Goal: Task Accomplishment & Management: Manage account settings

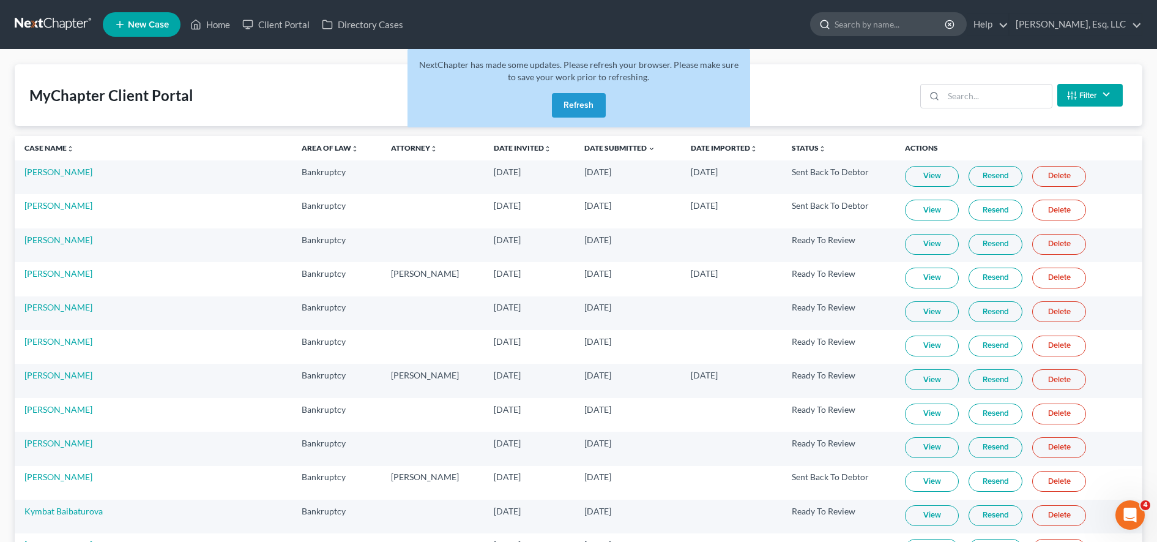
click at [906, 32] on input "search" at bounding box center [891, 24] width 112 height 23
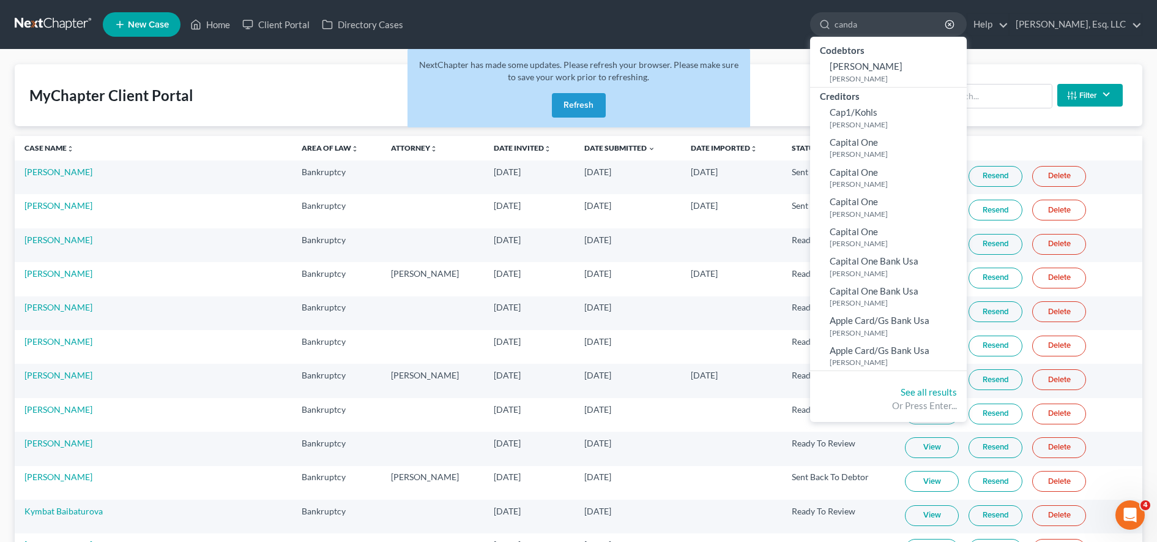
type input "canda"
drag, startPoint x: 928, startPoint y: 329, endPoint x: 919, endPoint y: 335, distance: 11.0
click at [919, 335] on small "Henkel, Candace" at bounding box center [897, 332] width 134 height 10
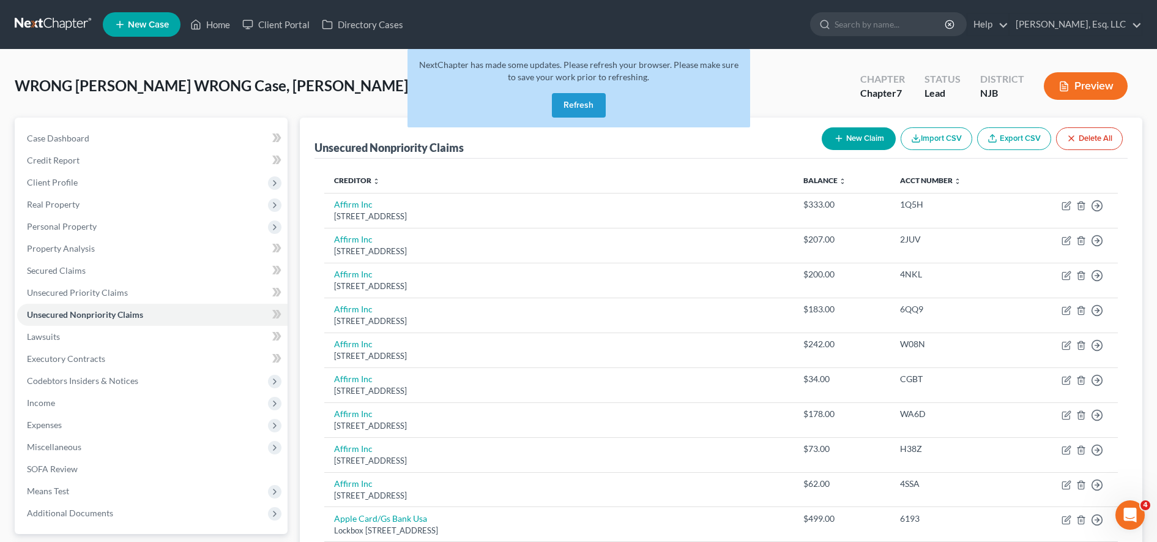
click at [588, 106] on button "Refresh" at bounding box center [579, 105] width 54 height 24
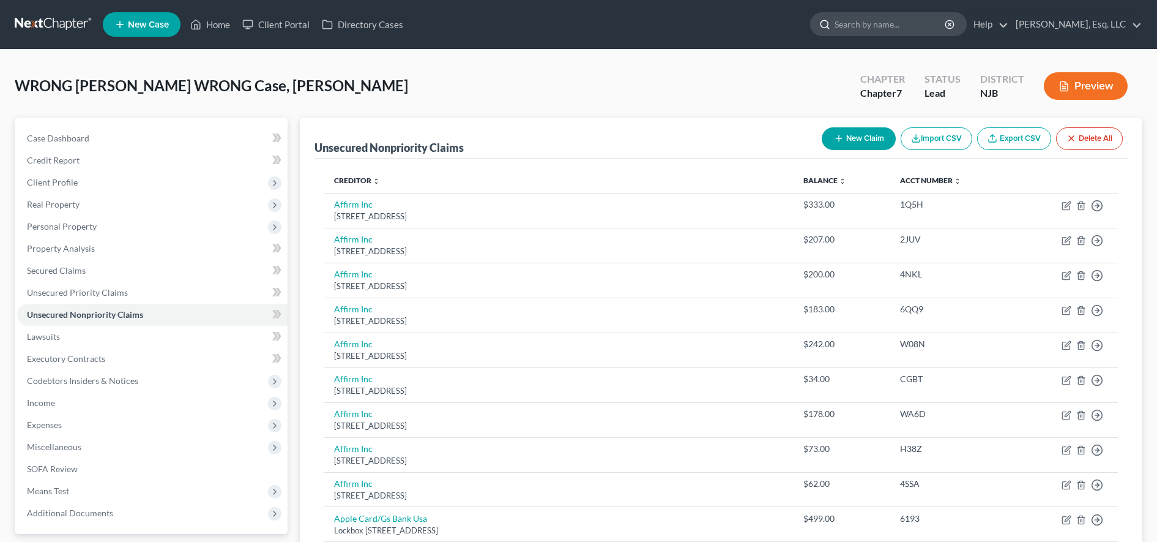
click at [876, 19] on input "search" at bounding box center [891, 24] width 112 height 23
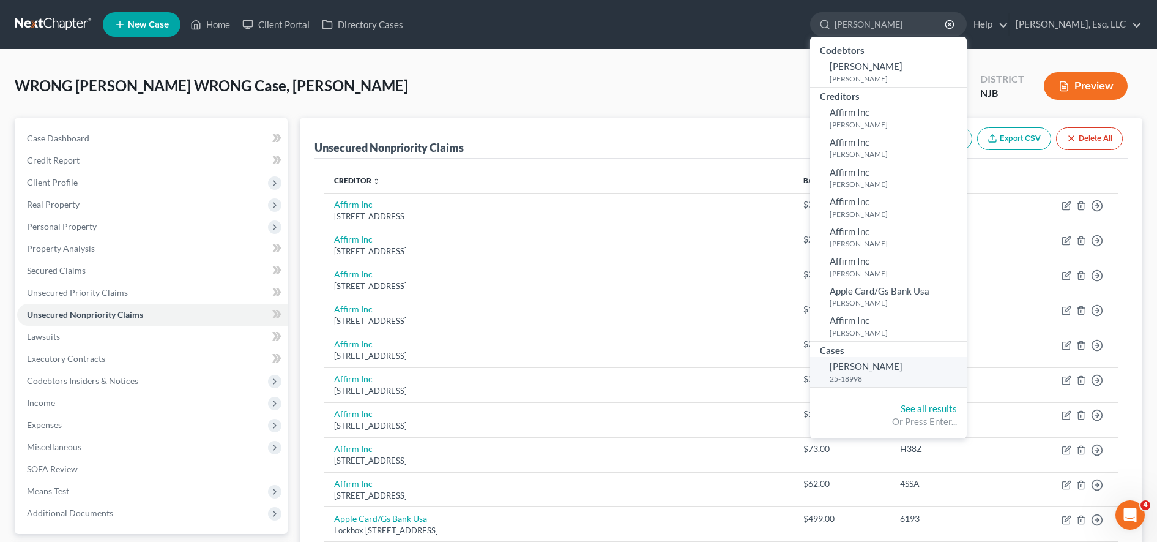
type input "henk"
click at [850, 373] on small "25-18998" at bounding box center [897, 378] width 134 height 10
select select "6"
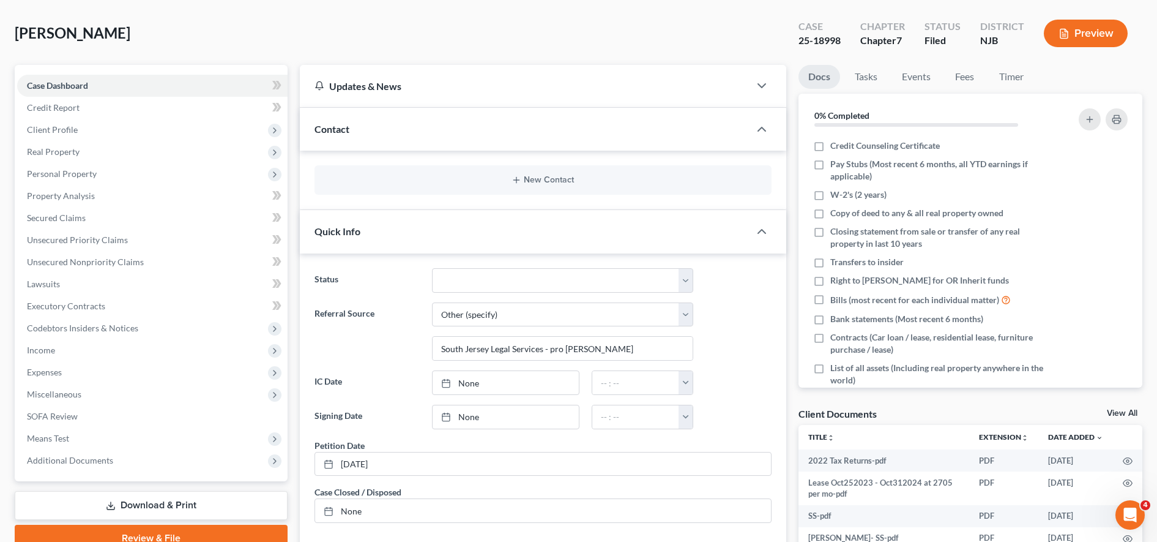
scroll to position [54, 0]
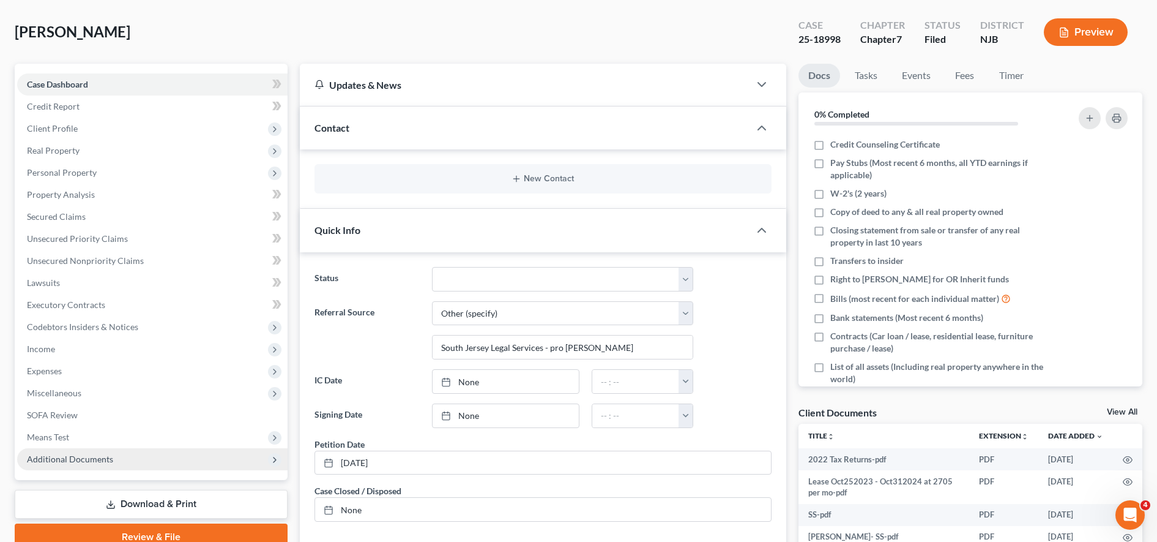
click at [190, 465] on span "Additional Documents" at bounding box center [152, 459] width 270 height 22
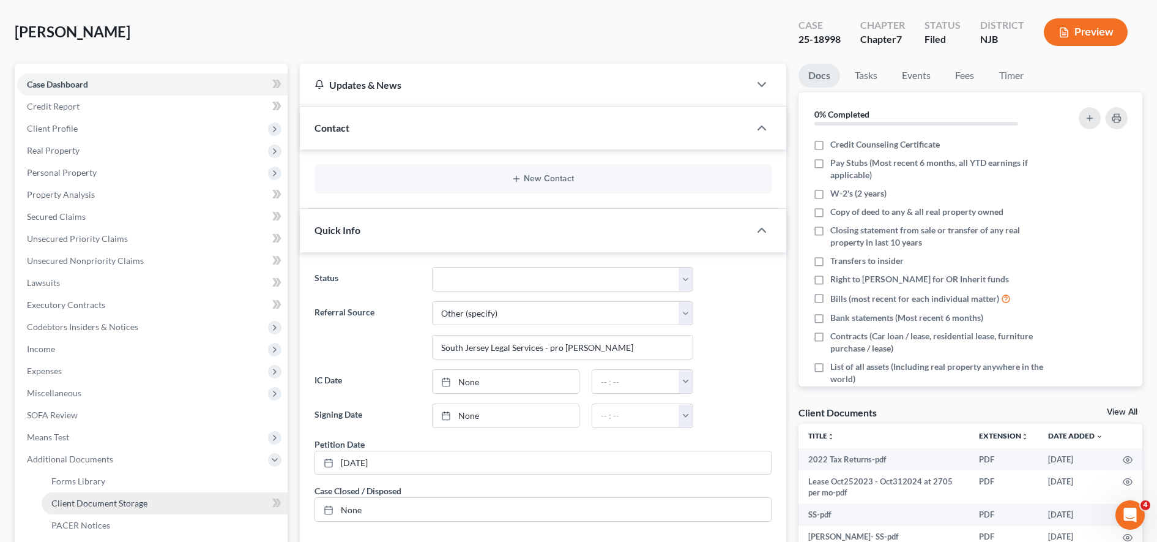
scroll to position [201, 0]
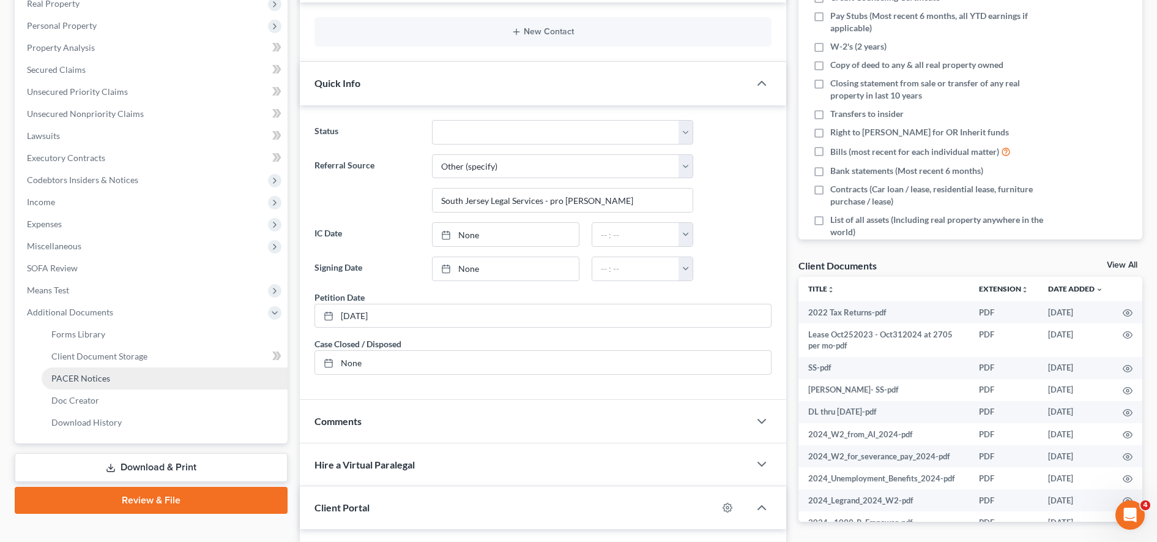
click at [166, 386] on link "PACER Notices" at bounding box center [165, 378] width 246 height 22
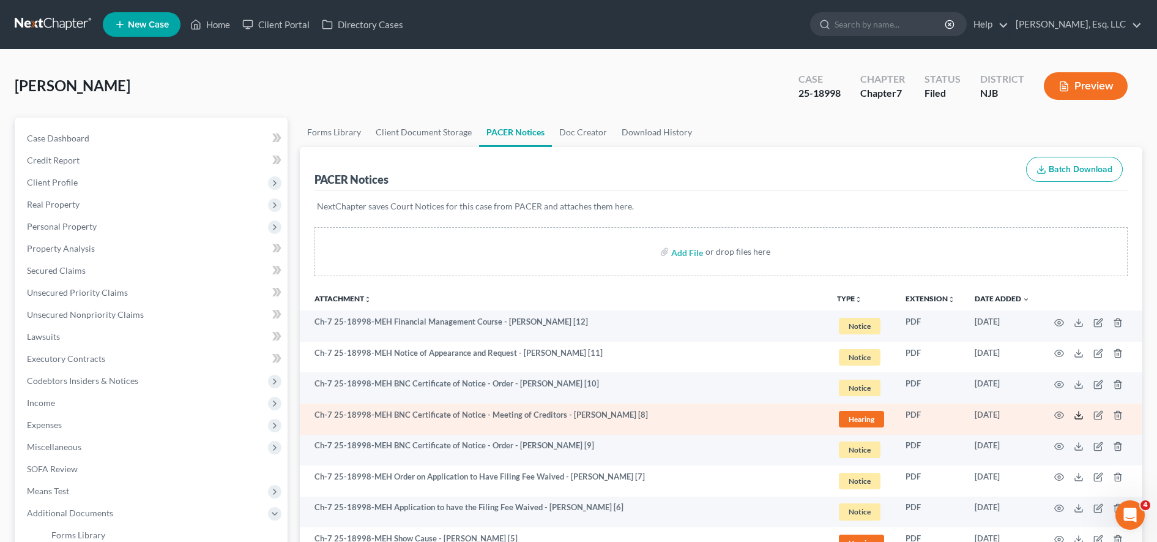
click at [1081, 416] on icon at bounding box center [1079, 415] width 10 height 10
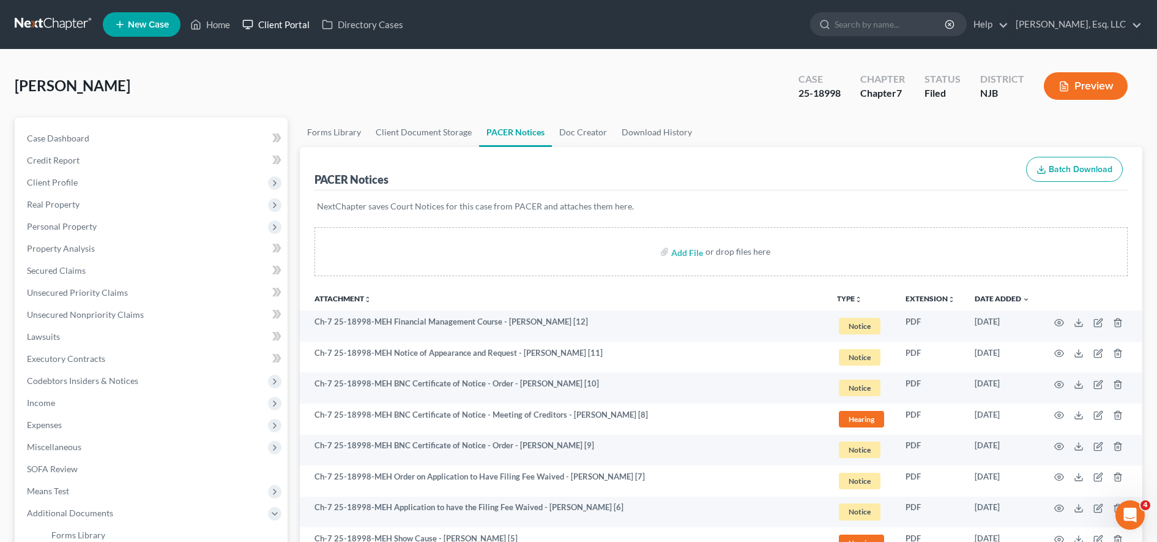
click at [278, 17] on link "Client Portal" at bounding box center [276, 24] width 80 height 22
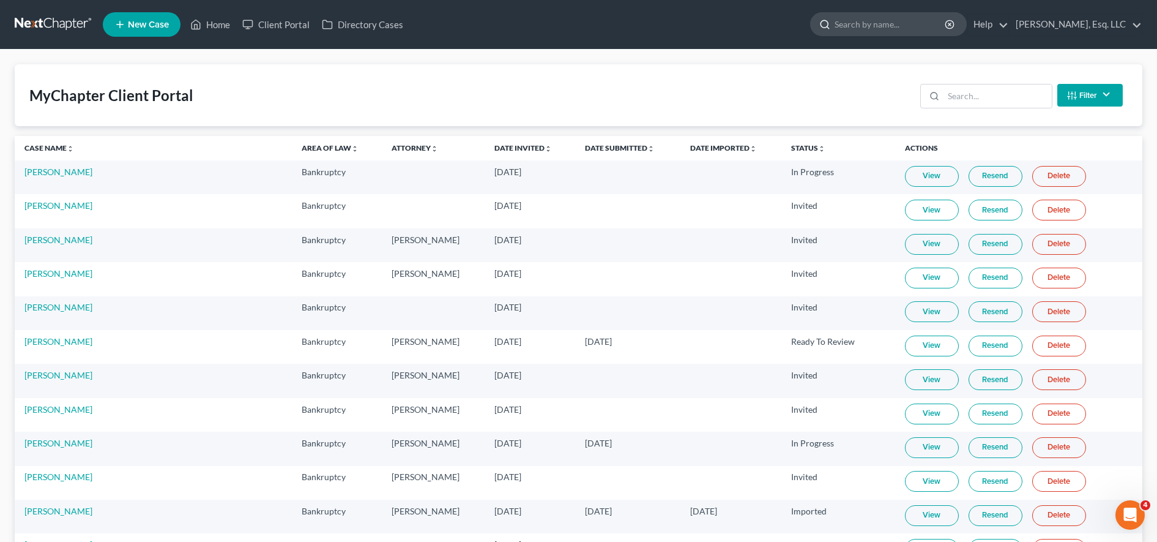
click at [867, 22] on input "search" at bounding box center [891, 24] width 112 height 23
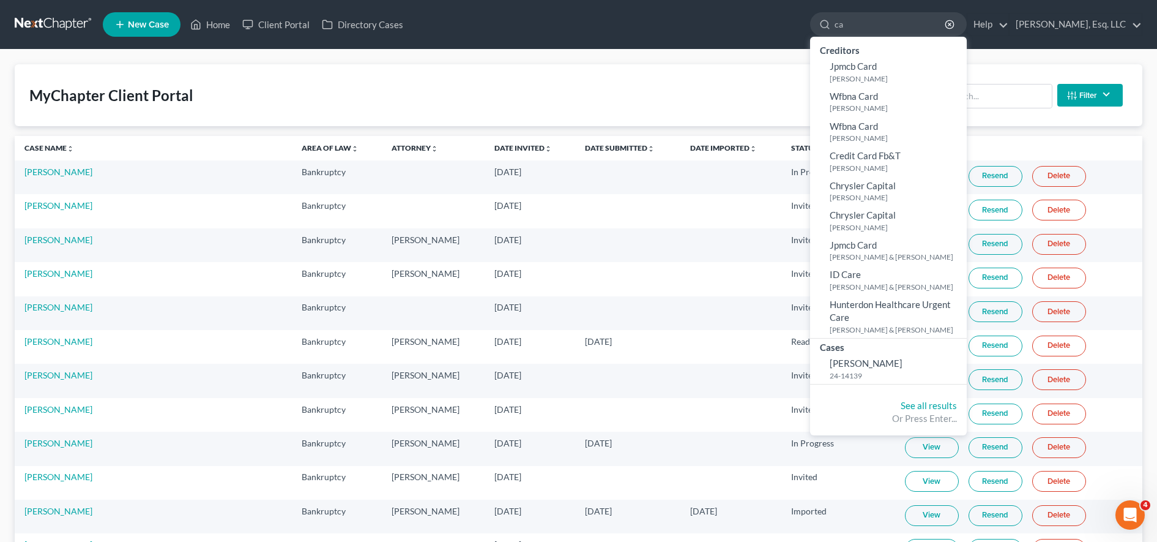
type input "c"
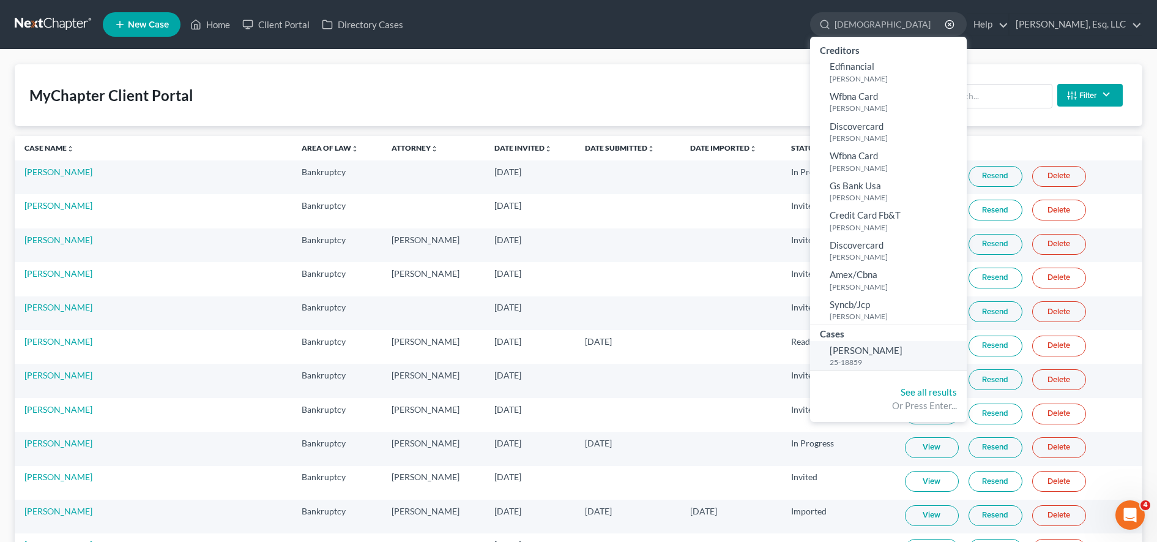
type input "turci"
click at [885, 354] on span "Turcios-Ocampo, Carlos" at bounding box center [866, 350] width 73 height 11
select select "0"
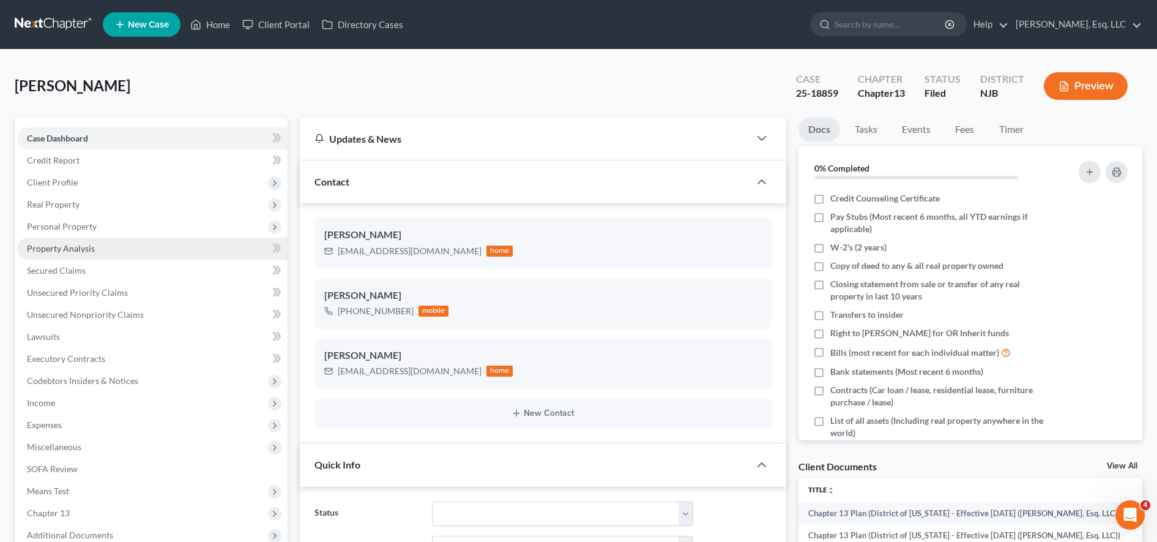
scroll to position [500, 0]
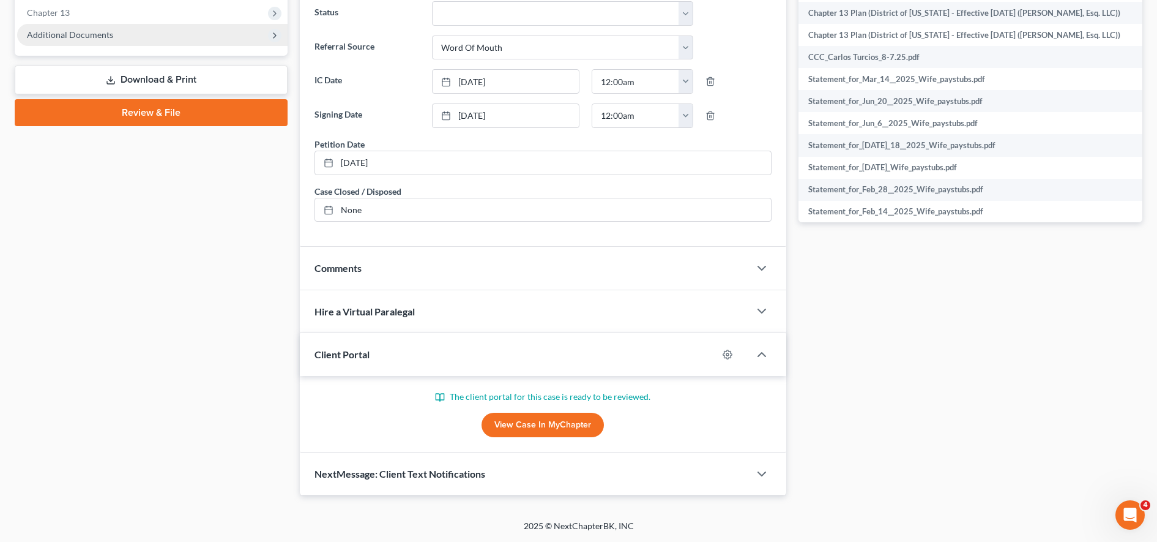
click at [140, 42] on span "Additional Documents" at bounding box center [152, 35] width 270 height 22
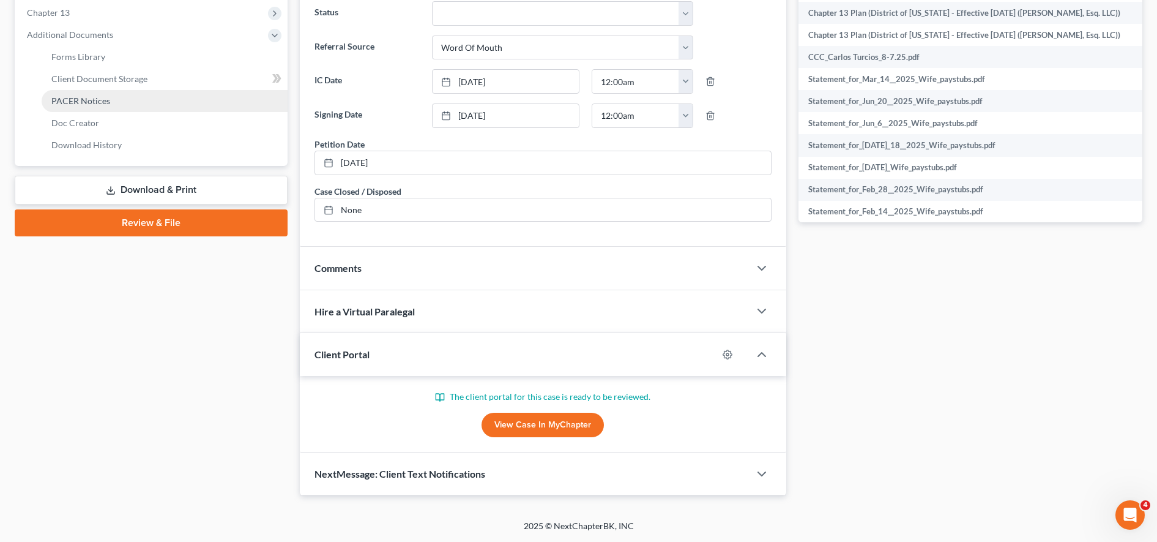
click at [114, 102] on link "PACER Notices" at bounding box center [165, 101] width 246 height 22
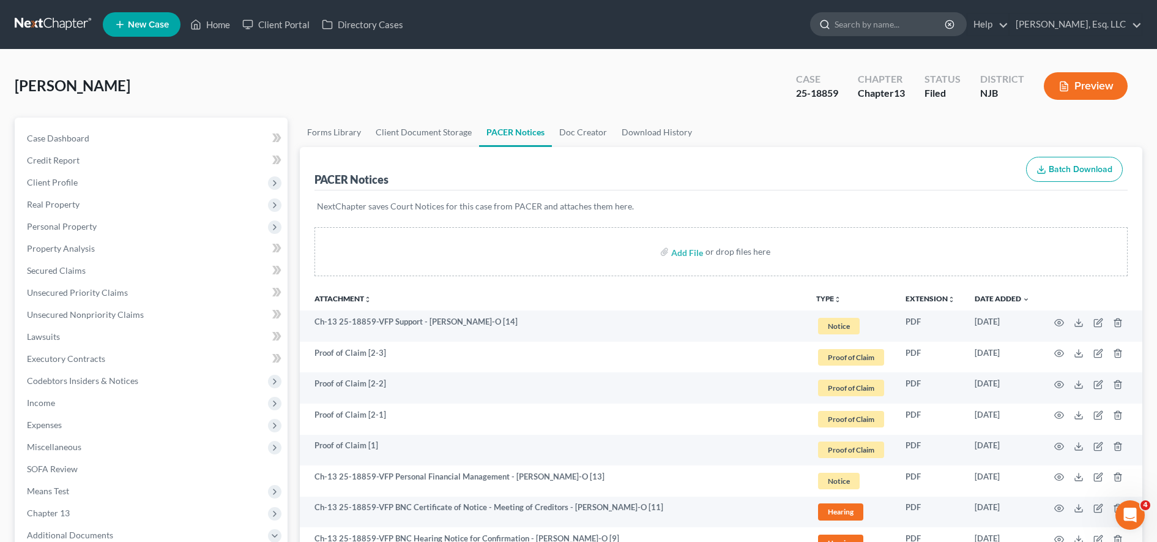
click at [884, 28] on input "search" at bounding box center [891, 24] width 112 height 23
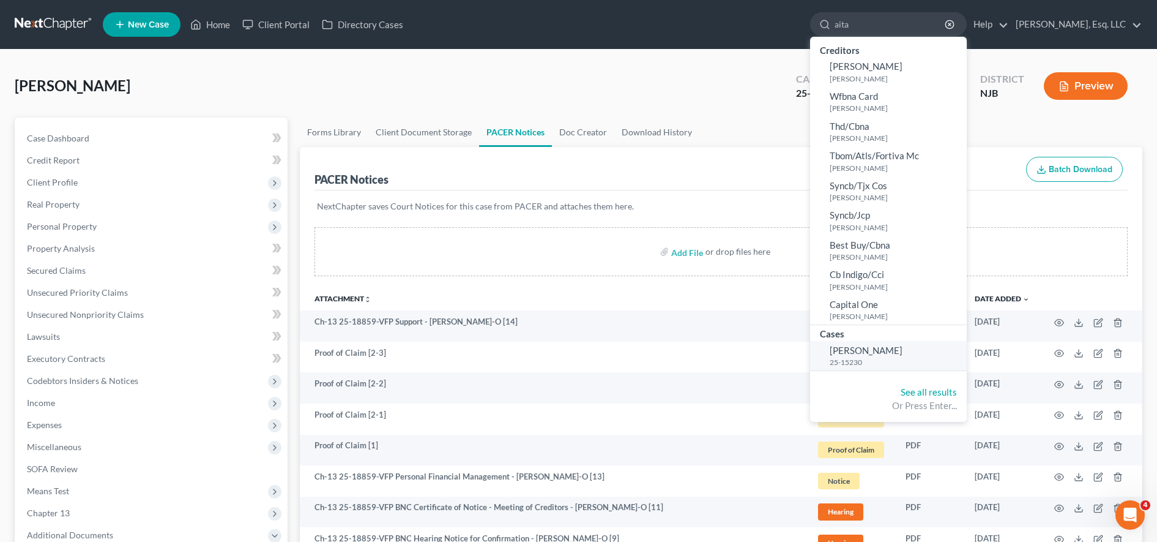
type input "aita"
click at [944, 362] on small "25-15230" at bounding box center [897, 362] width 134 height 10
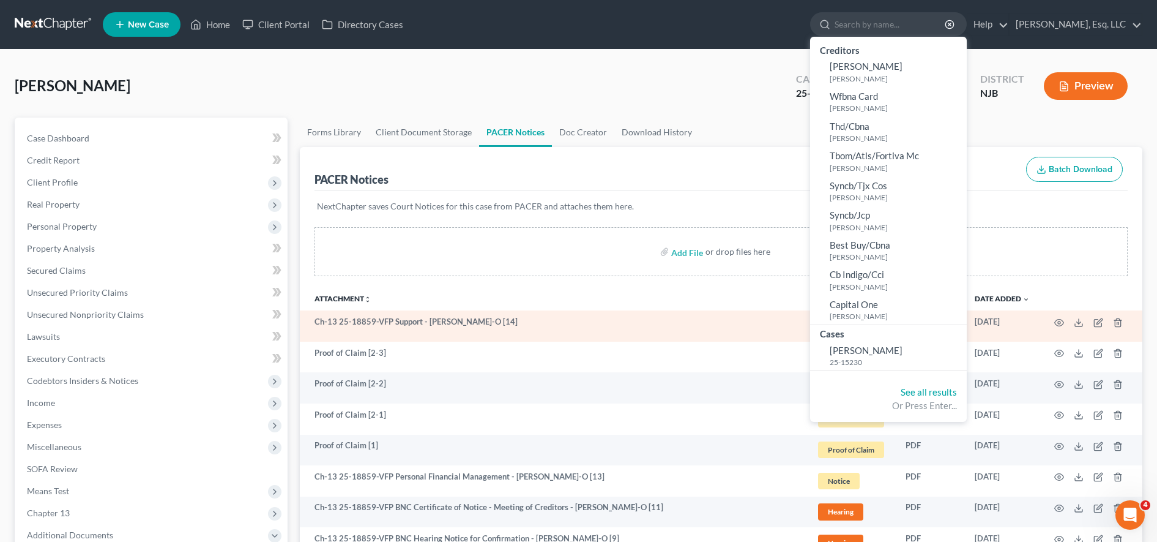
select select "6"
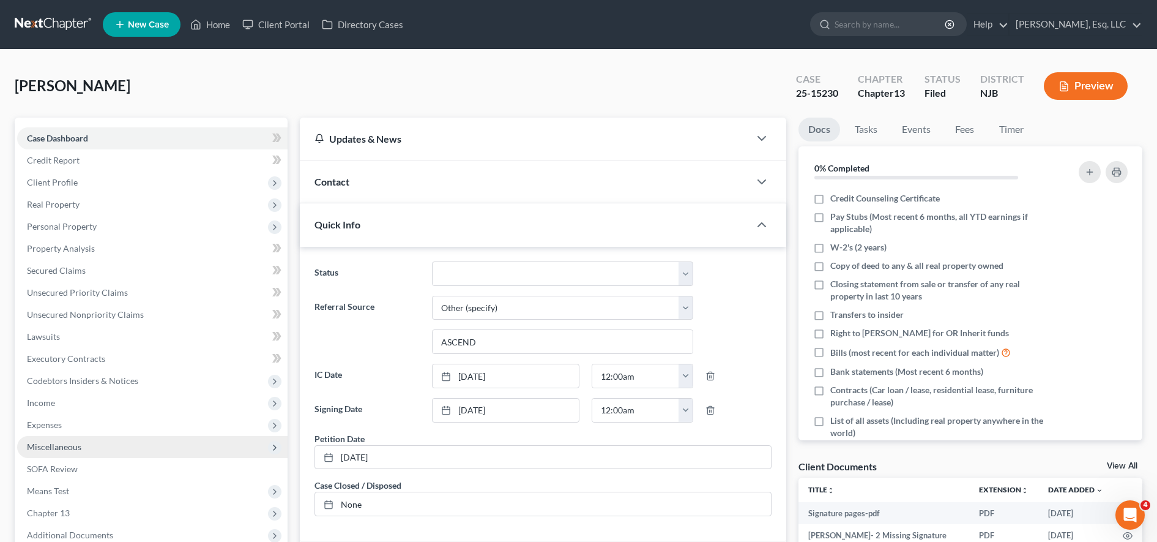
scroll to position [294, 0]
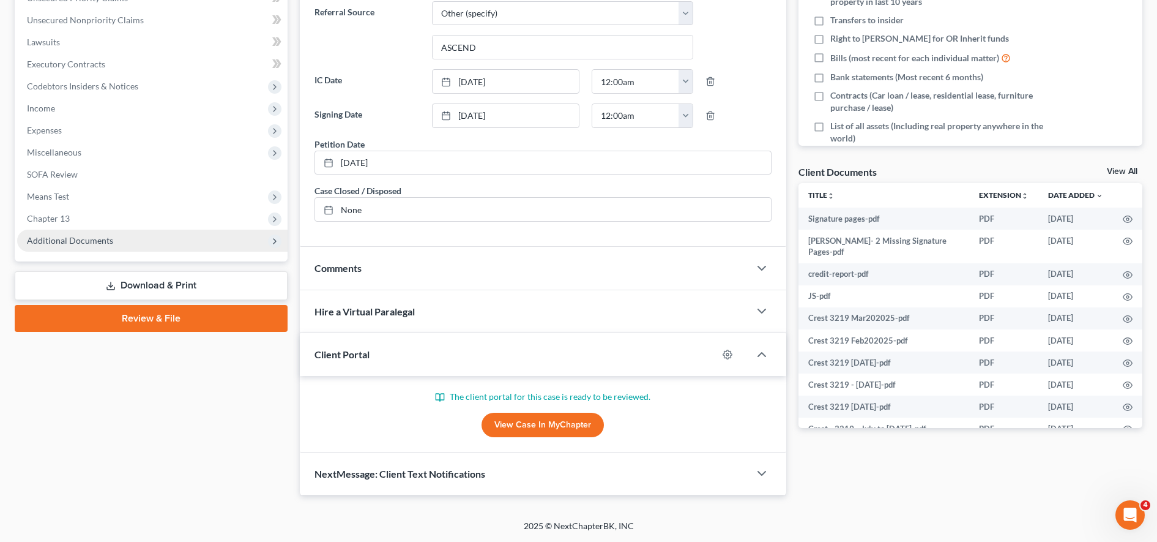
click at [88, 245] on span "Additional Documents" at bounding box center [152, 240] width 270 height 22
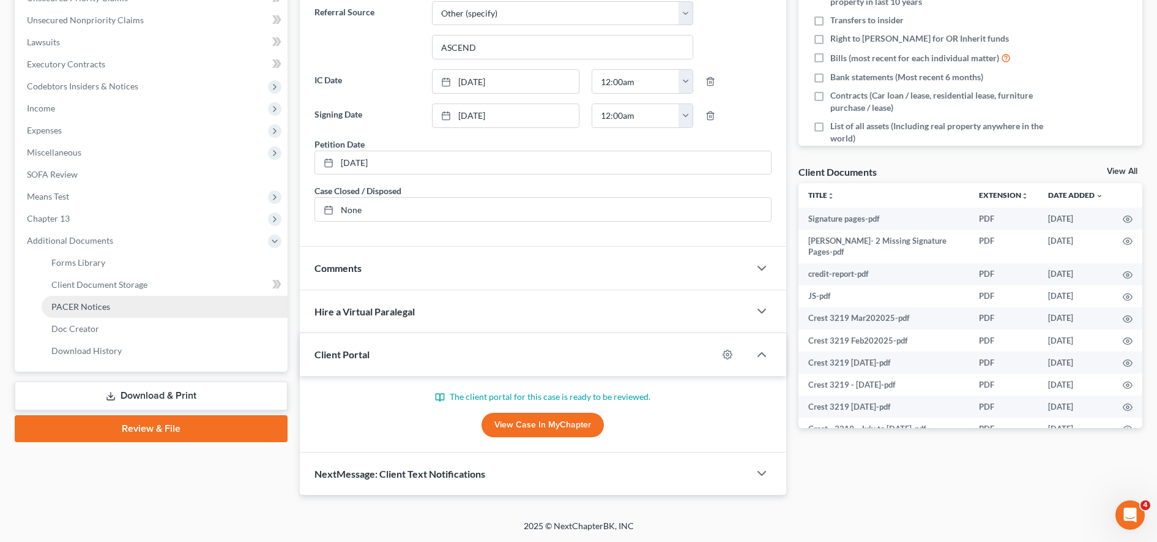
click at [126, 306] on link "PACER Notices" at bounding box center [165, 307] width 246 height 22
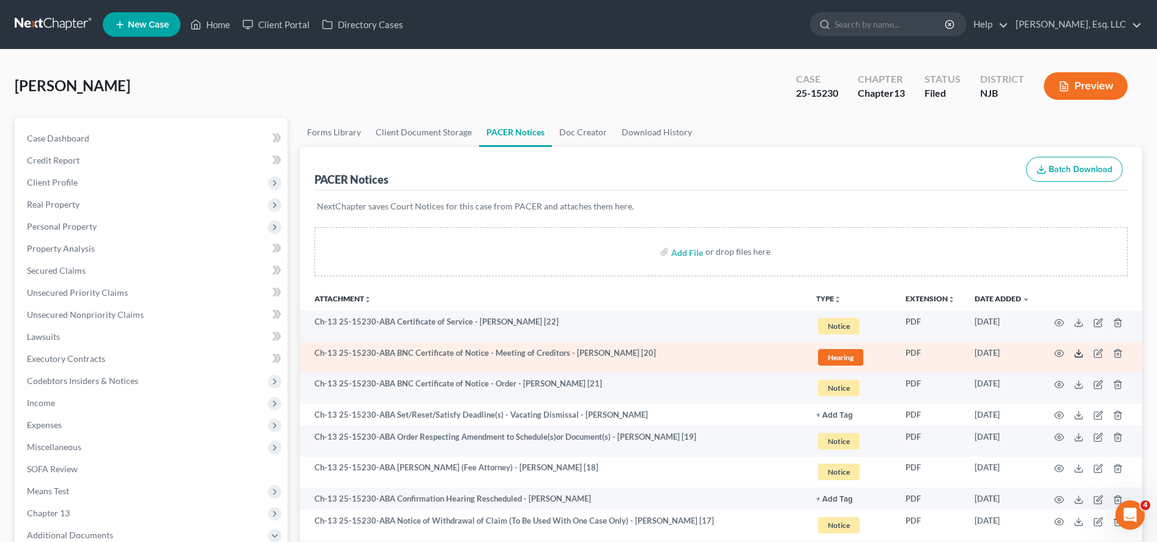
click at [1082, 356] on icon at bounding box center [1079, 353] width 10 height 10
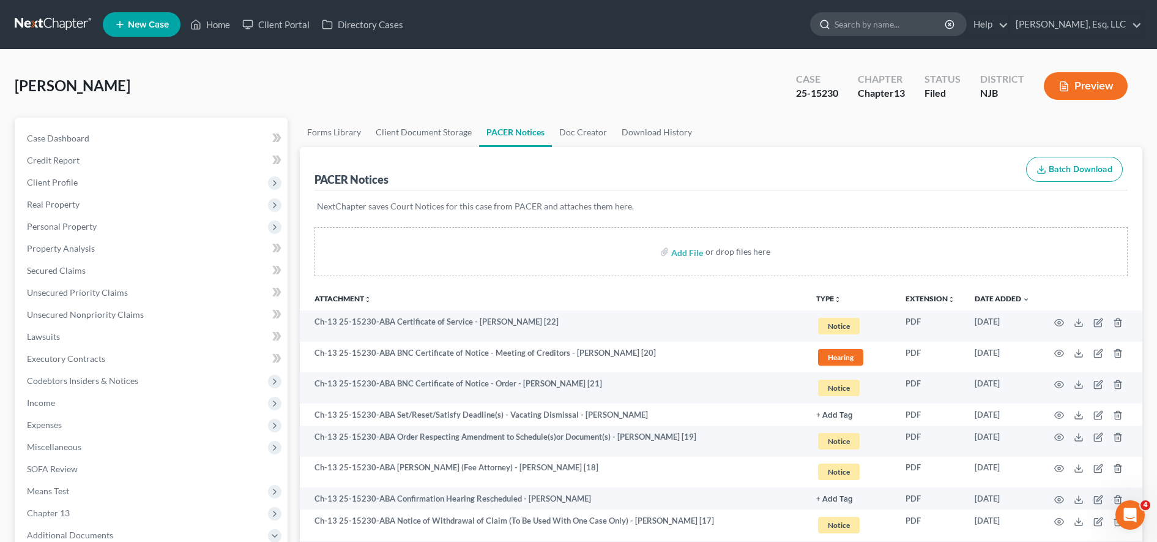
click at [890, 16] on input "search" at bounding box center [891, 24] width 112 height 23
type input "e"
type input "smith"
click at [868, 23] on input "search" at bounding box center [891, 24] width 112 height 23
type input "e"
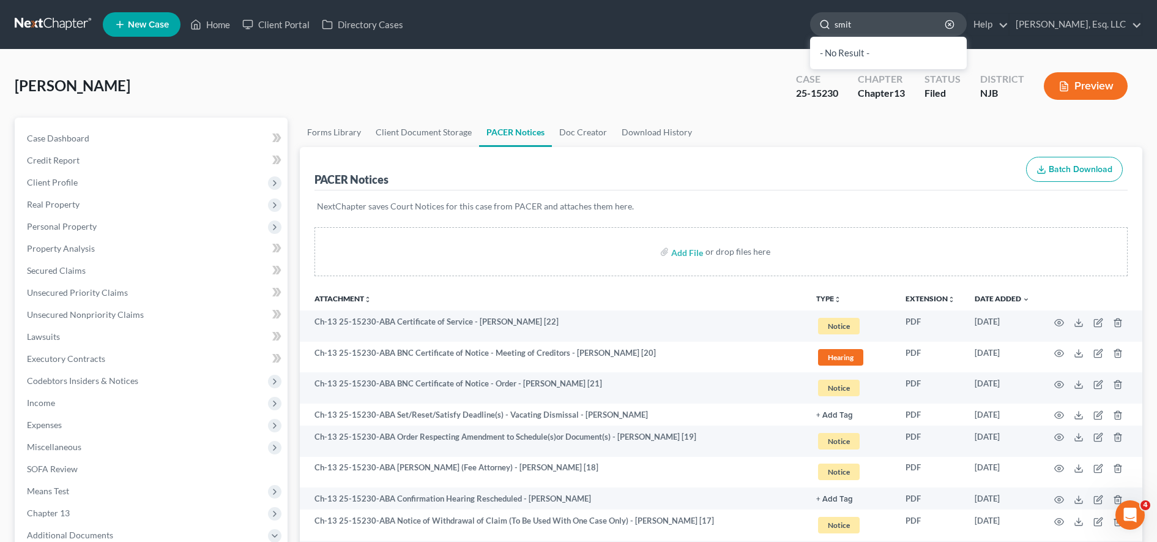
type input "smith"
click at [882, 31] on input "search" at bounding box center [891, 24] width 112 height 23
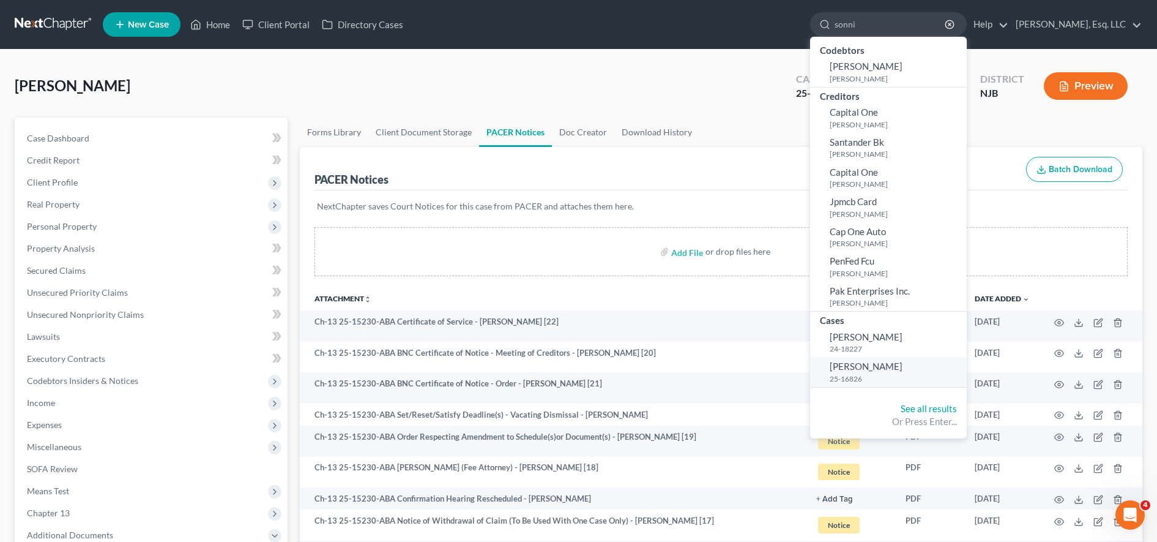
type input "sonni"
click at [880, 368] on span "[PERSON_NAME]" at bounding box center [866, 365] width 73 height 11
select select "1"
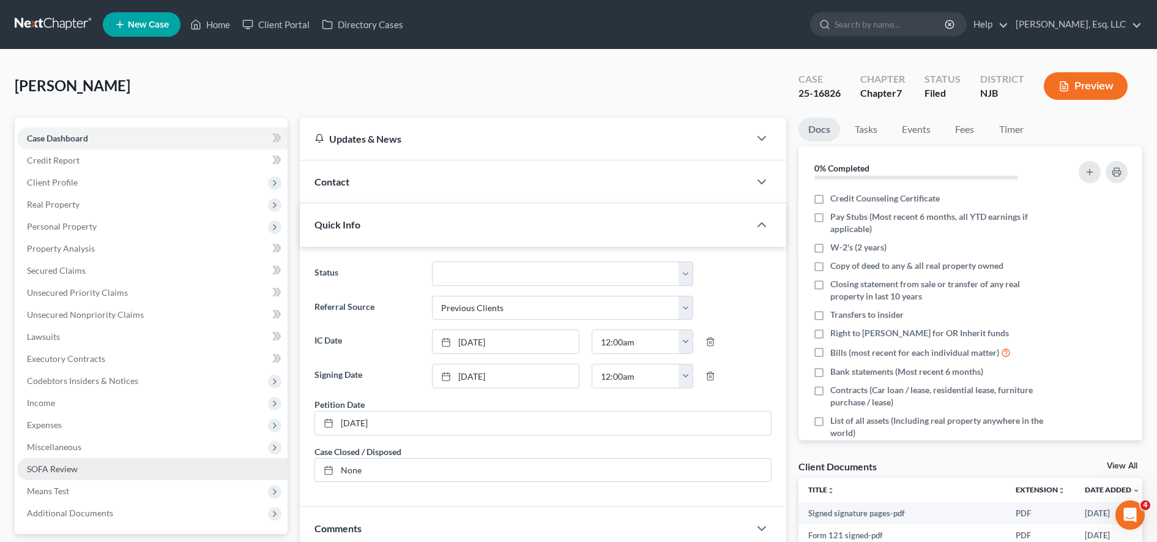
scroll to position [34, 0]
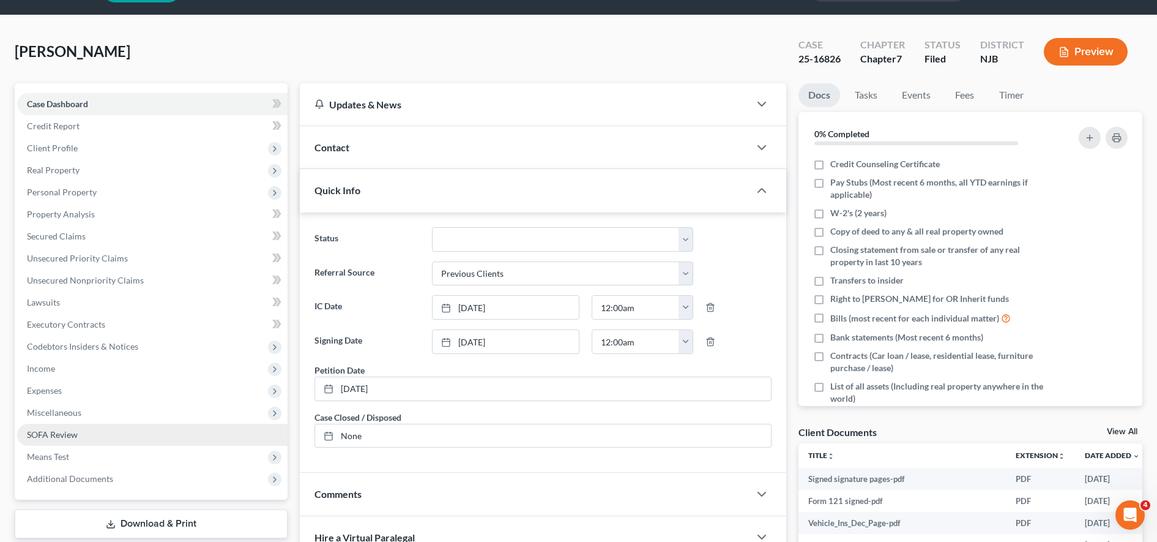
click at [187, 478] on span "Additional Documents" at bounding box center [152, 479] width 270 height 22
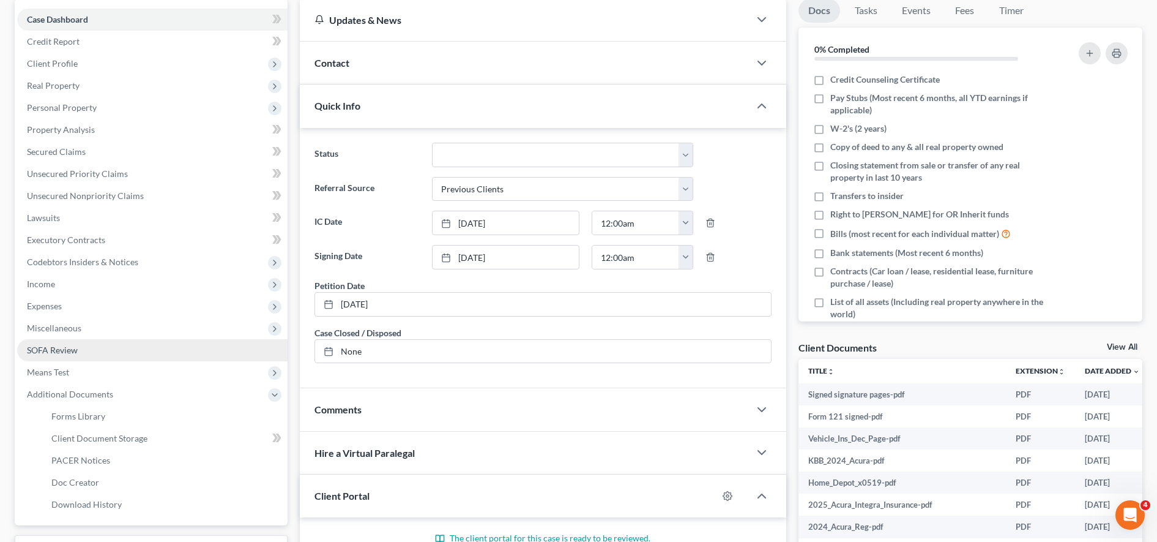
scroll to position [119, 0]
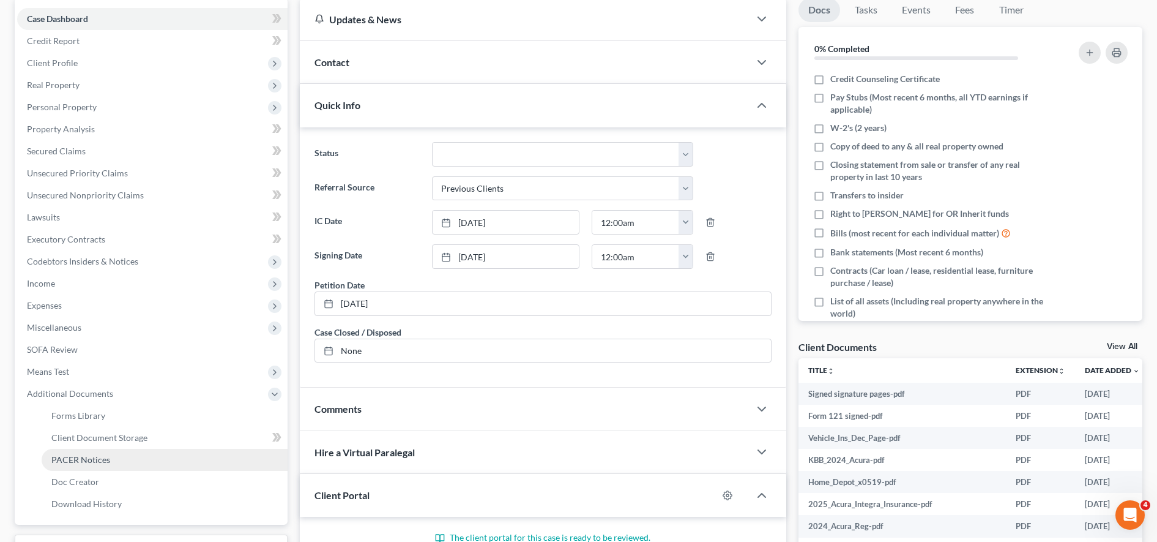
click at [184, 465] on link "PACER Notices" at bounding box center [165, 460] width 246 height 22
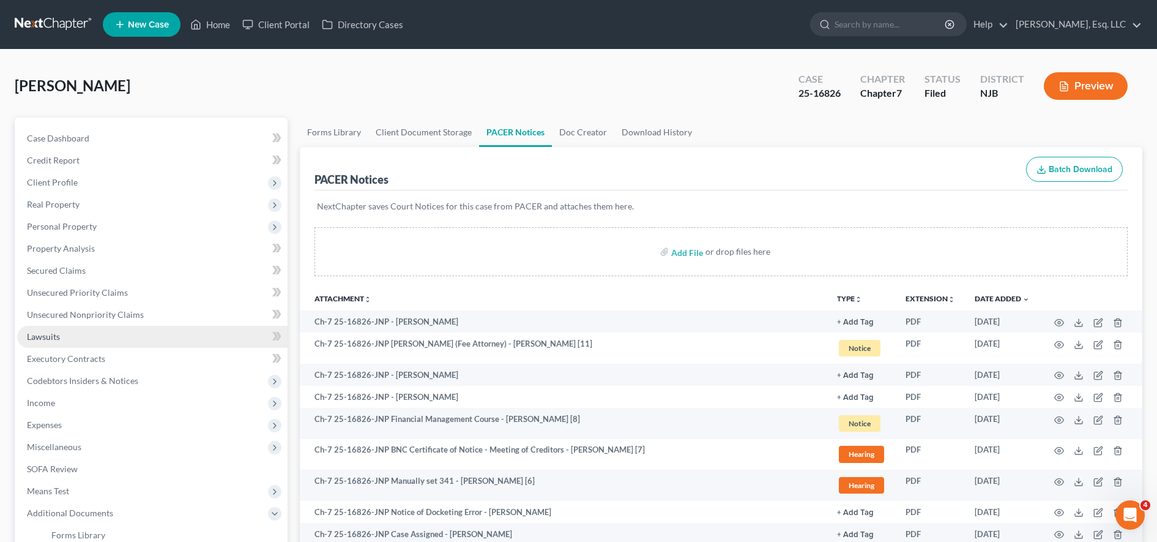
scroll to position [236, 0]
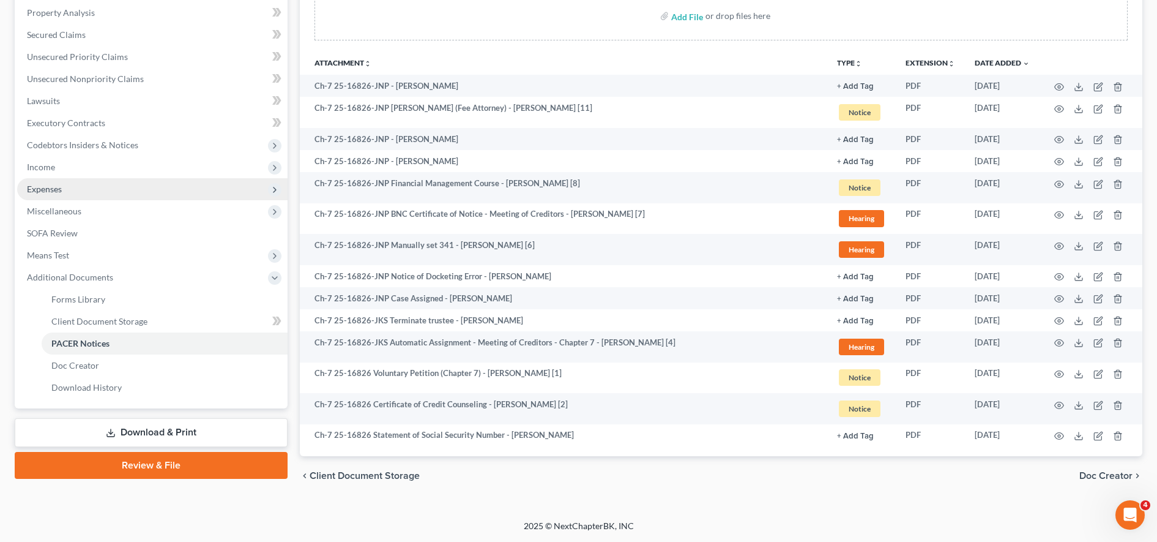
click at [127, 181] on span "Expenses" at bounding box center [152, 189] width 270 height 22
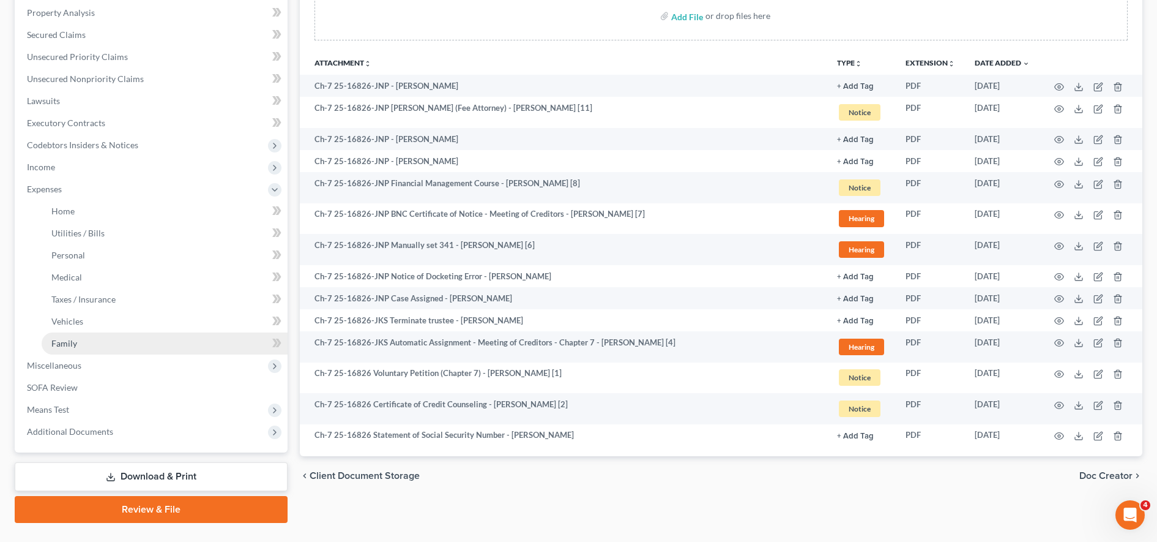
click at [126, 343] on link "Family" at bounding box center [165, 343] width 246 height 22
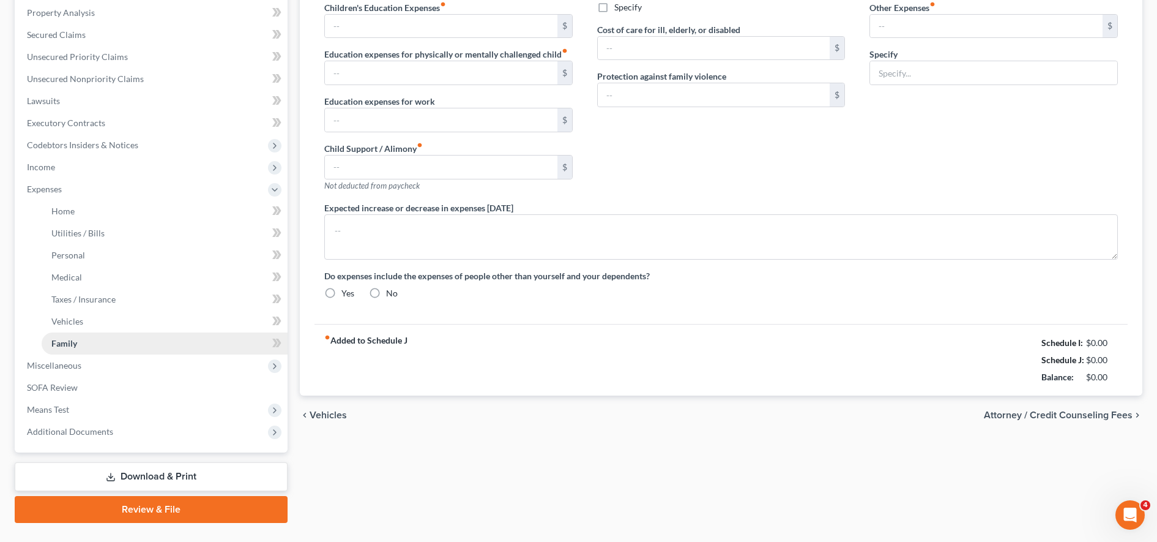
scroll to position [154, 0]
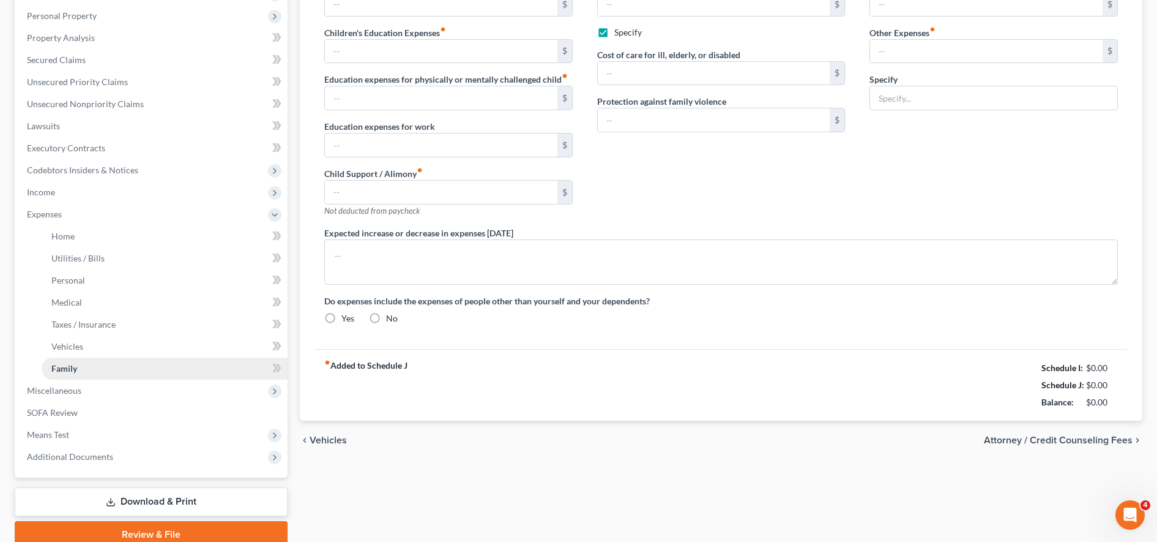
type input "0.00"
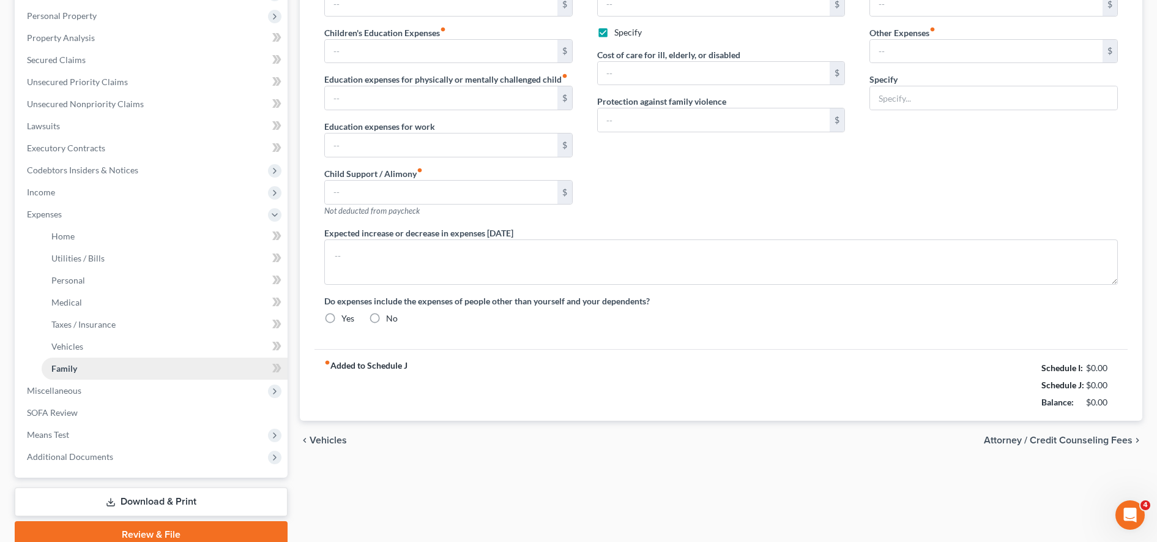
type input "300.00"
checkbox input "true"
type input "0.00"
type input "15.00"
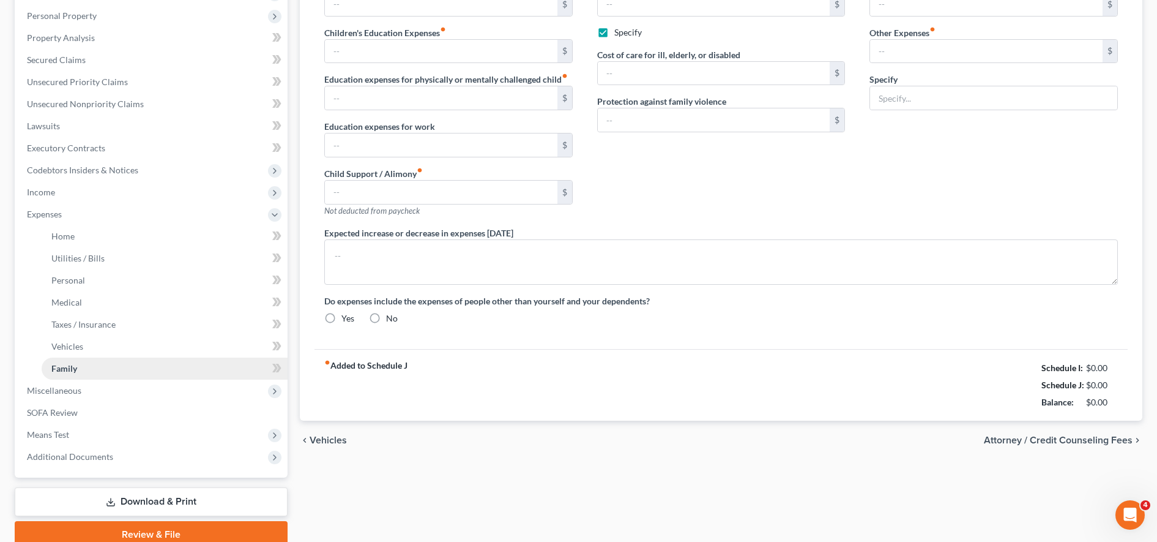
type input "150.00"
type input "pet food, supplies and vet visits"
radio input "true"
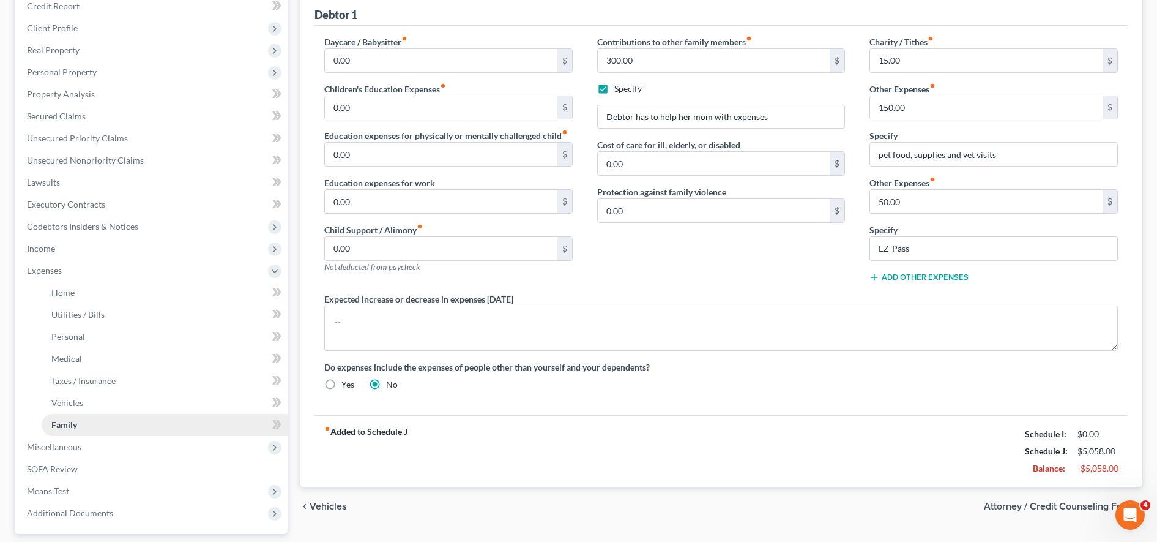
scroll to position [0, 0]
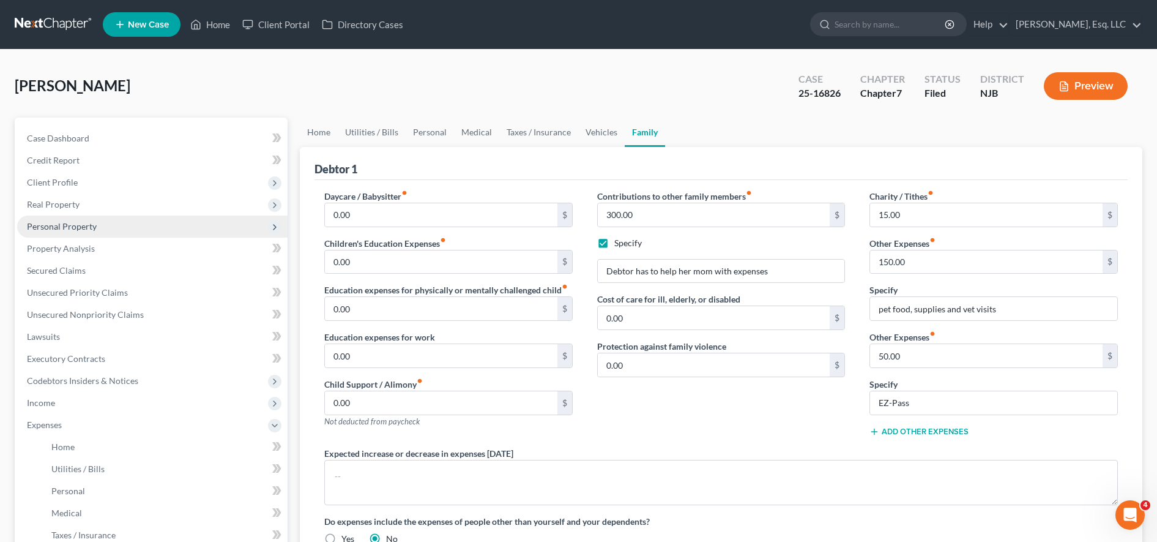
click at [77, 227] on span "Personal Property" at bounding box center [62, 226] width 70 height 10
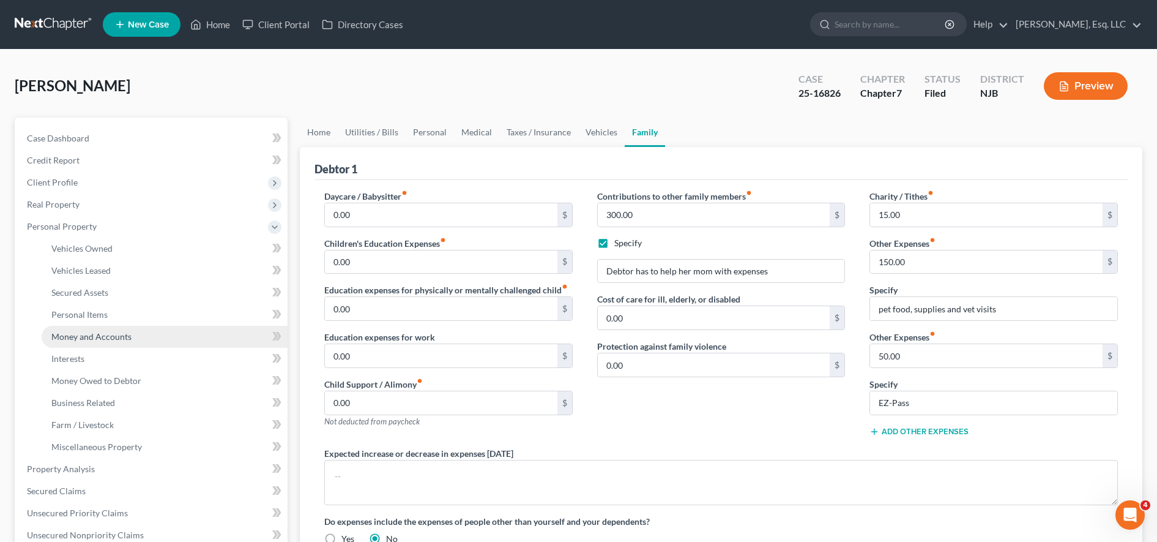
click at [111, 338] on span "Money and Accounts" at bounding box center [91, 336] width 80 height 10
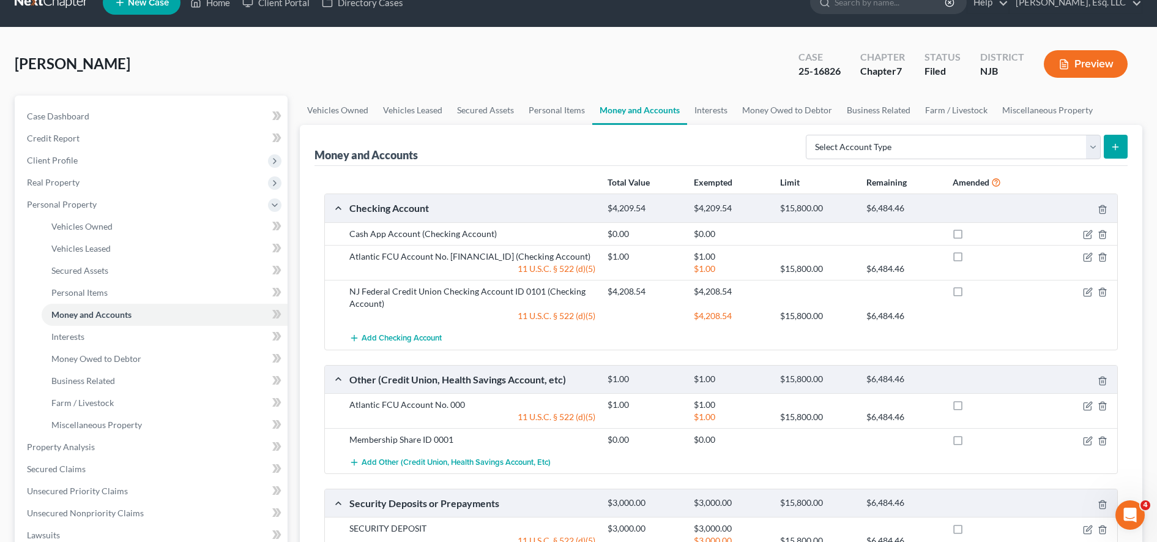
scroll to position [24, 0]
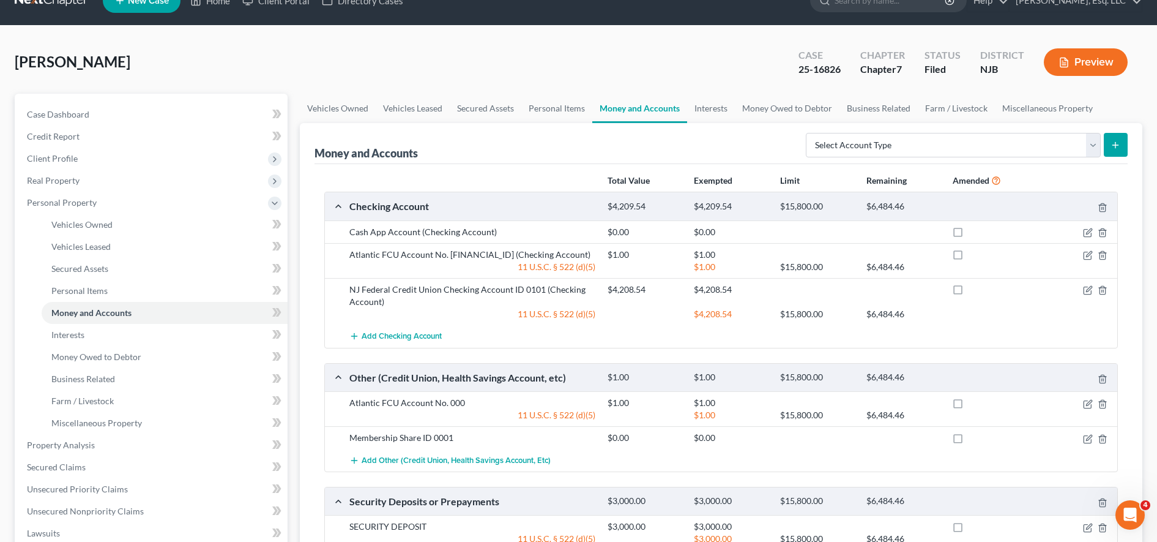
click at [465, 176] on div "Total Value Exempted Limit Remaining Amended" at bounding box center [721, 180] width 806 height 23
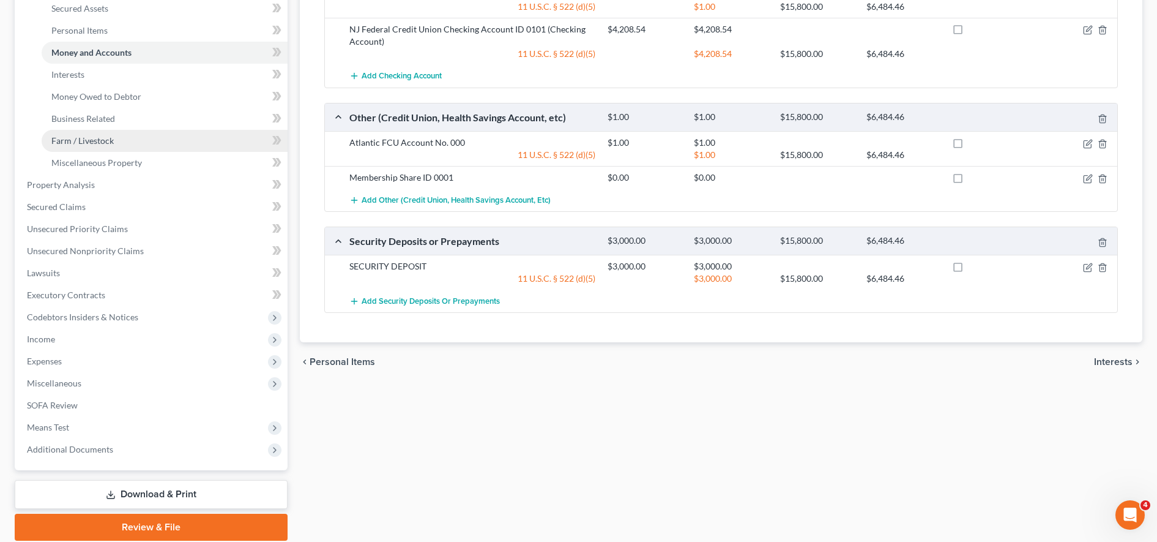
scroll to position [329, 0]
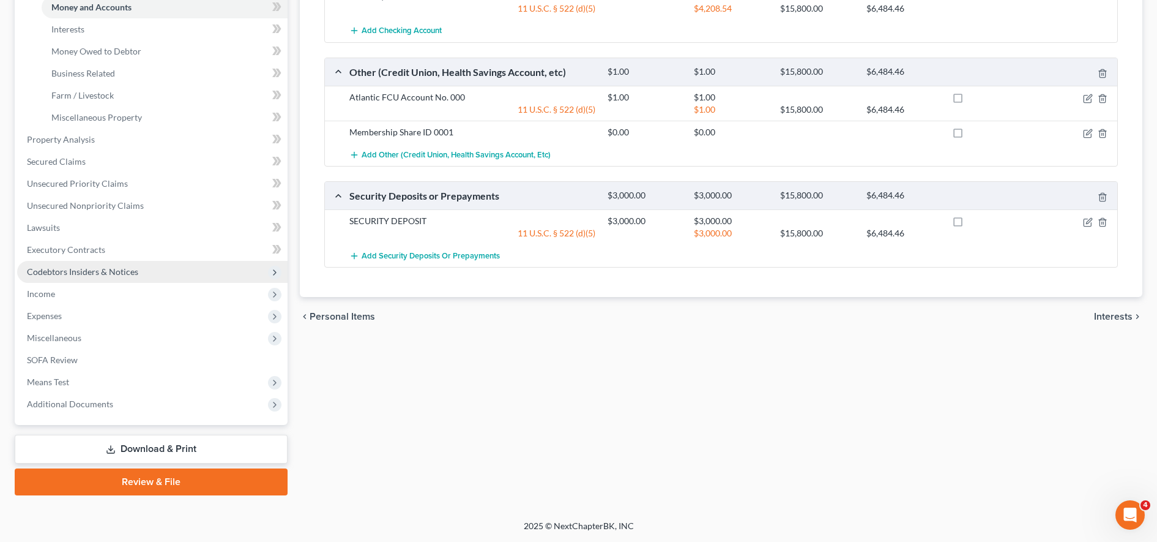
click at [185, 281] on span "Codebtors Insiders & Notices" at bounding box center [152, 272] width 270 height 22
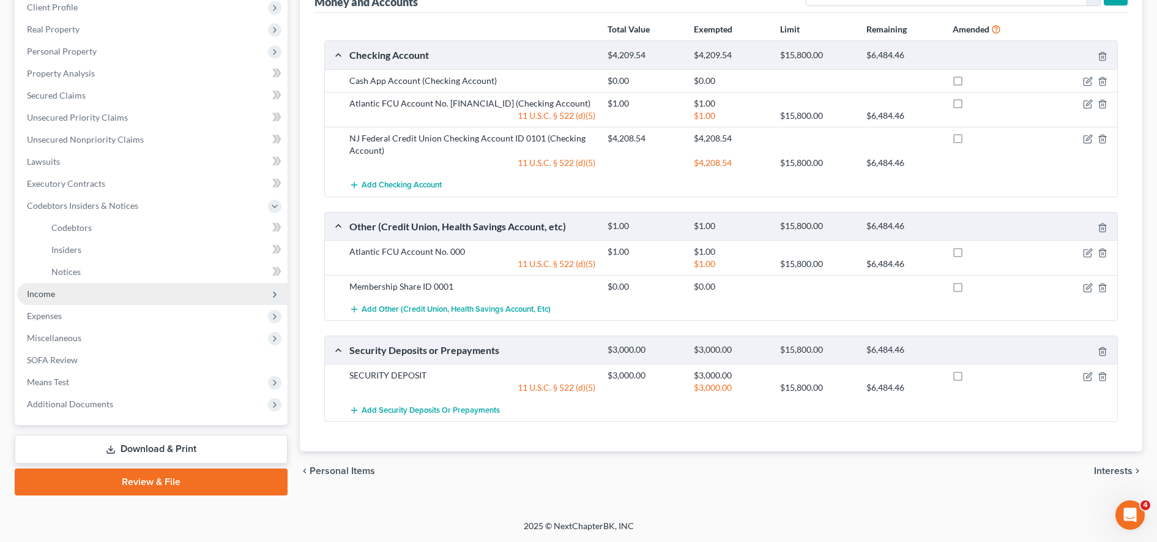
click at [175, 297] on span "Income" at bounding box center [152, 294] width 270 height 22
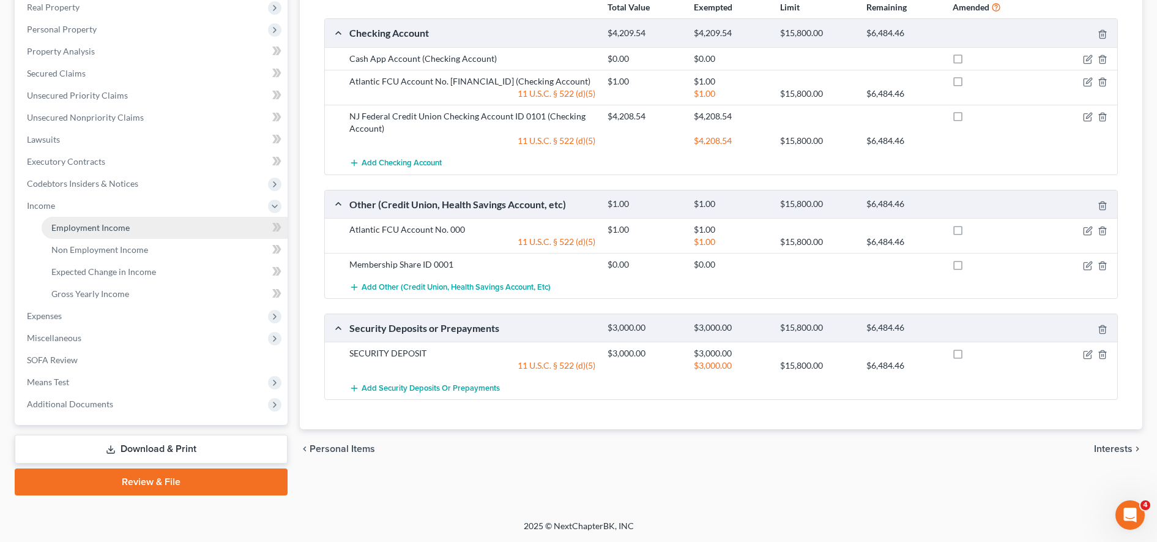
click at [178, 229] on link "Employment Income" at bounding box center [165, 228] width 246 height 22
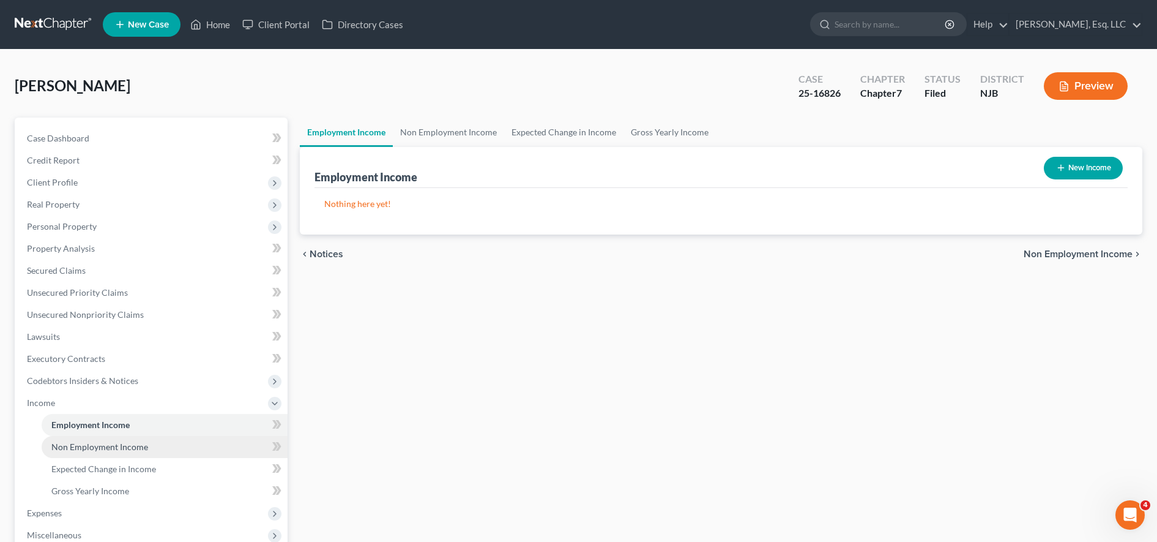
click at [196, 443] on link "Non Employment Income" at bounding box center [165, 447] width 246 height 22
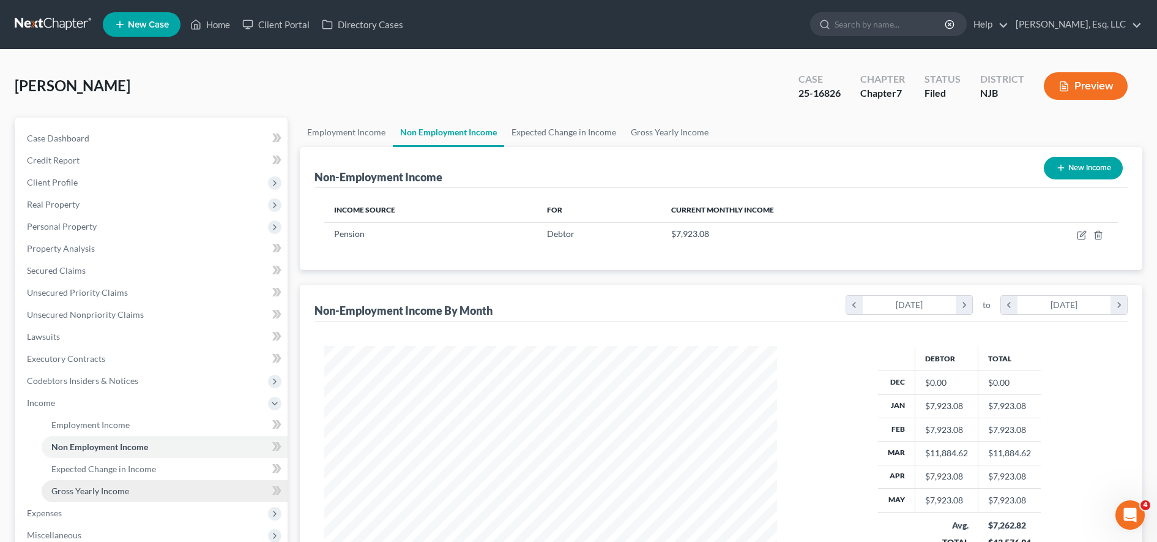
scroll to position [197, 0]
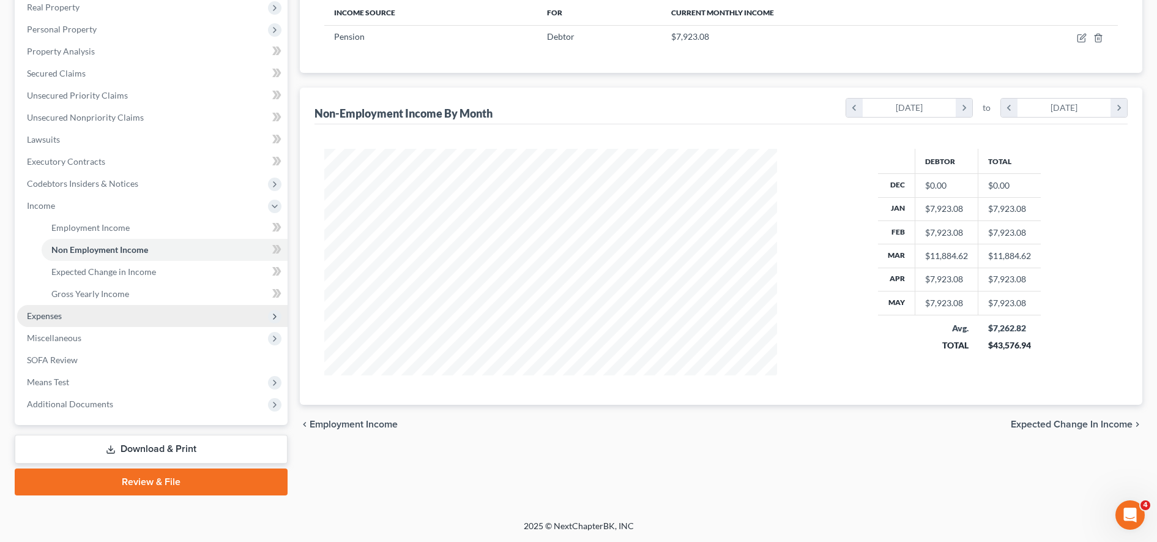
click at [129, 320] on span "Expenses" at bounding box center [152, 316] width 270 height 22
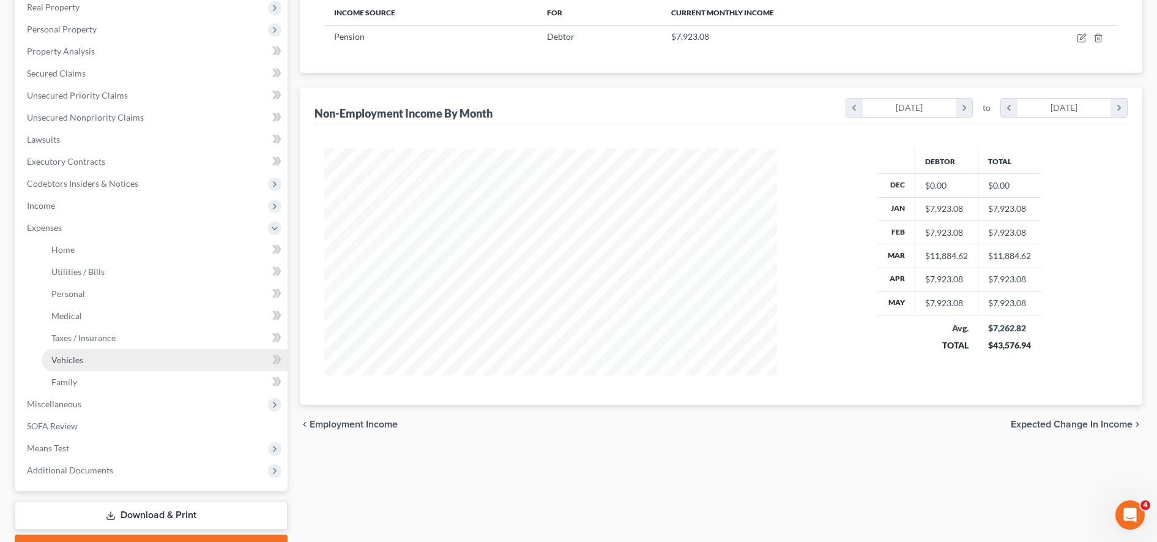
click at [133, 356] on link "Vehicles" at bounding box center [165, 360] width 246 height 22
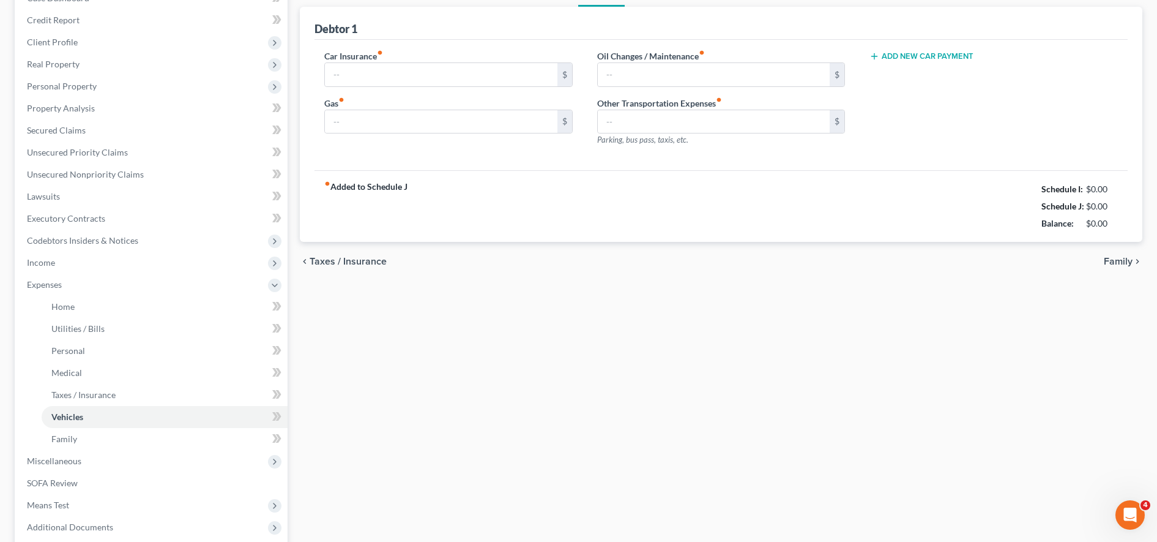
type input "485.00"
type input "175.00"
type input "10.00"
type input "25.00"
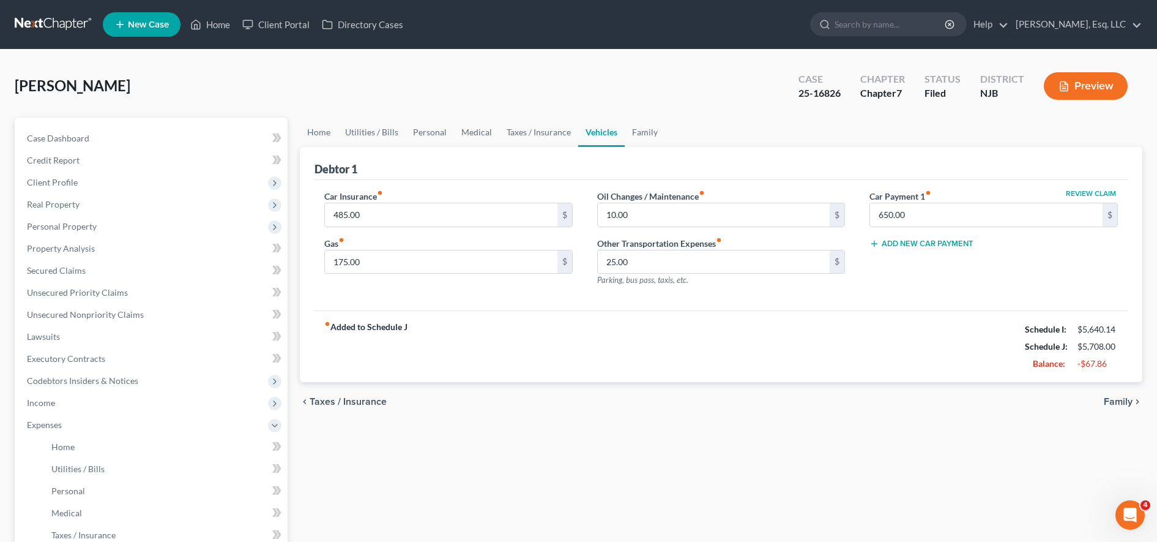
click at [423, 466] on div "Home Utilities / Bills Personal Medical Taxes / Insurance Vehicles Family Debto…" at bounding box center [721, 437] width 855 height 641
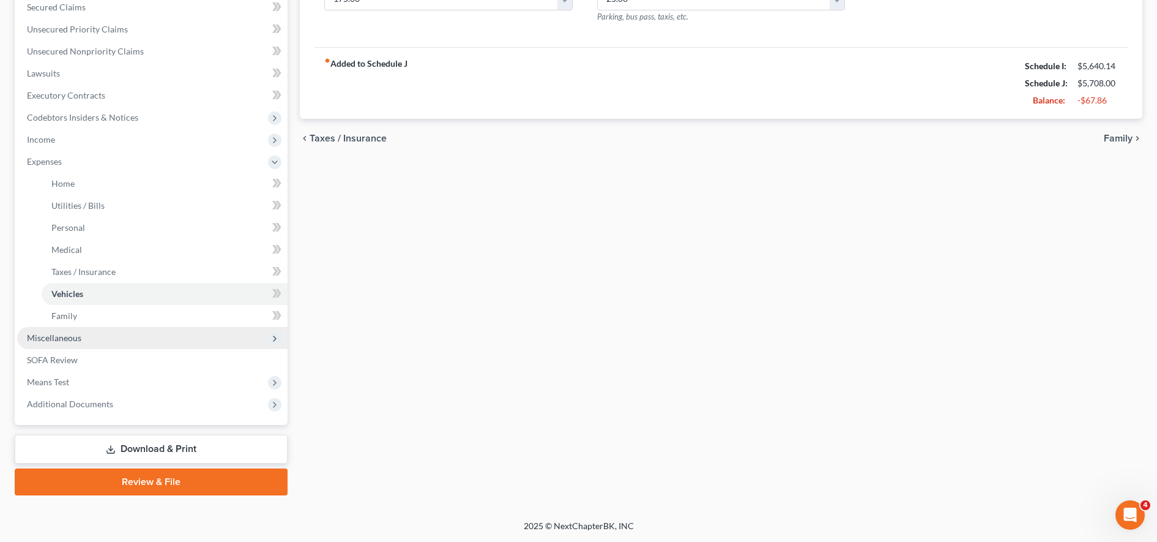
click at [176, 338] on span "Miscellaneous" at bounding box center [152, 338] width 270 height 22
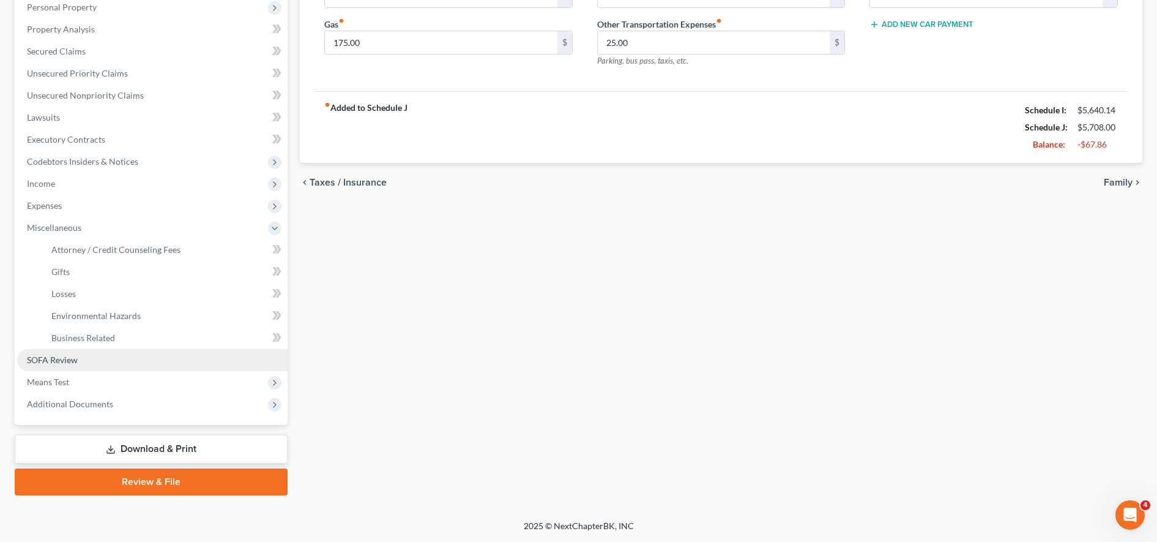
scroll to position [219, 0]
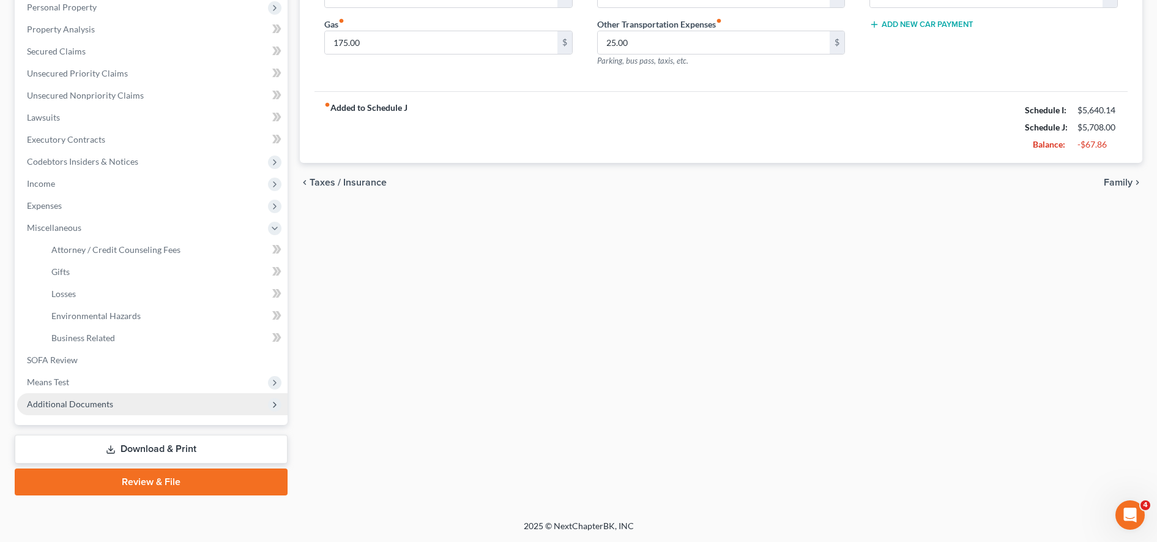
click at [156, 406] on span "Additional Documents" at bounding box center [152, 404] width 270 height 22
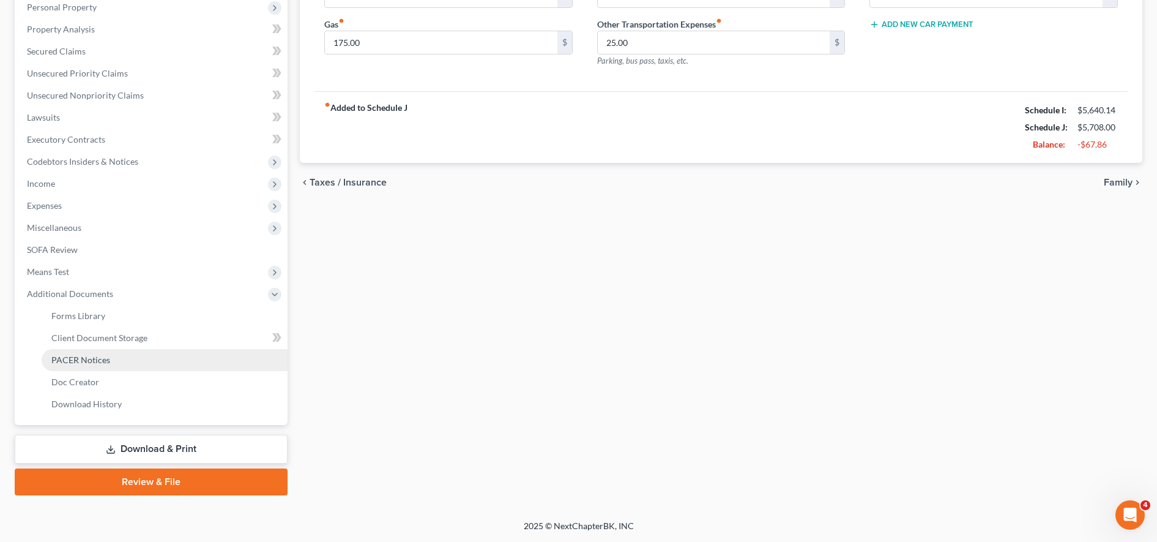
click at [143, 356] on link "PACER Notices" at bounding box center [165, 360] width 246 height 22
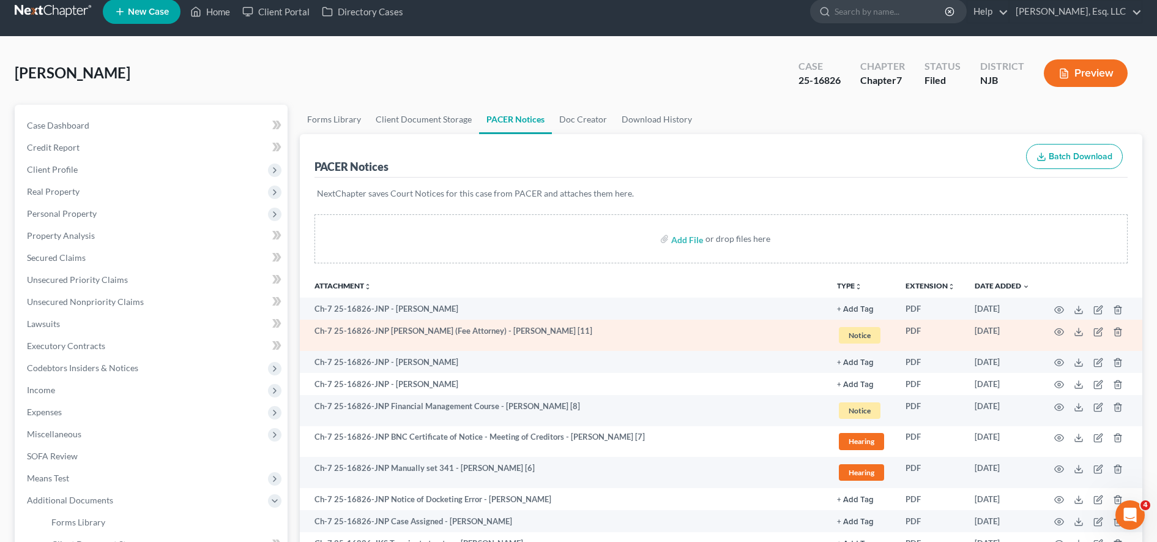
scroll to position [236, 0]
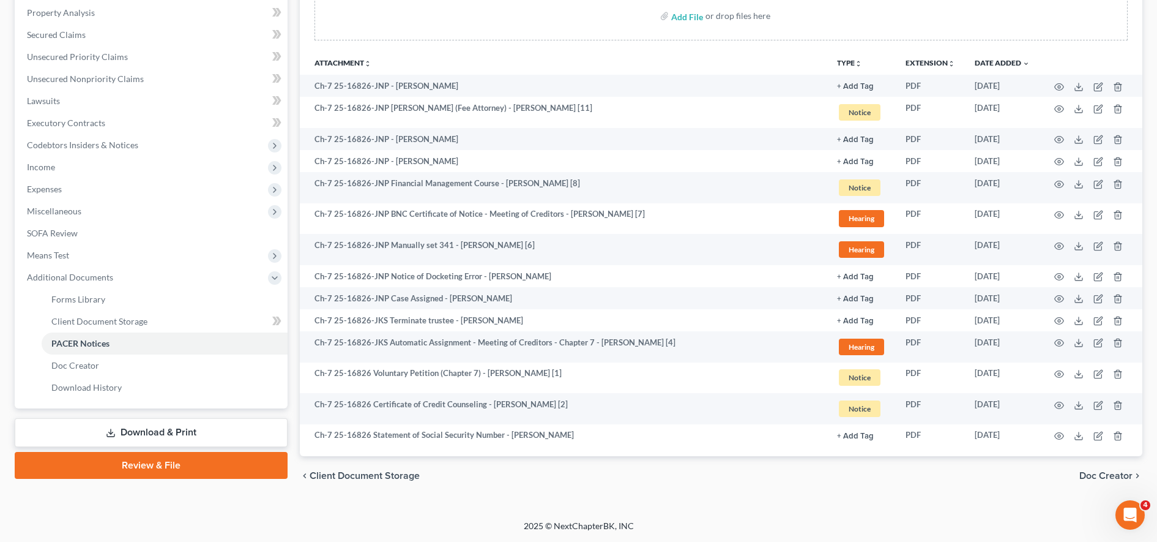
click at [461, 26] on div "Add File or drop files here" at bounding box center [721, 15] width 813 height 49
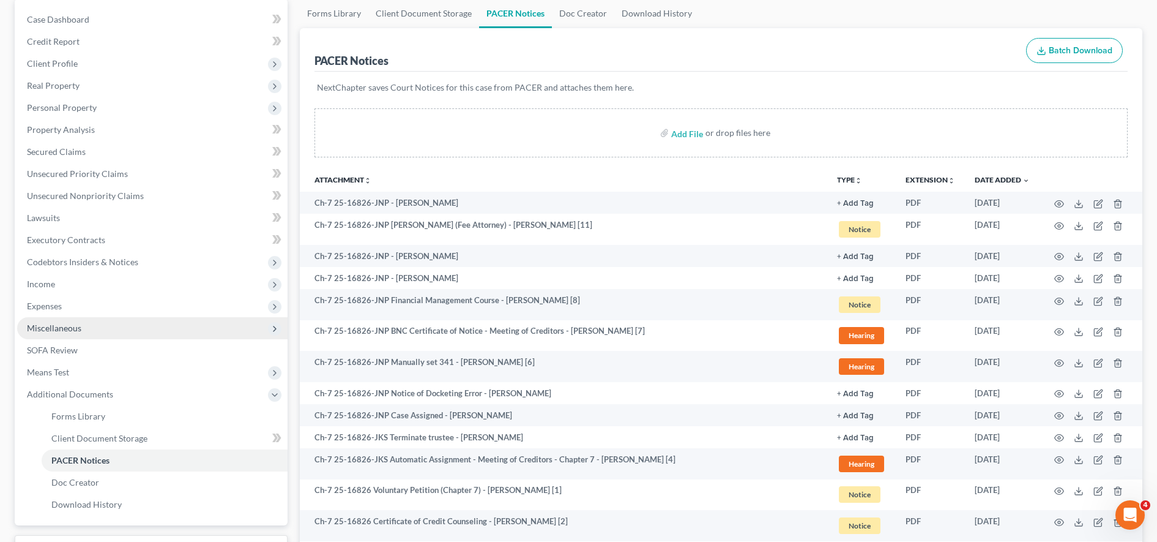
scroll to position [103, 0]
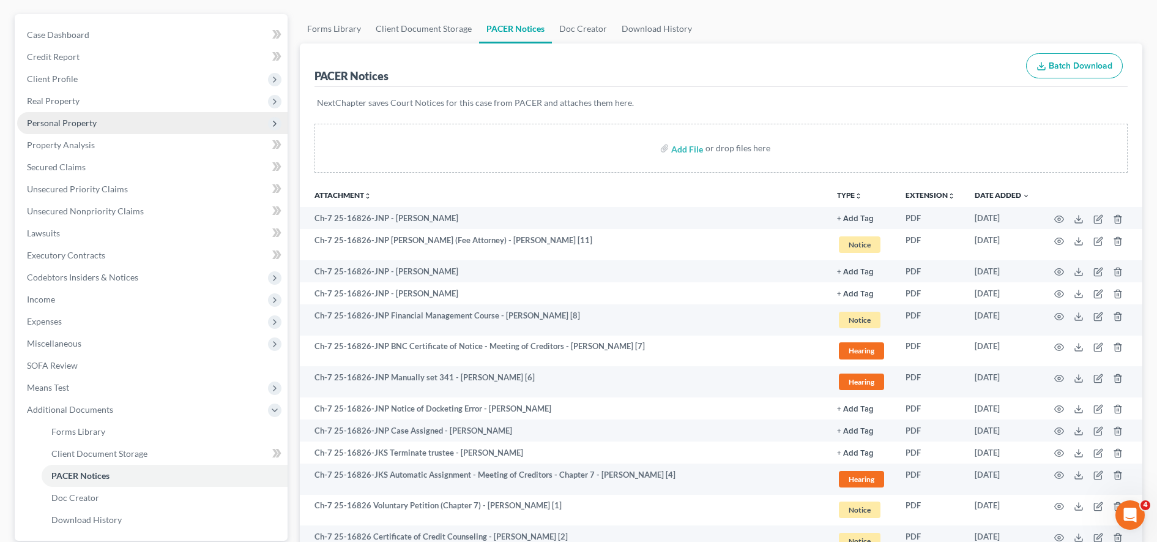
click at [111, 125] on span "Personal Property" at bounding box center [152, 123] width 270 height 22
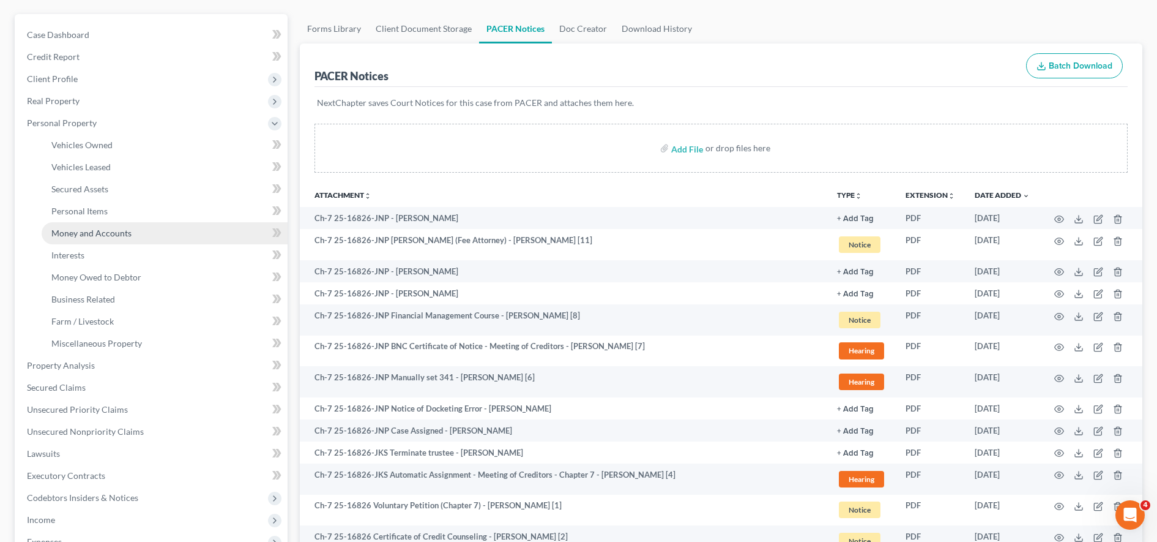
click at [117, 234] on span "Money and Accounts" at bounding box center [91, 233] width 80 height 10
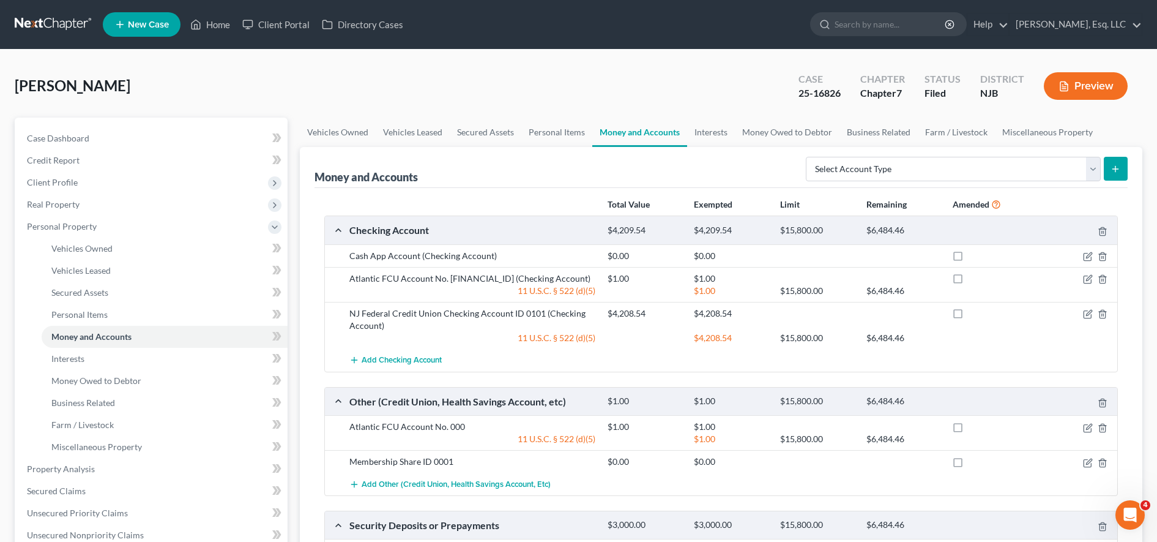
click at [190, 81] on div "[PERSON_NAME] Upgraded Case 25-16826 Chapter Chapter 7 Status [GEOGRAPHIC_DATA]…" at bounding box center [579, 90] width 1128 height 53
click at [276, 31] on link "Client Portal" at bounding box center [276, 24] width 80 height 22
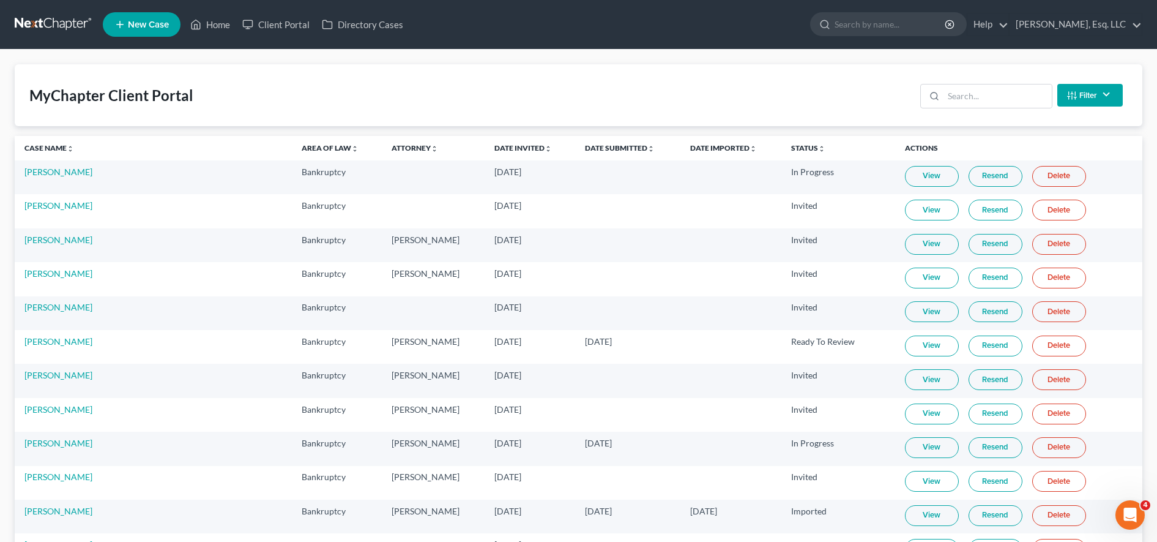
click at [974, 83] on div "Filter Status Filter... Invited In Progress Ready To Review Reviewed Imported S…" at bounding box center [1021, 95] width 212 height 32
click at [986, 102] on input "search" at bounding box center [998, 95] width 108 height 23
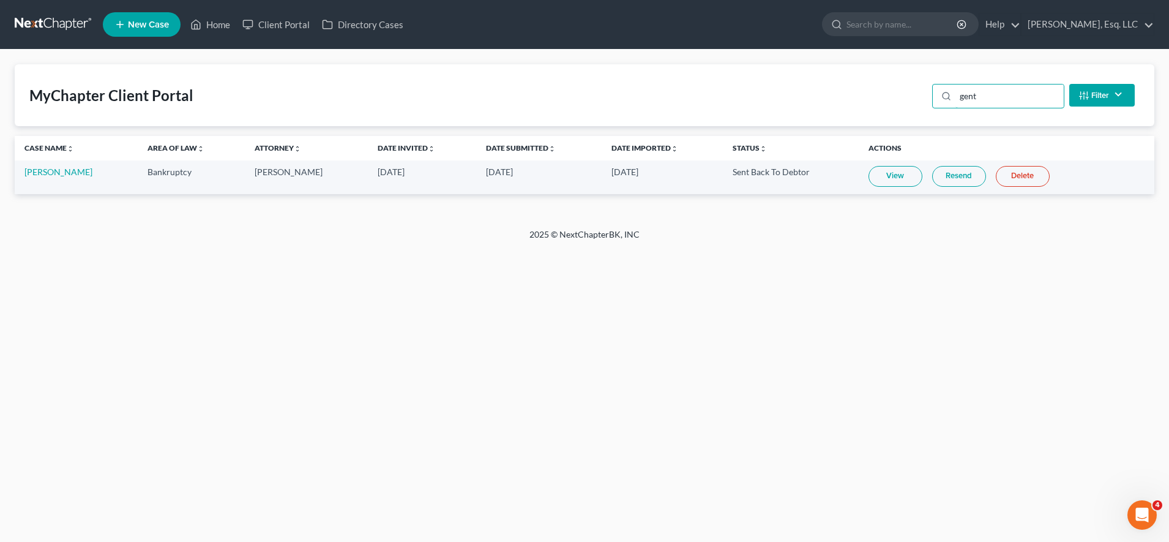
type input "gent"
click at [974, 174] on link "Resend" at bounding box center [959, 176] width 54 height 21
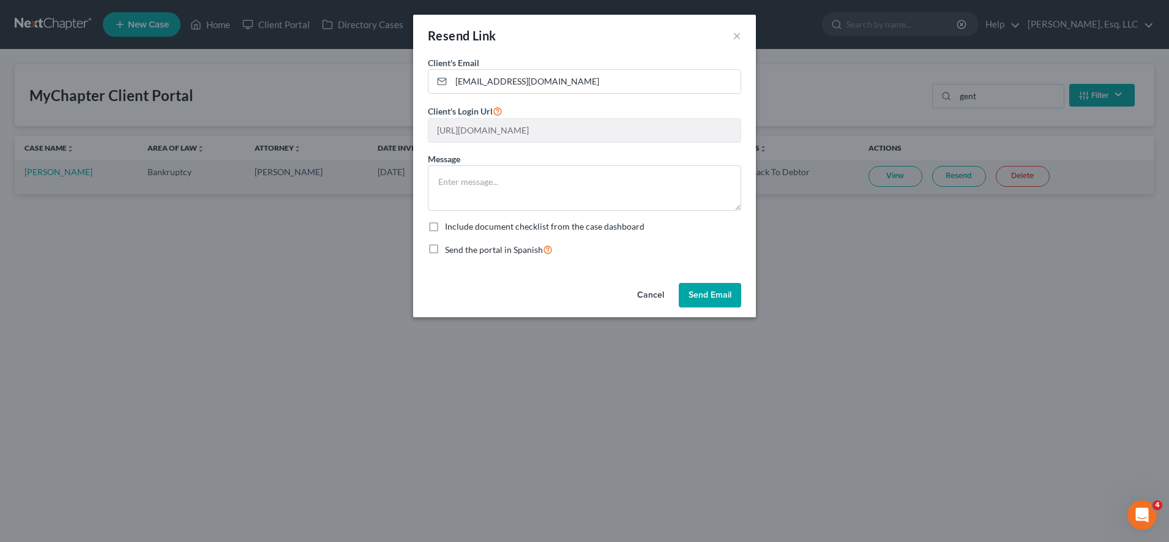
click at [703, 286] on button "Send Email" at bounding box center [710, 295] width 62 height 24
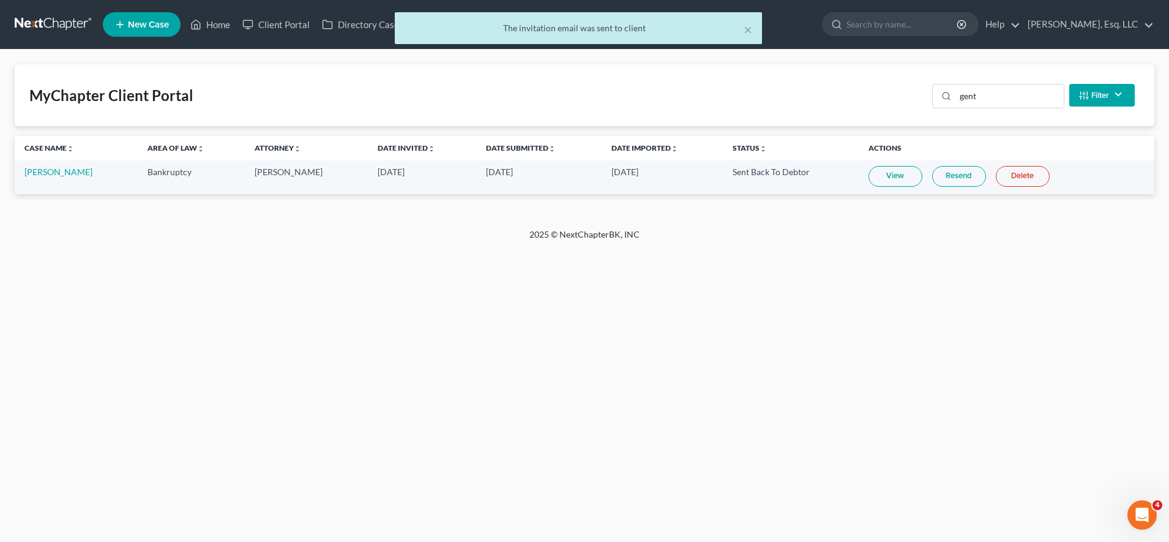
click at [944, 184] on link "Resend" at bounding box center [959, 176] width 54 height 21
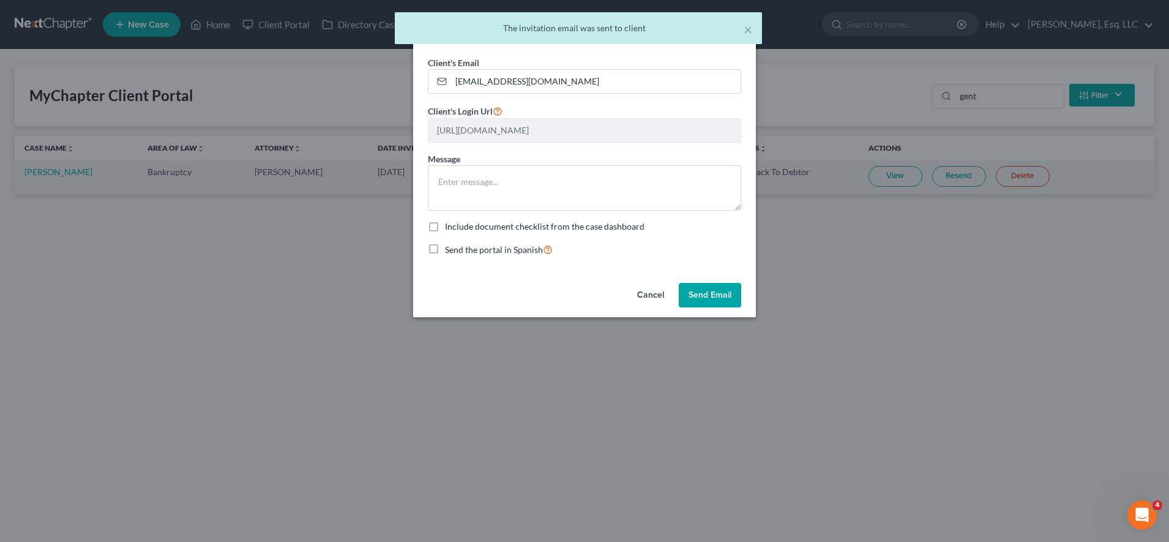
click at [681, 301] on button "Send Email" at bounding box center [710, 295] width 62 height 24
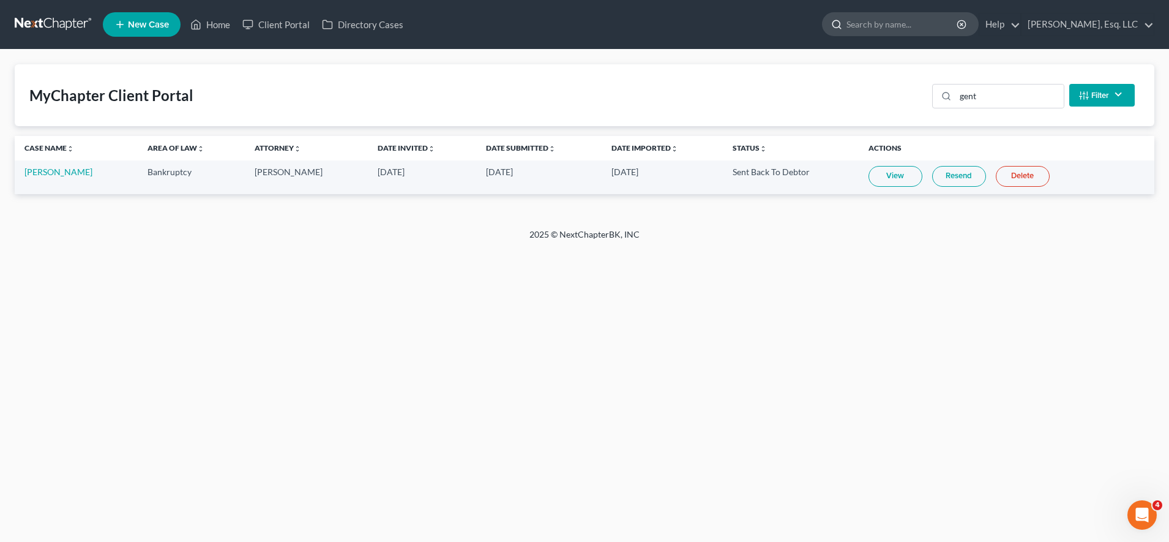
click at [912, 32] on input "search" at bounding box center [902, 24] width 112 height 23
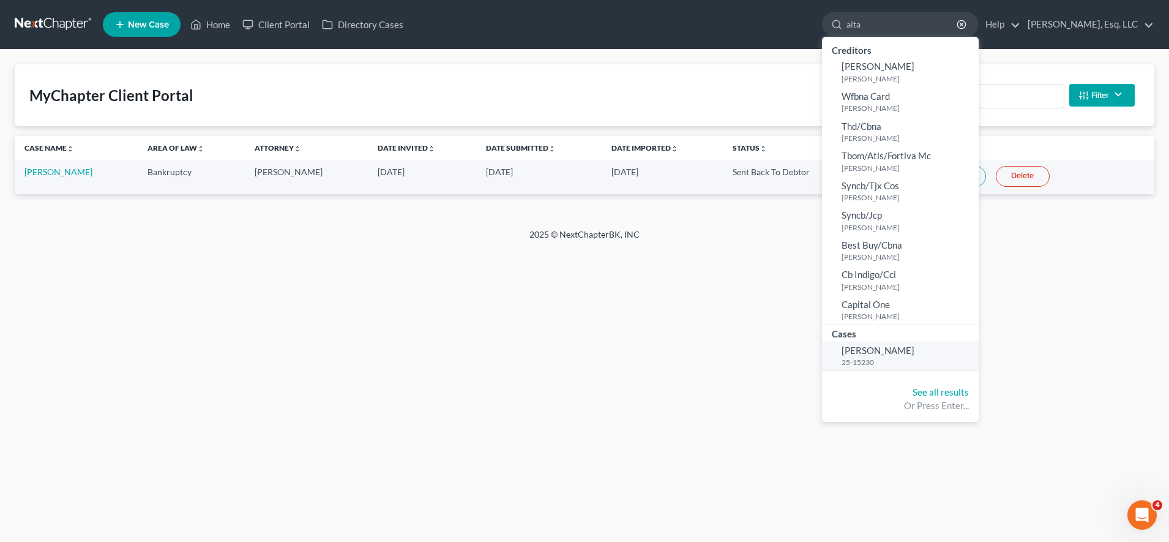
type input "aita"
click at [889, 354] on span "[PERSON_NAME]" at bounding box center [877, 350] width 73 height 11
select select "6"
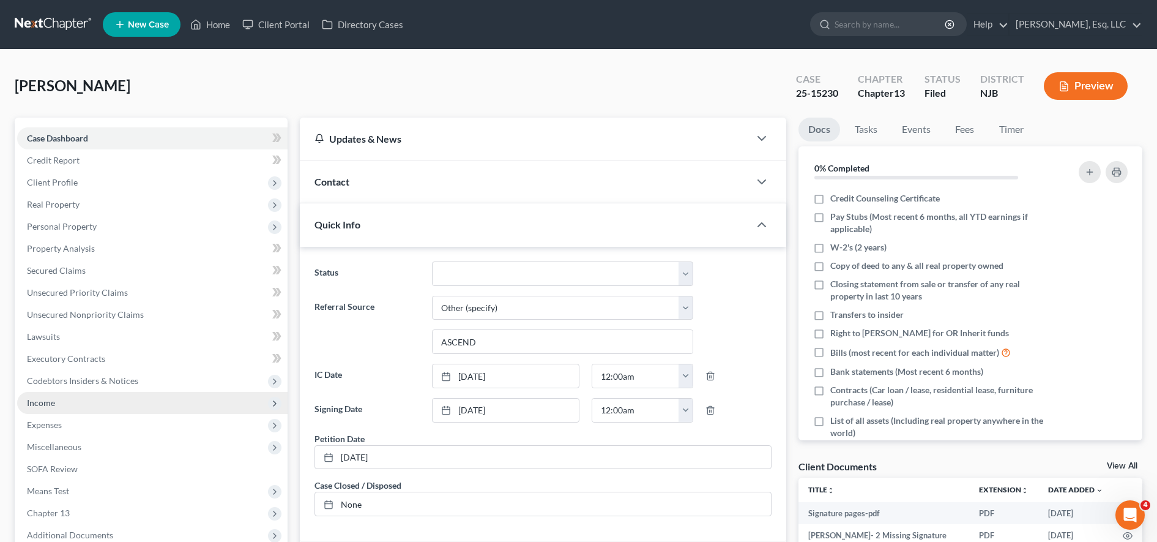
click at [182, 394] on span "Income" at bounding box center [152, 403] width 270 height 22
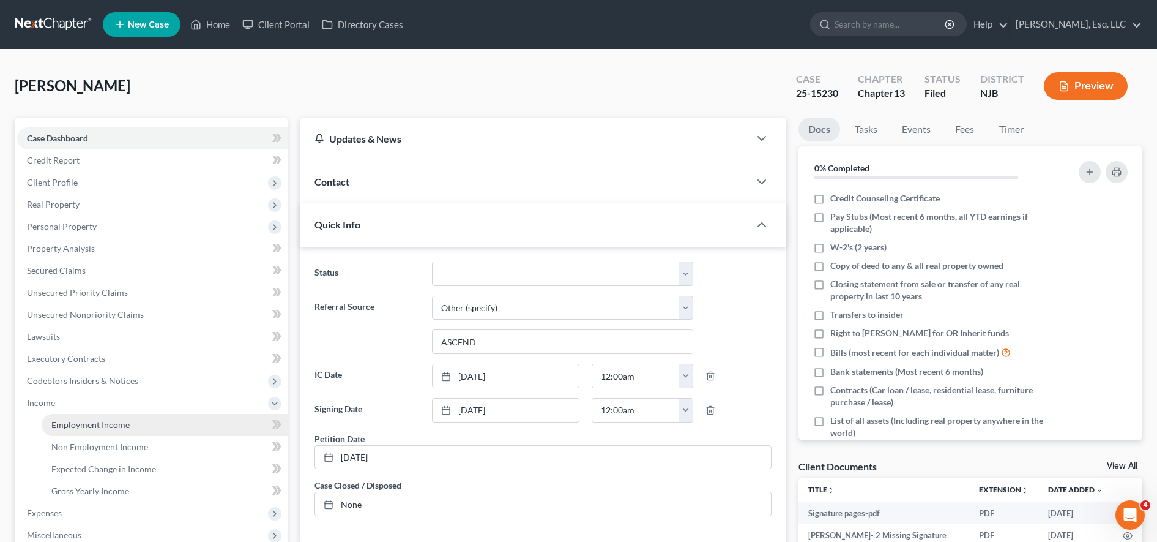
click at [170, 422] on link "Employment Income" at bounding box center [165, 425] width 246 height 22
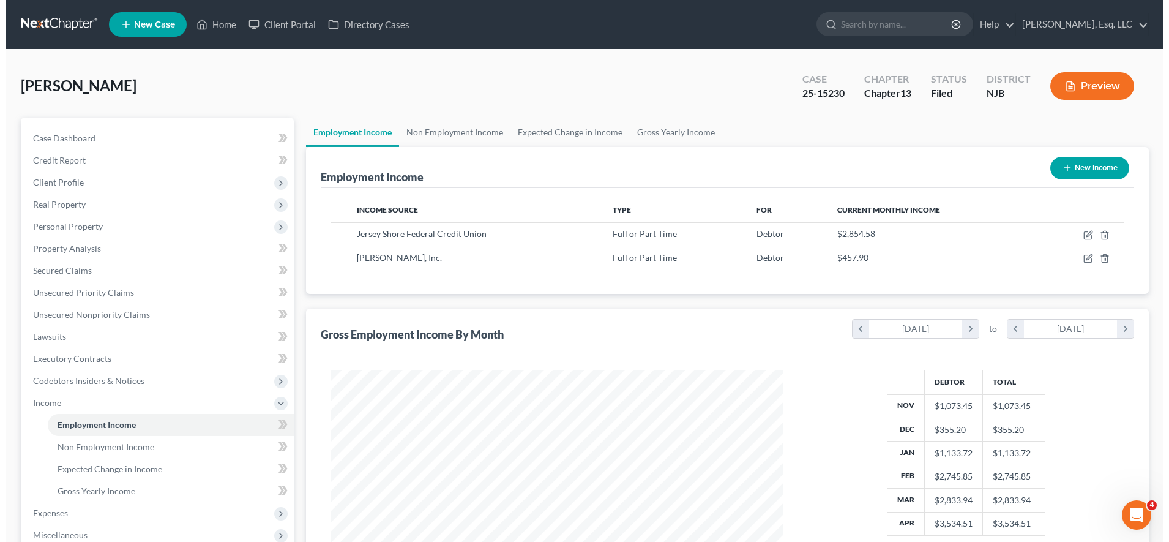
scroll to position [226, 477]
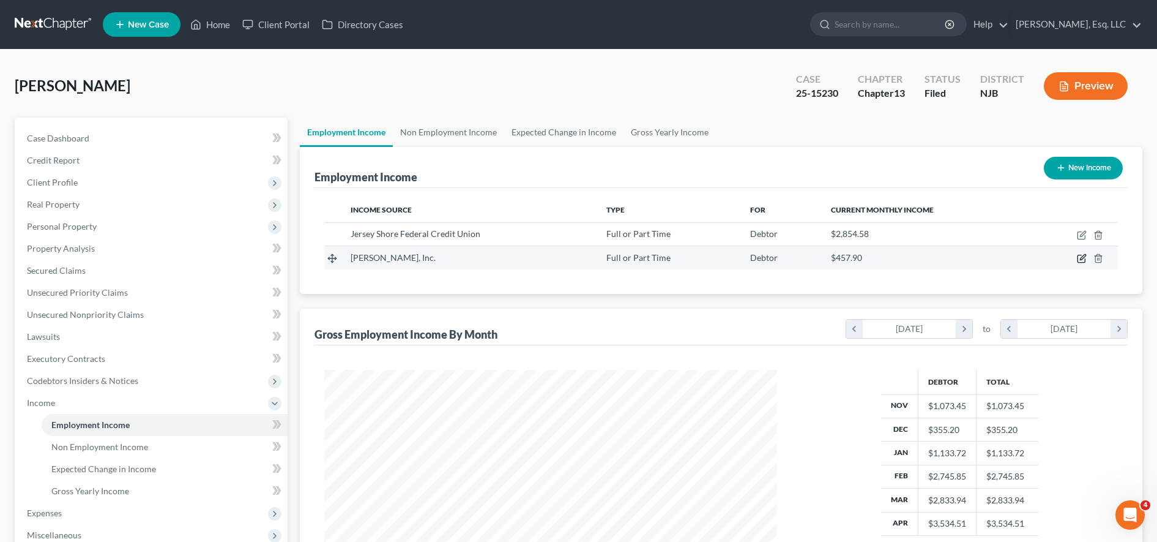
click at [1079, 261] on icon "button" at bounding box center [1082, 258] width 10 height 10
select select "0"
select select "33"
select select "3"
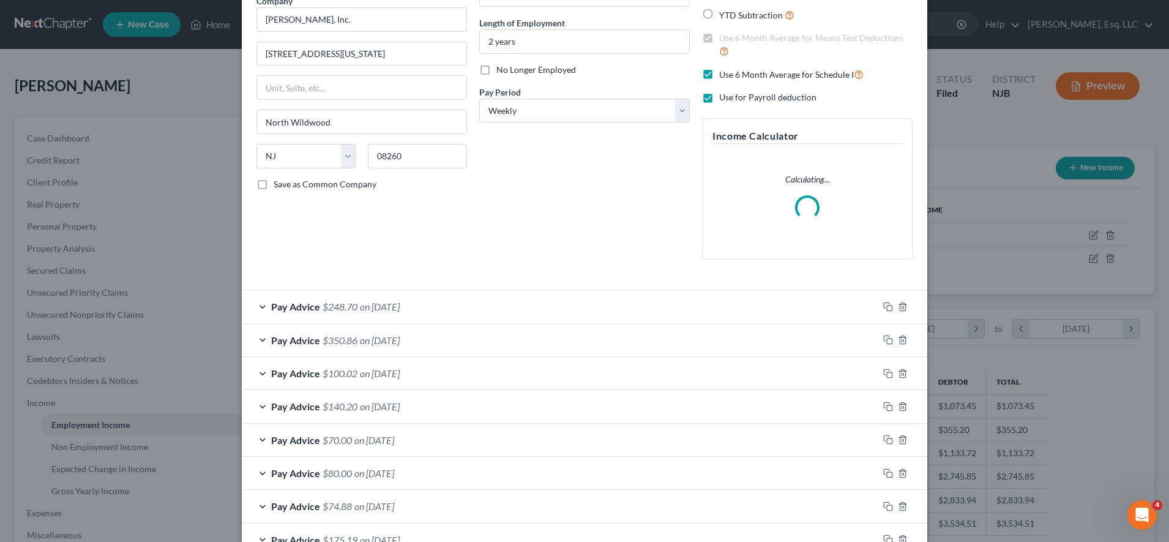
scroll to position [110, 0]
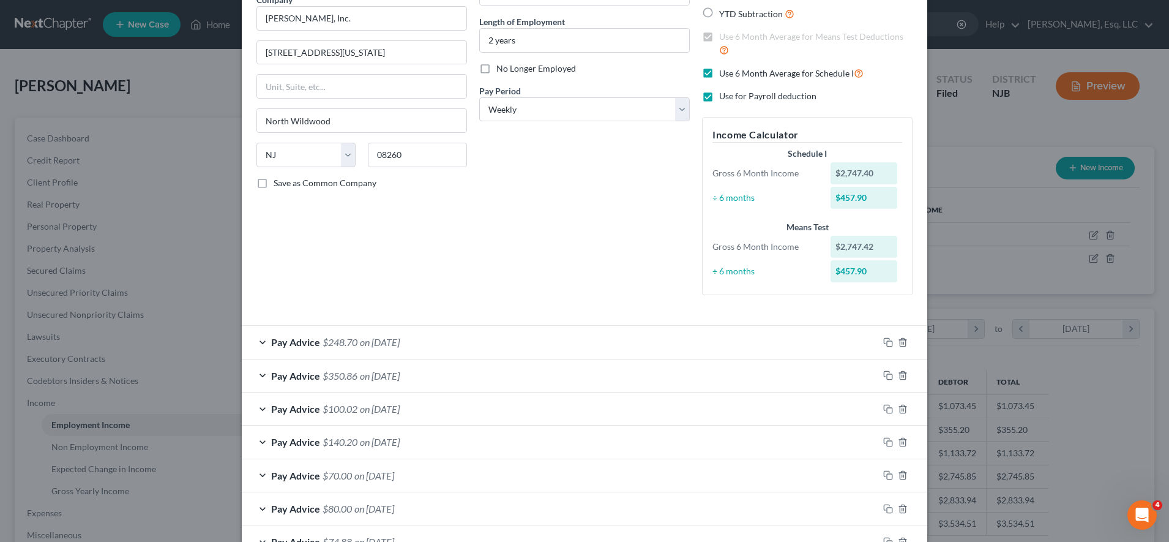
click at [167, 59] on div "Edit Income Source × Employment Type * Select Full or [DEMOGRAPHIC_DATA] Employ…" at bounding box center [584, 271] width 1169 height 542
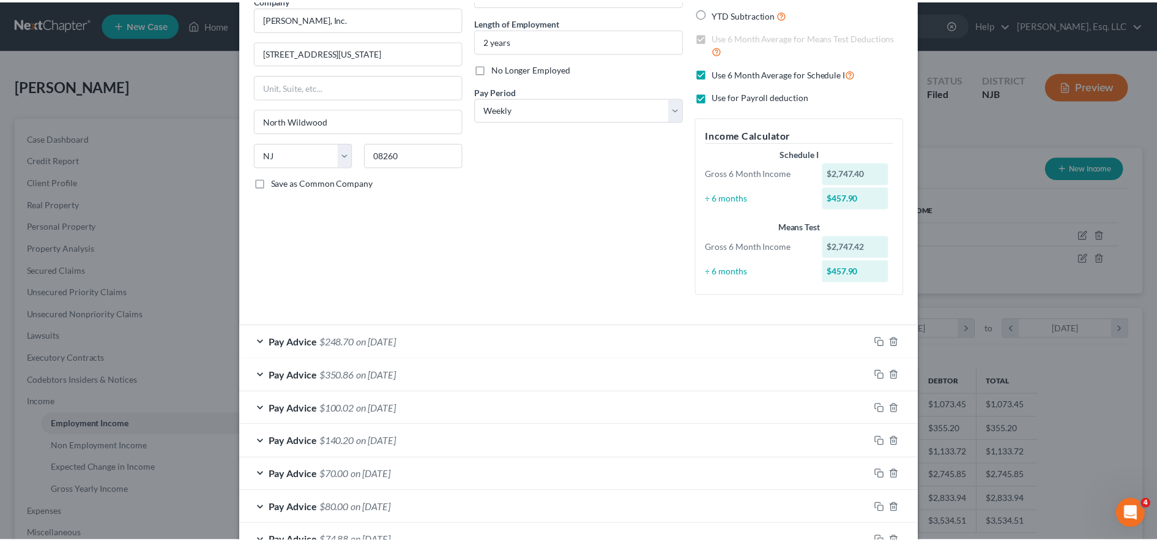
scroll to position [0, 0]
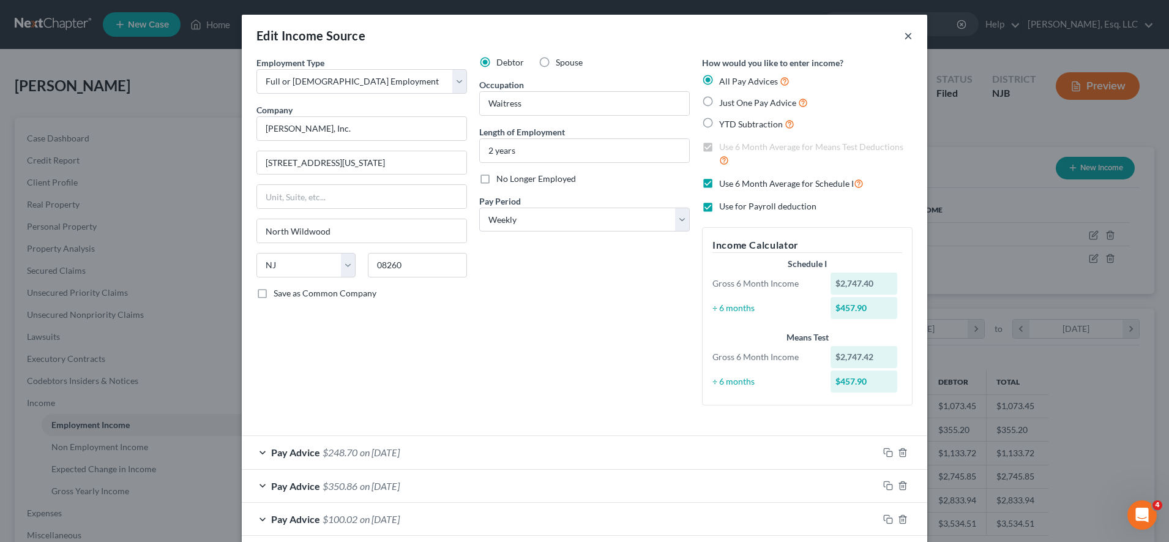
click at [904, 34] on button "×" at bounding box center [908, 35] width 9 height 15
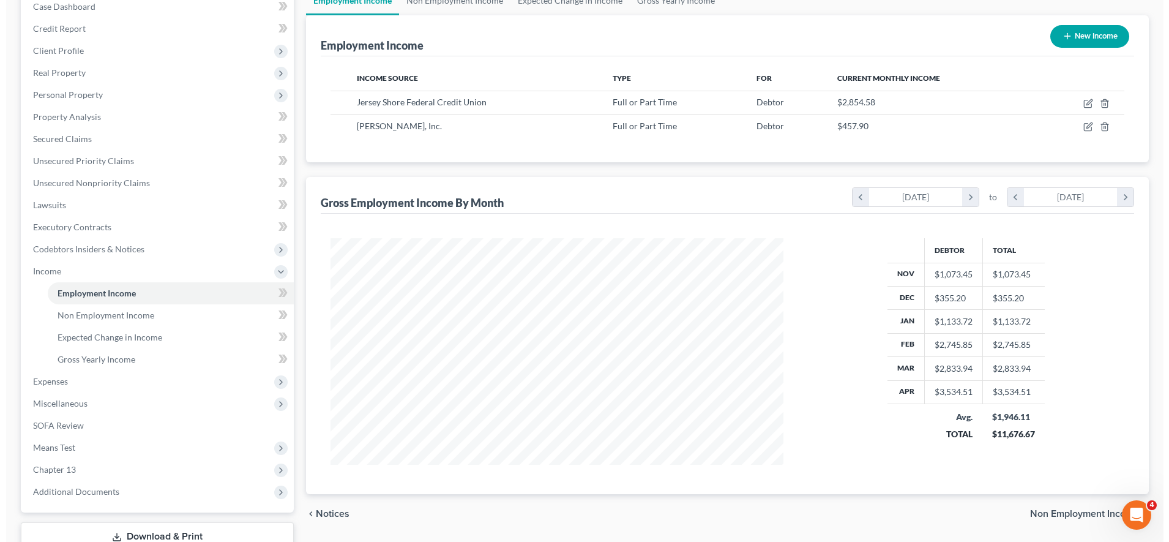
scroll to position [160, 0]
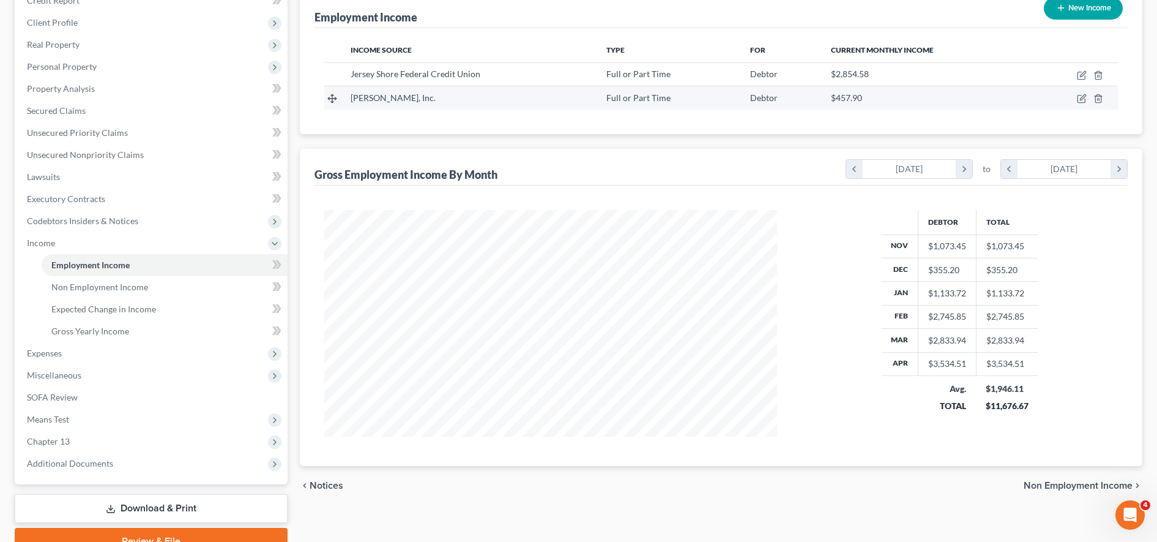
click at [1078, 92] on td at bounding box center [1074, 97] width 87 height 23
click at [1081, 100] on icon "button" at bounding box center [1083, 98] width 6 height 6
select select "0"
select select "33"
select select "3"
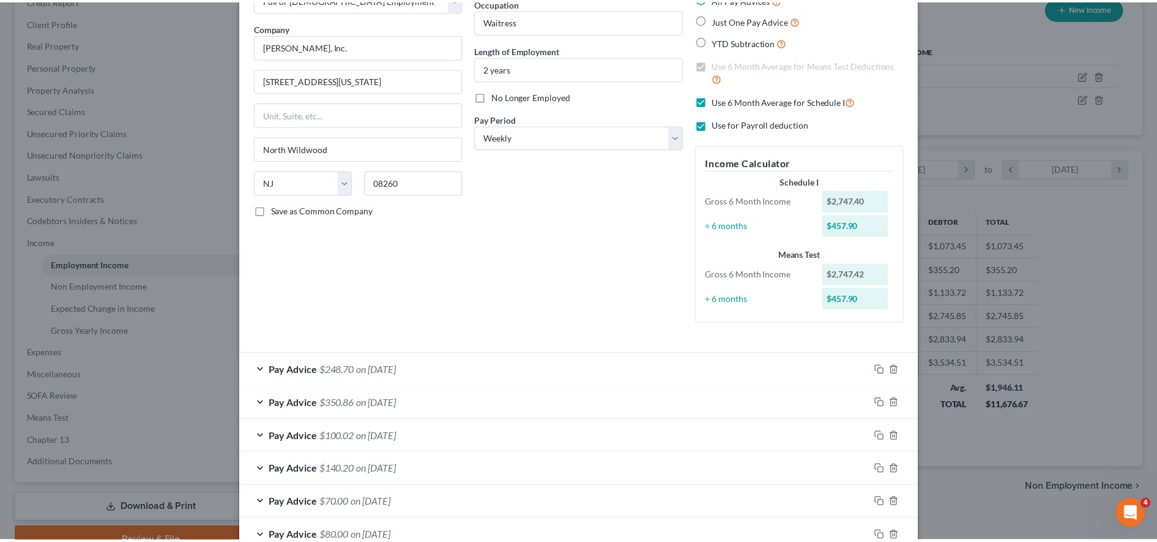
scroll to position [0, 0]
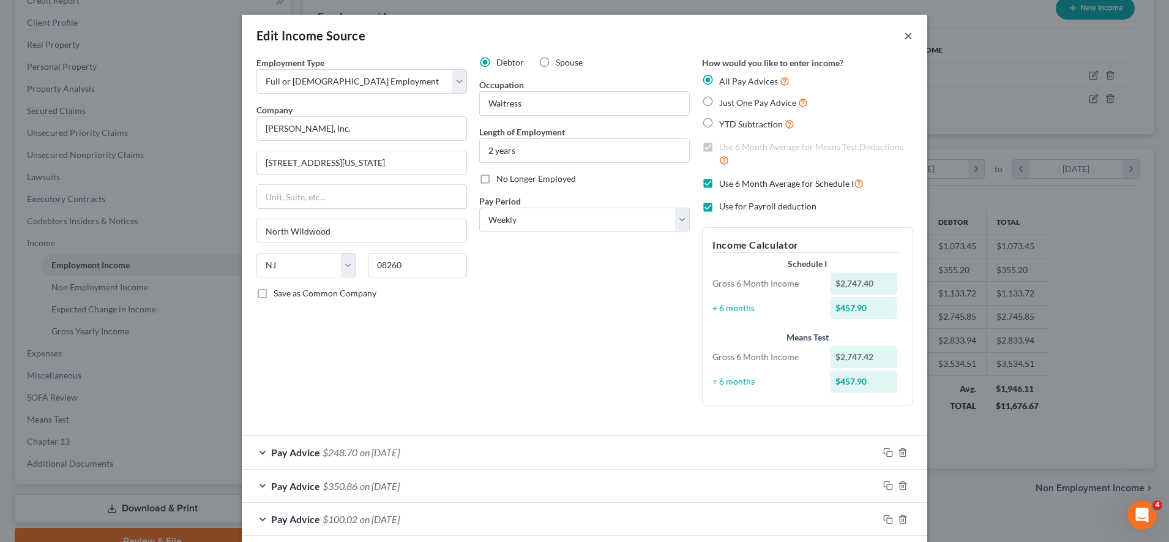
click at [904, 34] on button "×" at bounding box center [908, 35] width 9 height 15
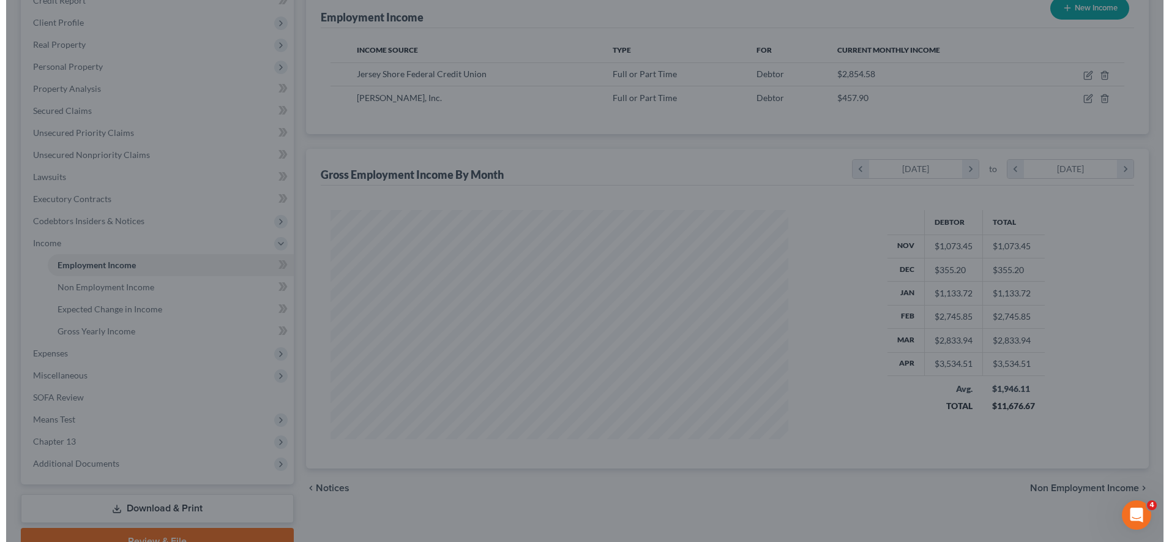
scroll to position [611717, 611466]
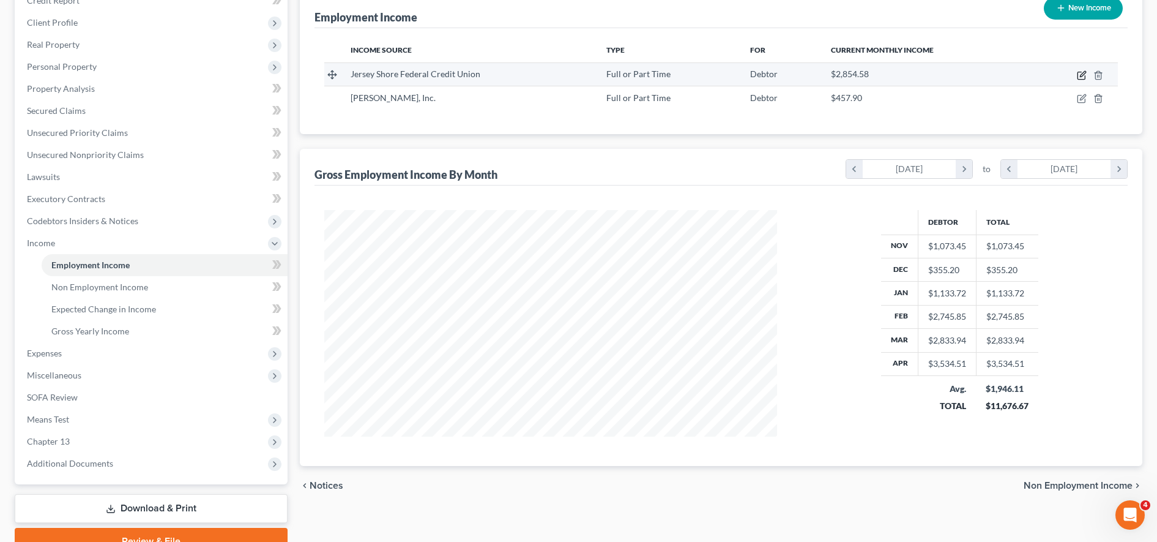
click at [1080, 73] on icon "button" at bounding box center [1082, 75] width 10 height 10
select select "0"
select select "33"
select select "2"
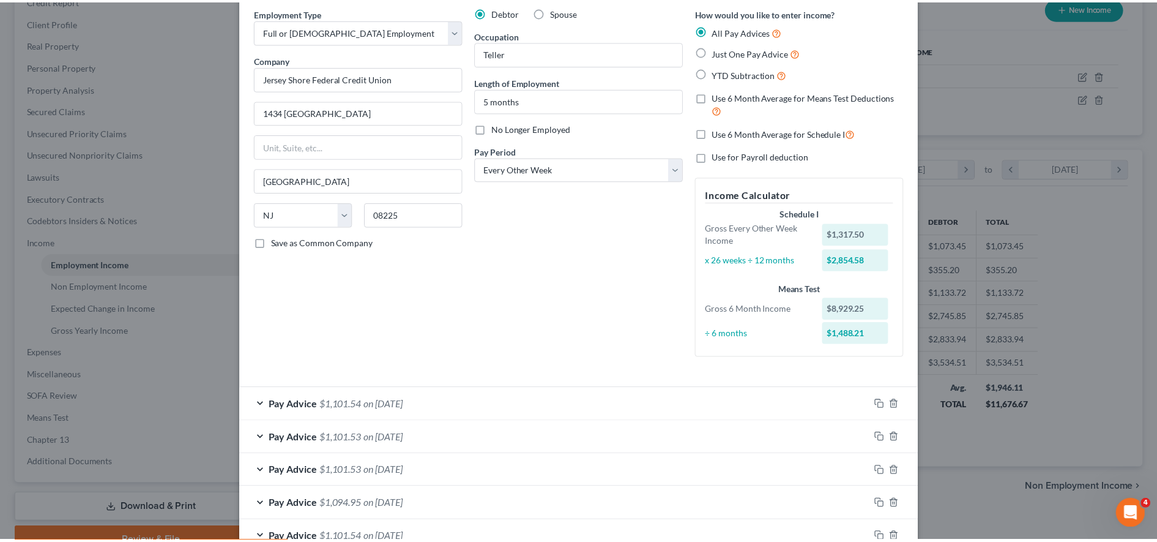
scroll to position [0, 0]
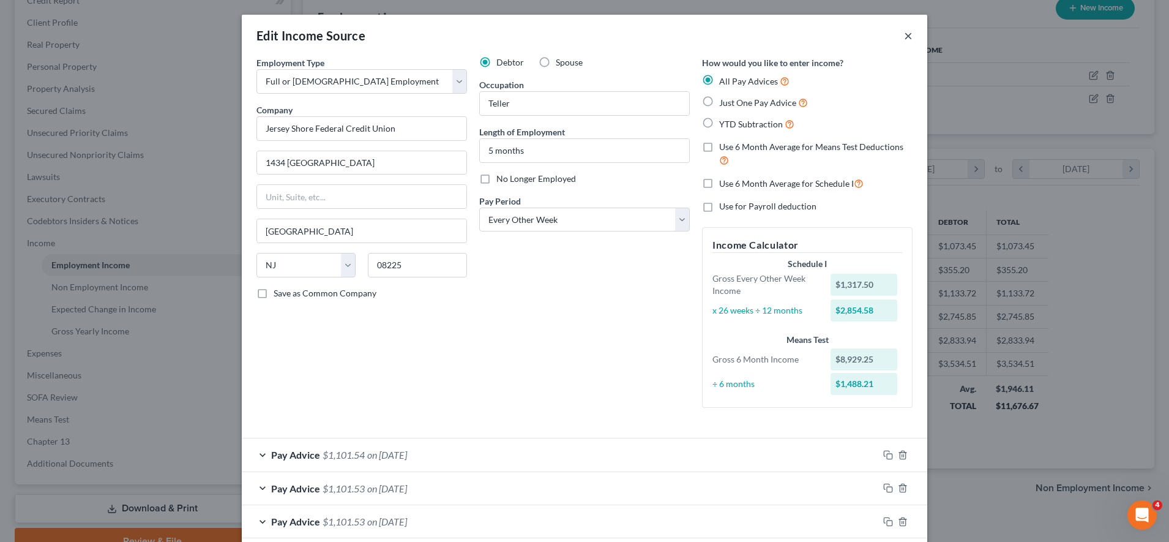
click at [904, 40] on button "×" at bounding box center [908, 35] width 9 height 15
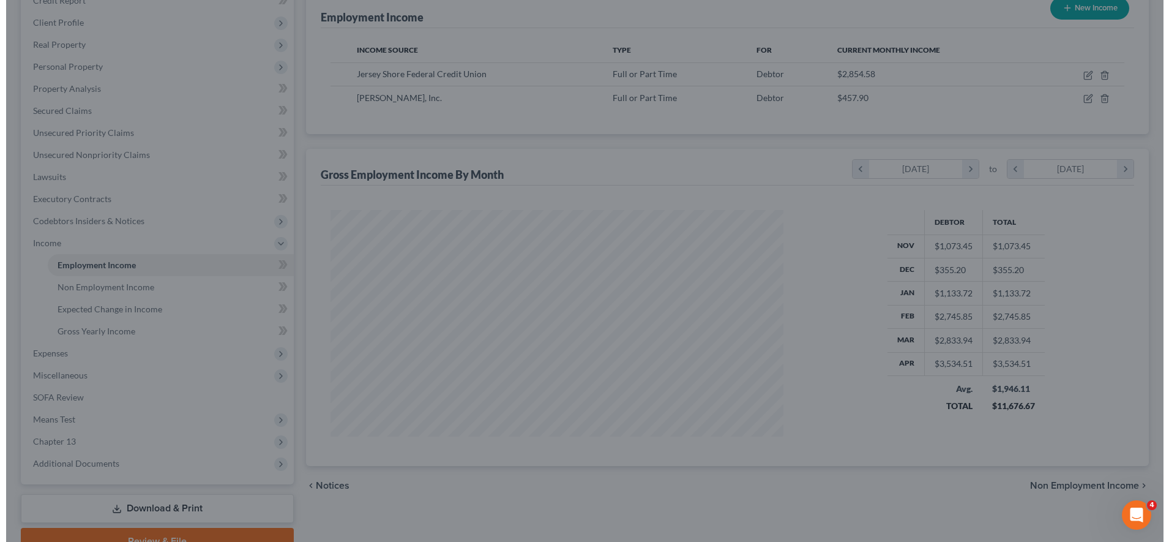
scroll to position [611717, 611466]
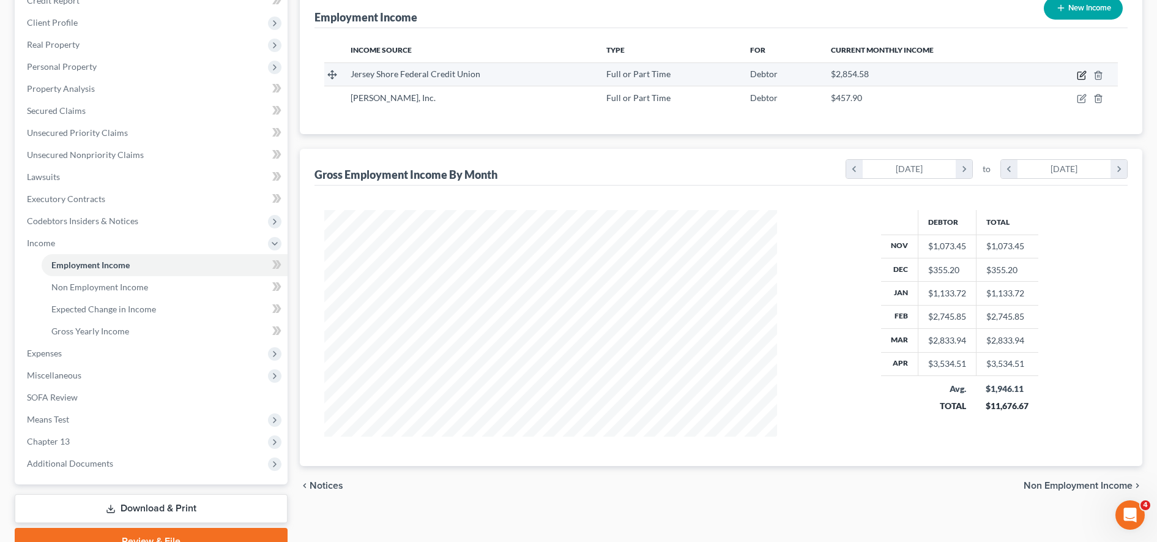
click at [1081, 73] on icon "button" at bounding box center [1082, 75] width 10 height 10
select select "0"
select select "33"
select select "2"
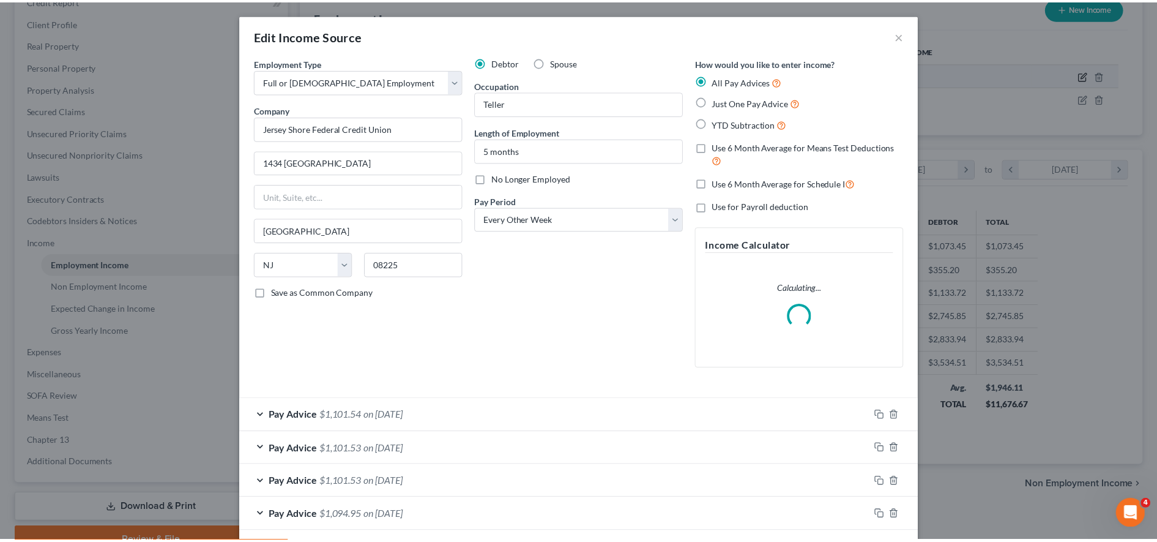
scroll to position [229, 483]
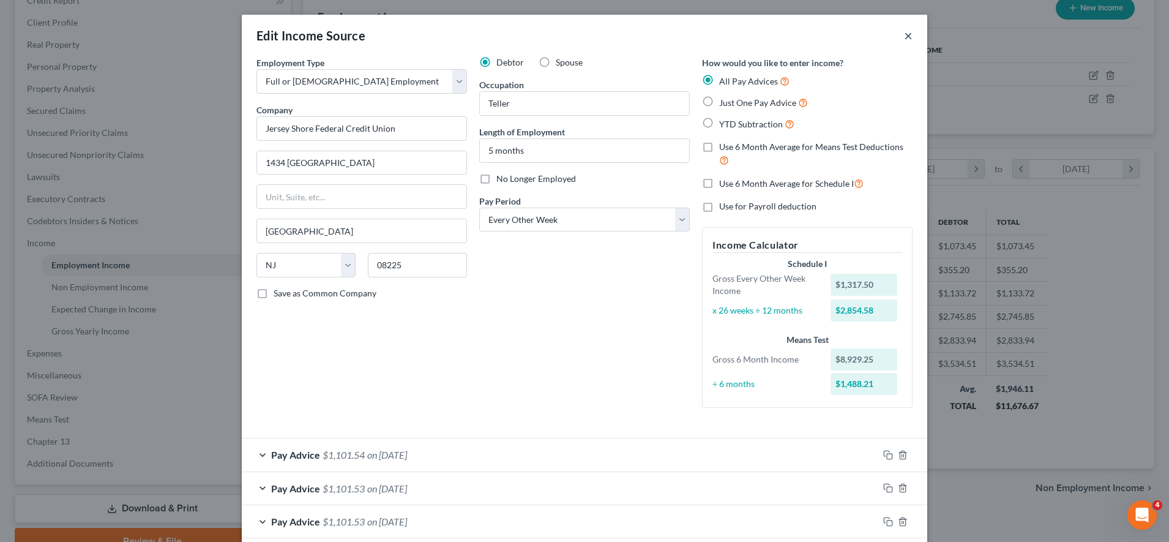
click at [904, 37] on button "×" at bounding box center [908, 35] width 9 height 15
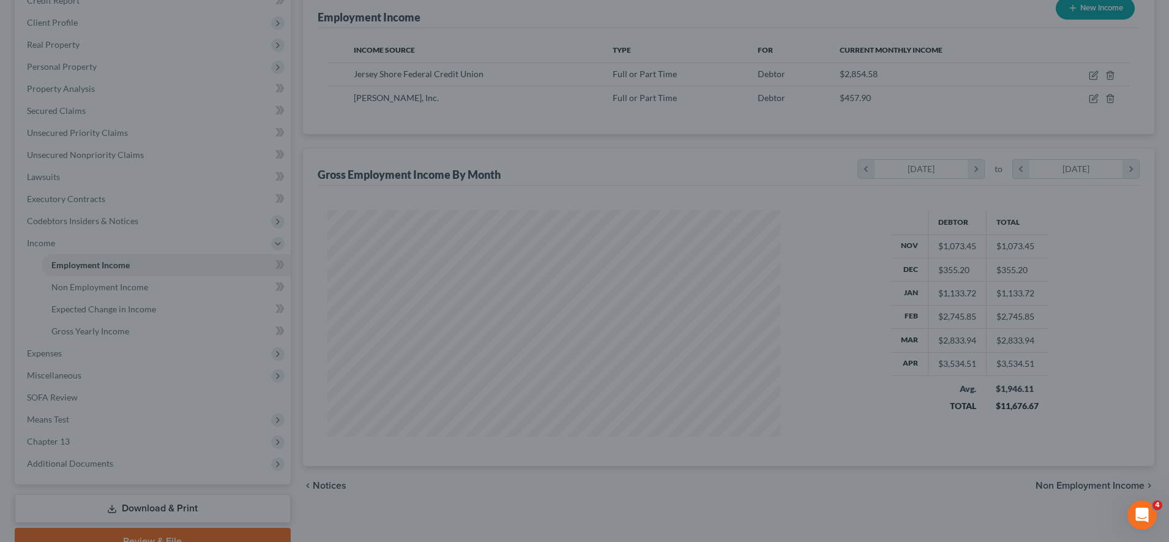
scroll to position [611717, 611466]
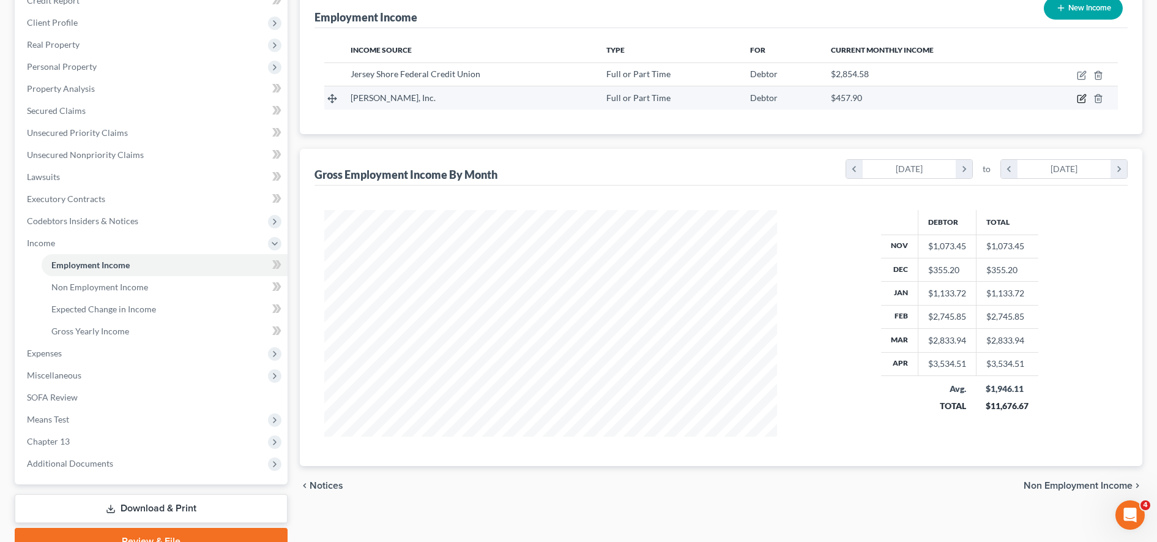
click at [1080, 95] on icon "button" at bounding box center [1081, 98] width 7 height 7
select select "0"
select select "33"
select select "3"
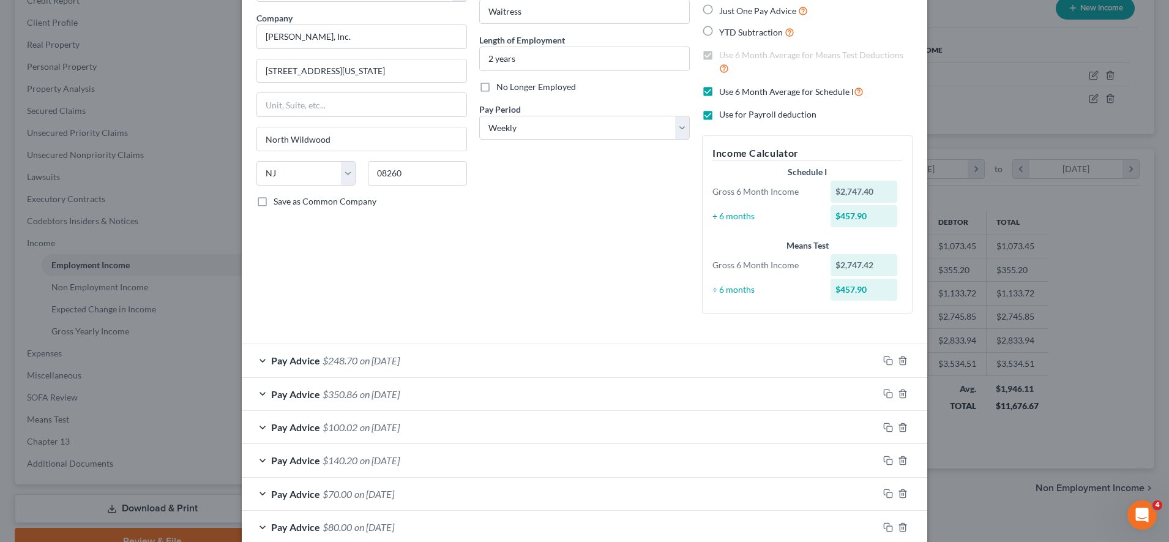
scroll to position [0, 0]
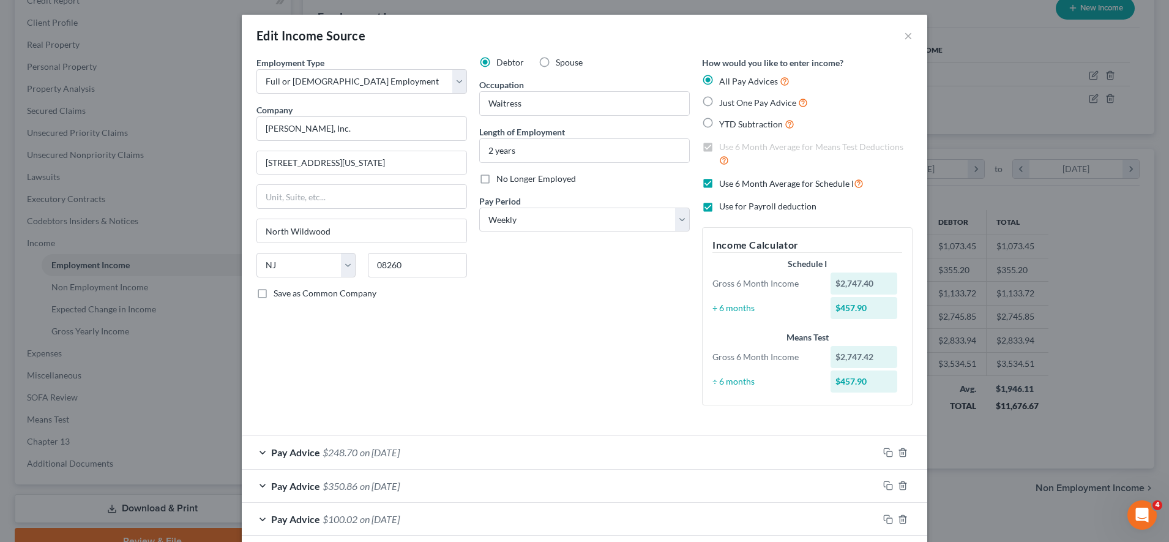
click at [661, 452] on div "Pay Advice $248.70 on [DATE]" at bounding box center [560, 452] width 636 height 32
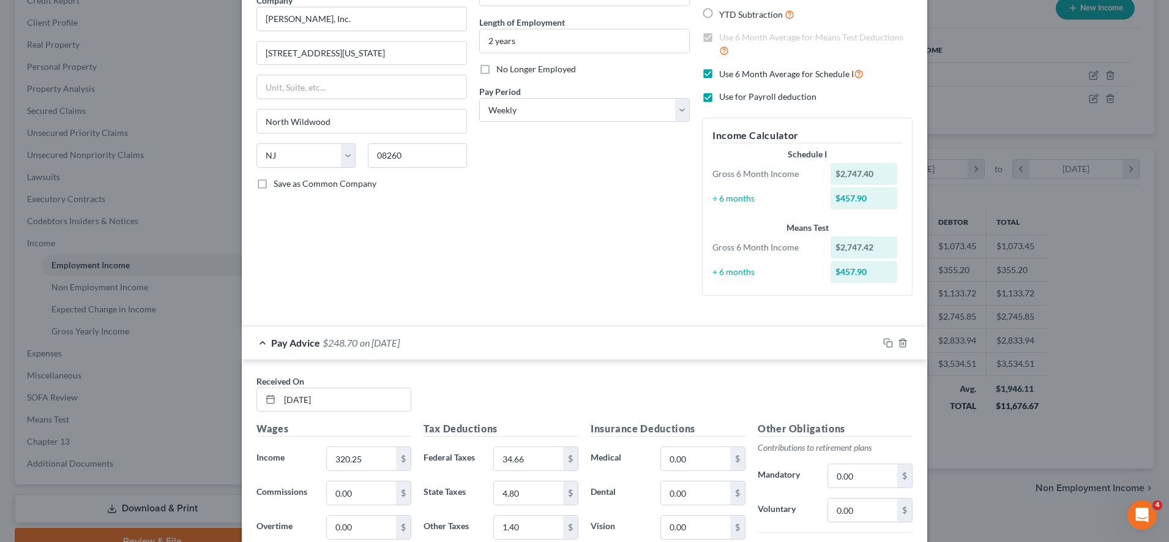
scroll to position [110, 0]
click at [626, 348] on div "Pay Advice $248.70 on [DATE]" at bounding box center [560, 342] width 636 height 32
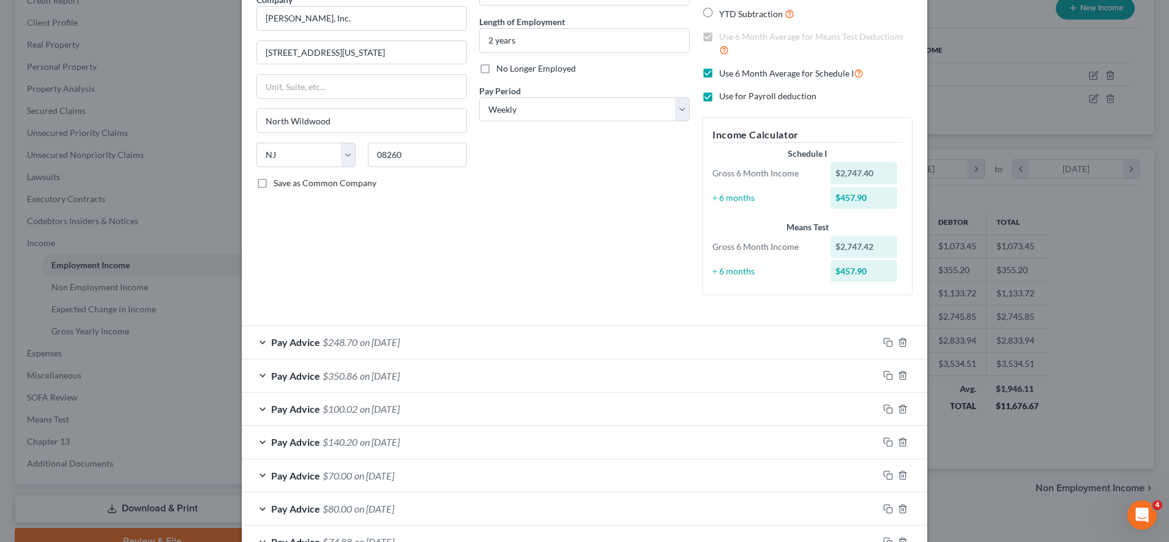
click at [609, 379] on div "Pay Advice $350.86 on [DATE]" at bounding box center [560, 375] width 636 height 32
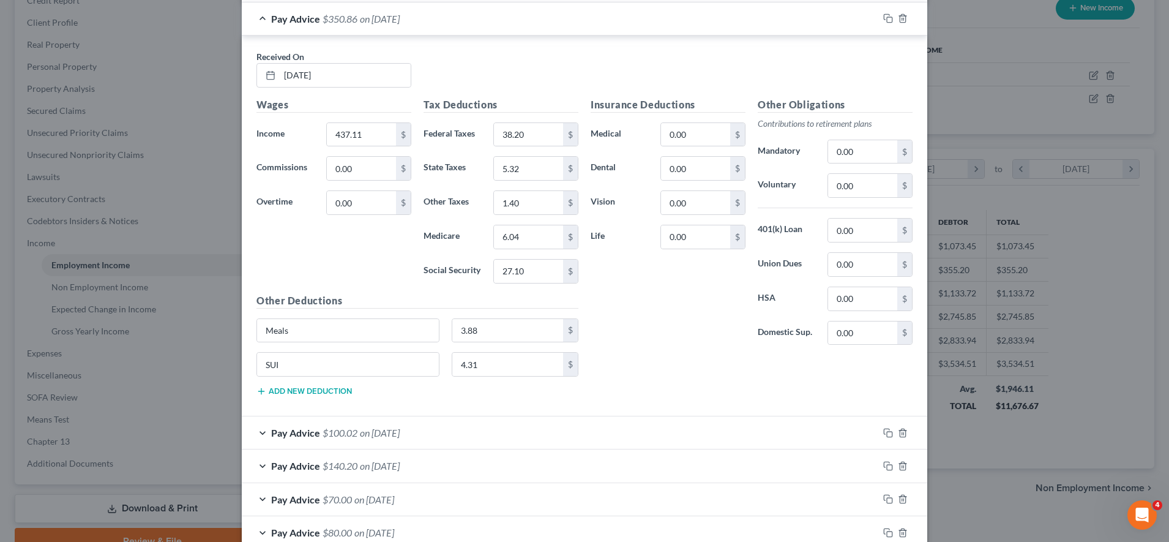
scroll to position [478, 0]
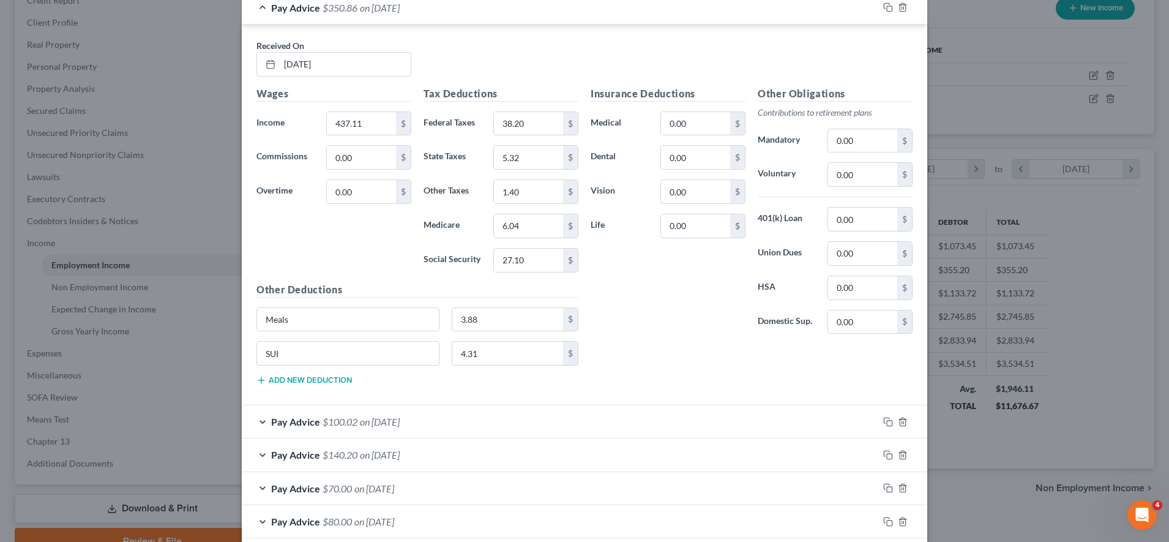
click at [499, 415] on div "Pay Advice $100.02 on [DATE]" at bounding box center [560, 421] width 636 height 32
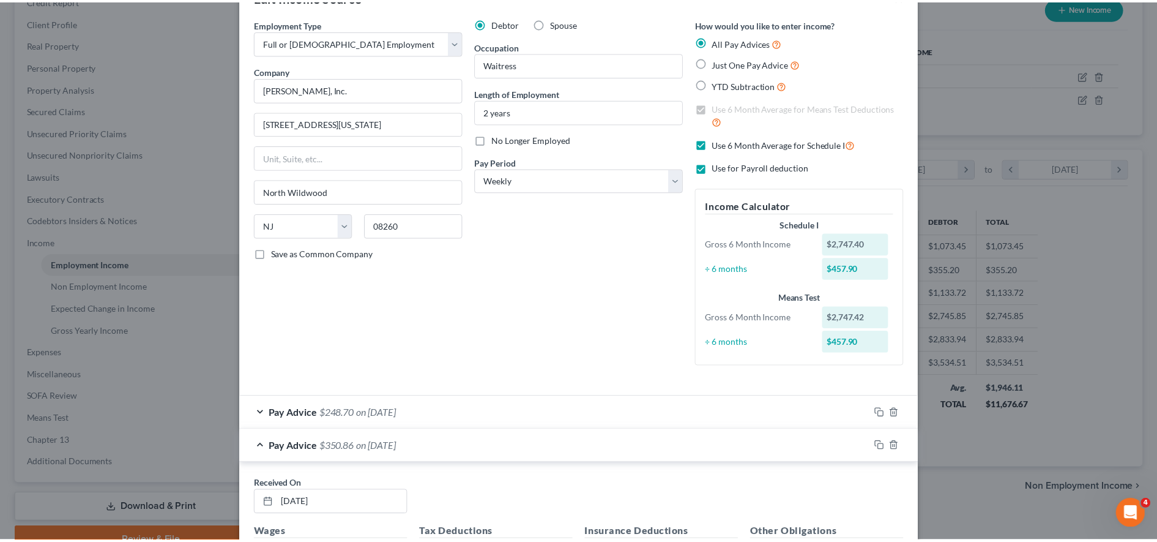
scroll to position [0, 0]
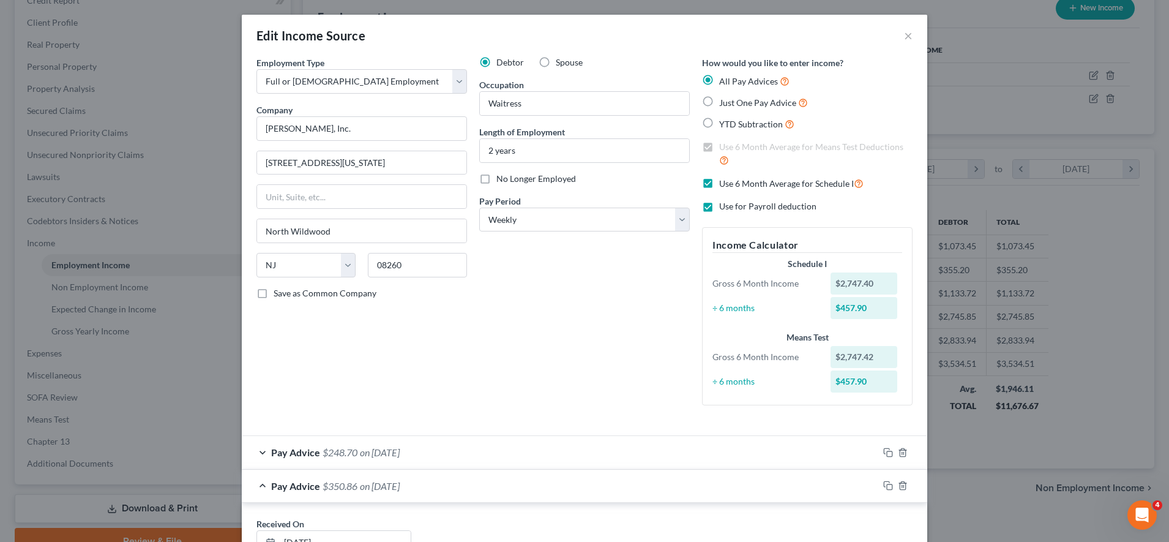
click at [908, 29] on div "Edit Income Source ×" at bounding box center [584, 36] width 685 height 42
click at [904, 37] on button "×" at bounding box center [908, 35] width 9 height 15
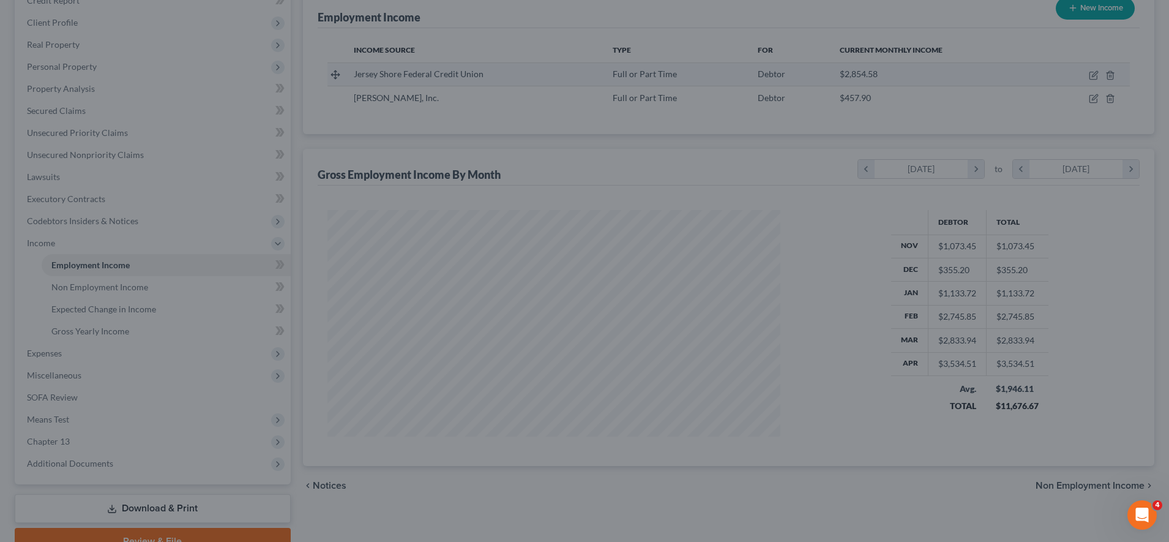
scroll to position [611717, 611466]
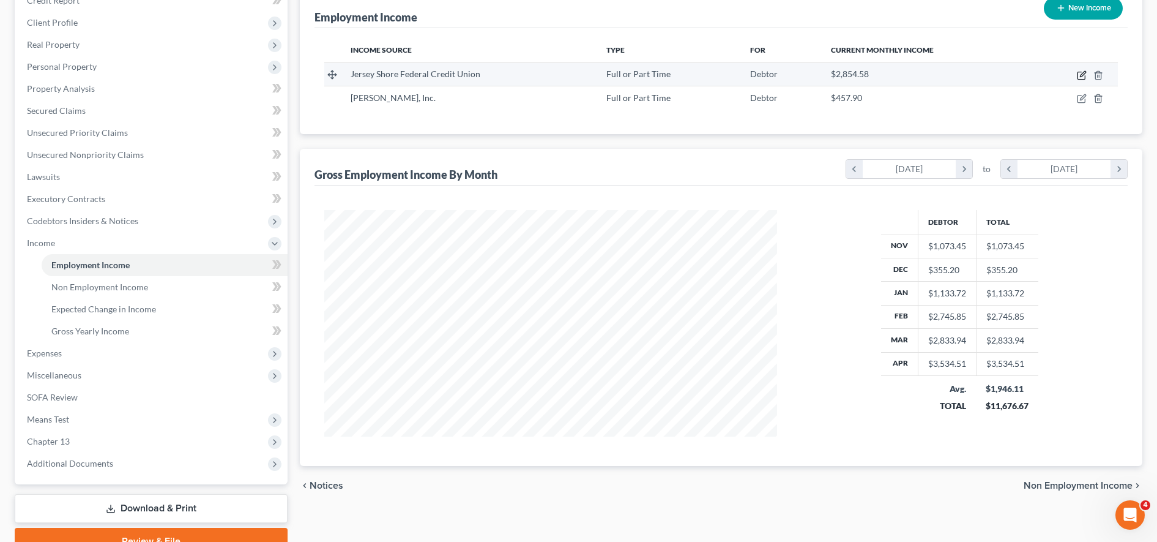
click at [1083, 76] on icon "button" at bounding box center [1083, 74] width 6 height 6
select select "0"
select select "33"
select select "2"
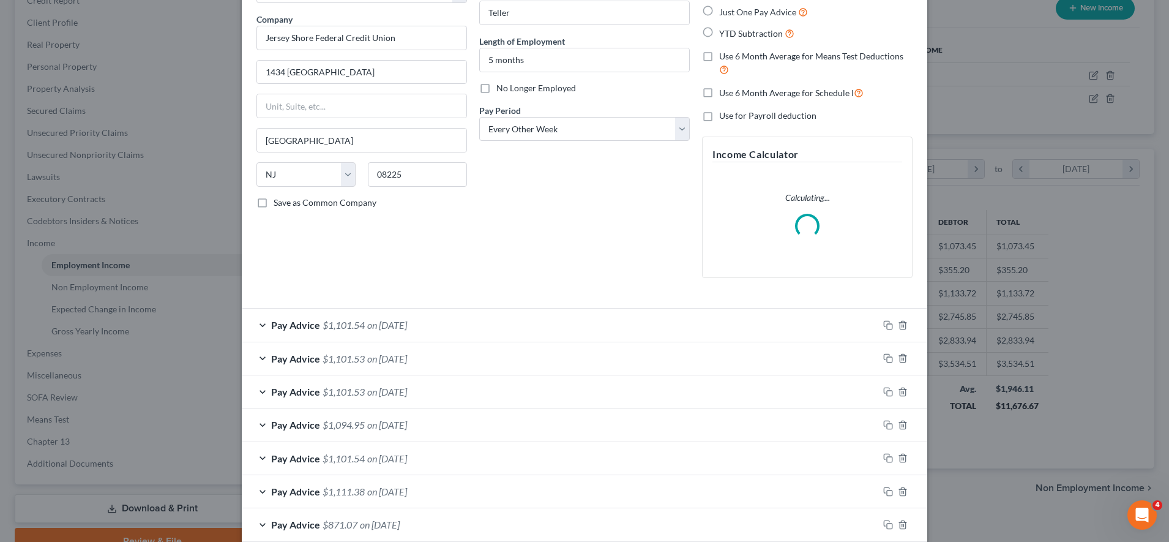
scroll to position [91, 0]
click at [526, 333] on div "Pay Advice $1,101.54 on [DATE]" at bounding box center [560, 324] width 636 height 32
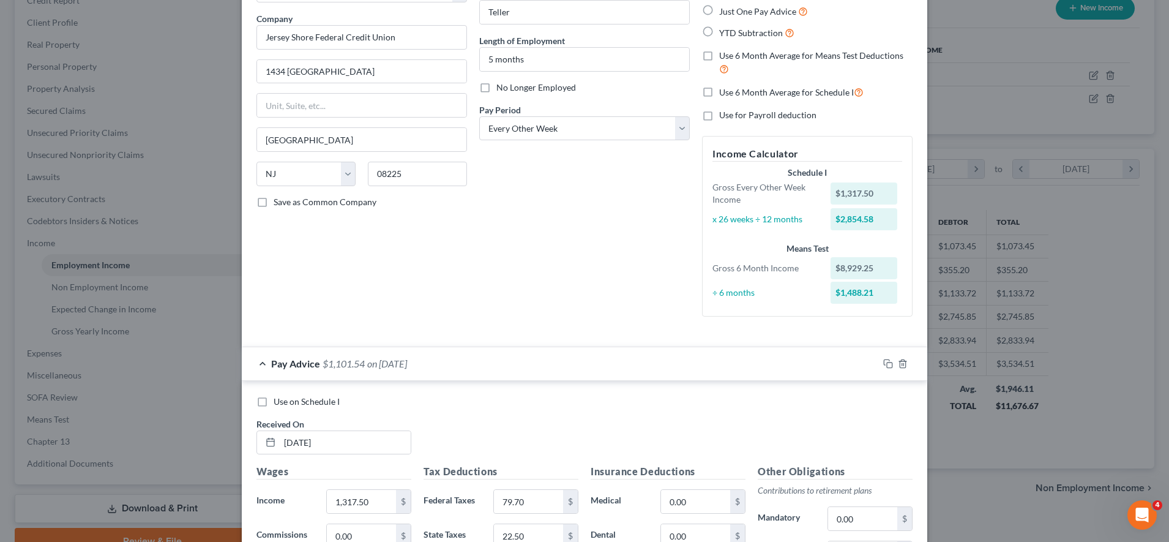
scroll to position [377, 0]
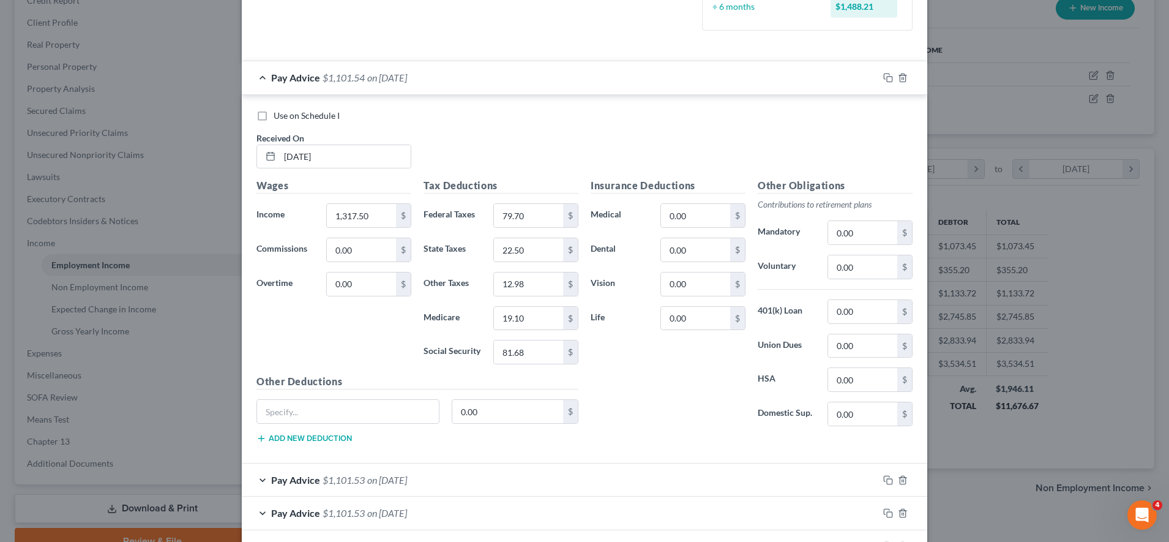
click at [555, 486] on div "Pay Advice $1,101.53 on [DATE]" at bounding box center [560, 479] width 636 height 32
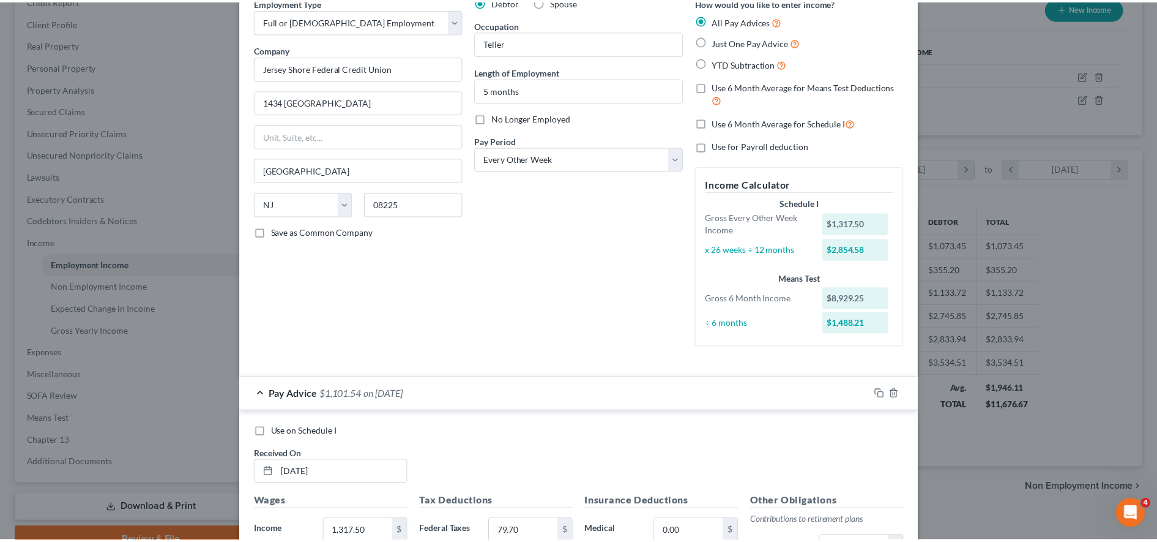
scroll to position [1, 0]
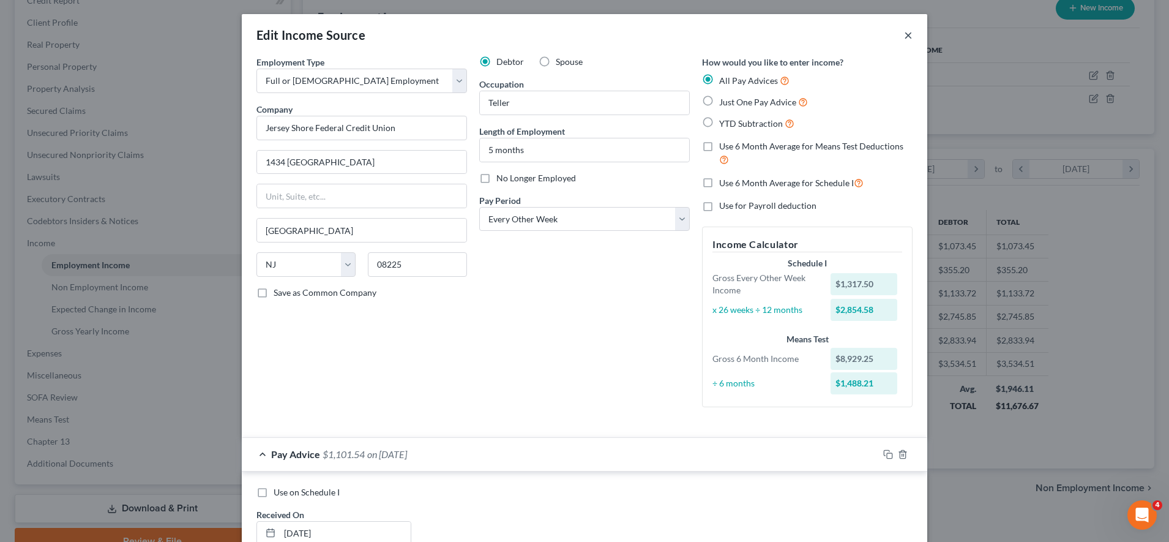
click at [904, 29] on button "×" at bounding box center [908, 35] width 9 height 15
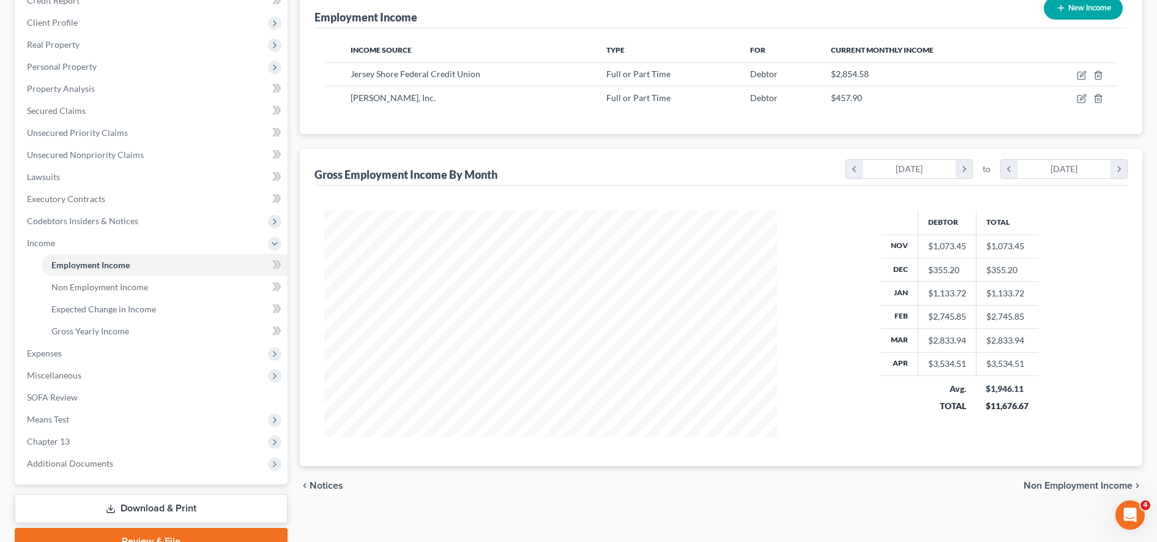
scroll to position [144, 0]
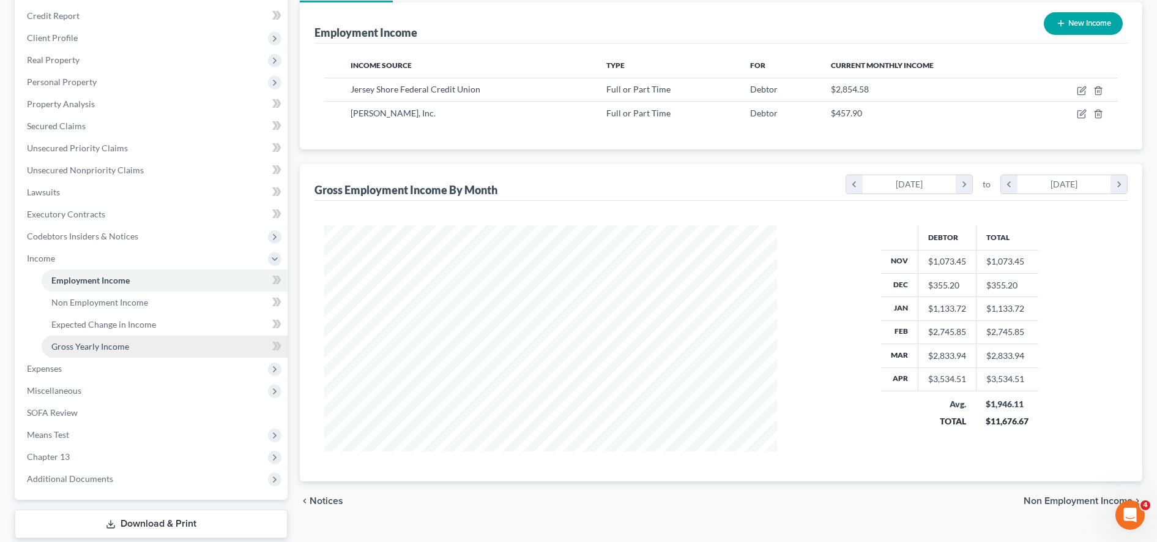
click at [172, 354] on link "Gross Yearly Income" at bounding box center [165, 346] width 246 height 22
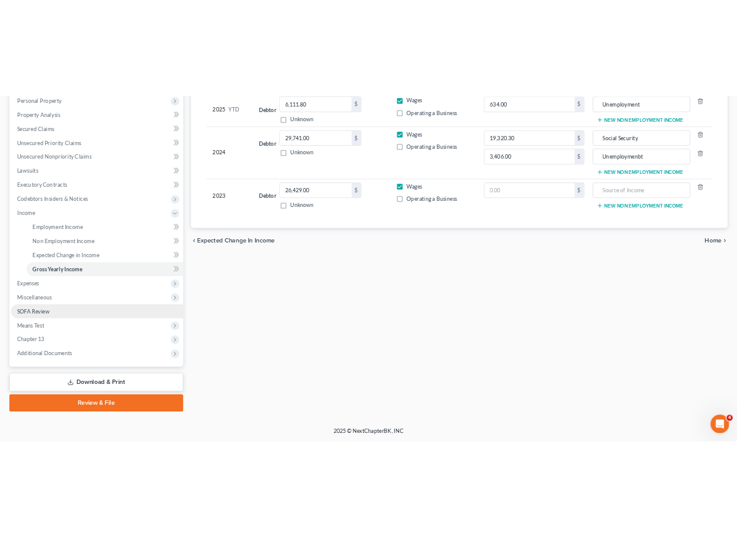
scroll to position [10, 0]
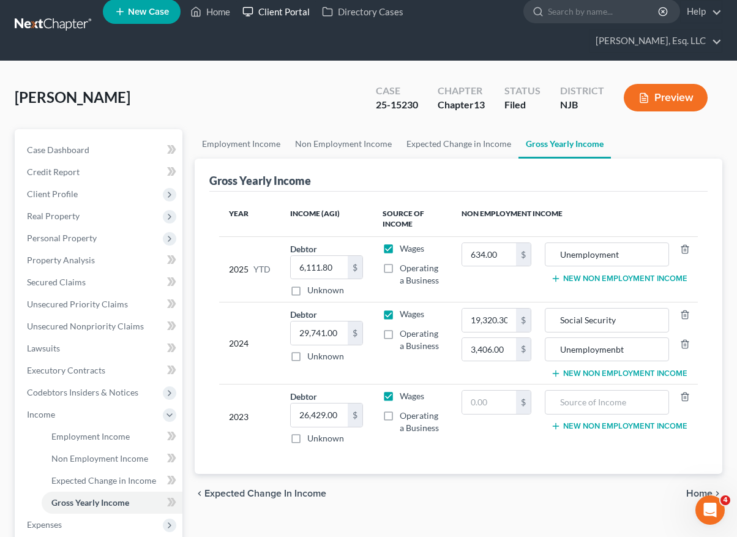
click at [288, 15] on link "Client Portal" at bounding box center [276, 12] width 80 height 22
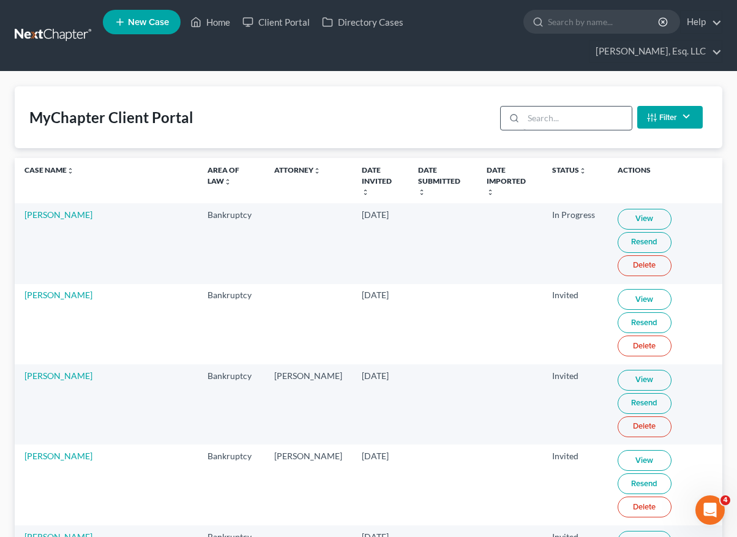
click at [557, 95] on div "MyChapter Client Portal Filter Status Filter... Invited In Progress Ready To Re…" at bounding box center [368, 117] width 707 height 62
click at [560, 114] on input "search" at bounding box center [577, 117] width 108 height 23
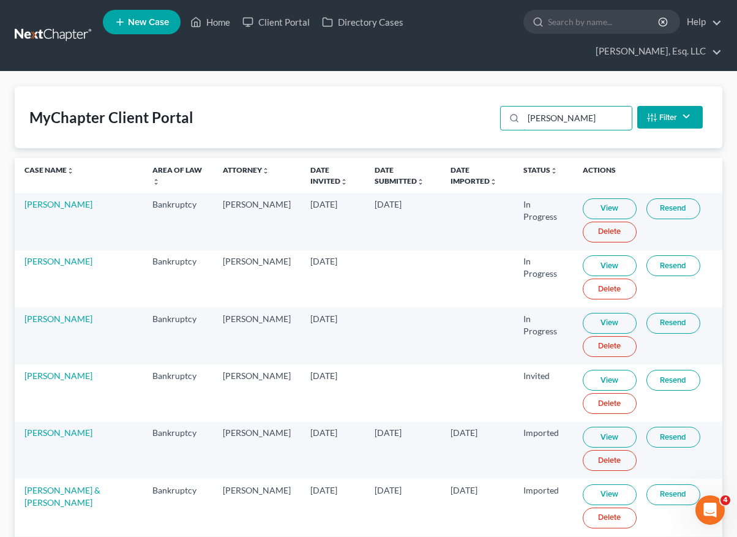
scroll to position [170, 0]
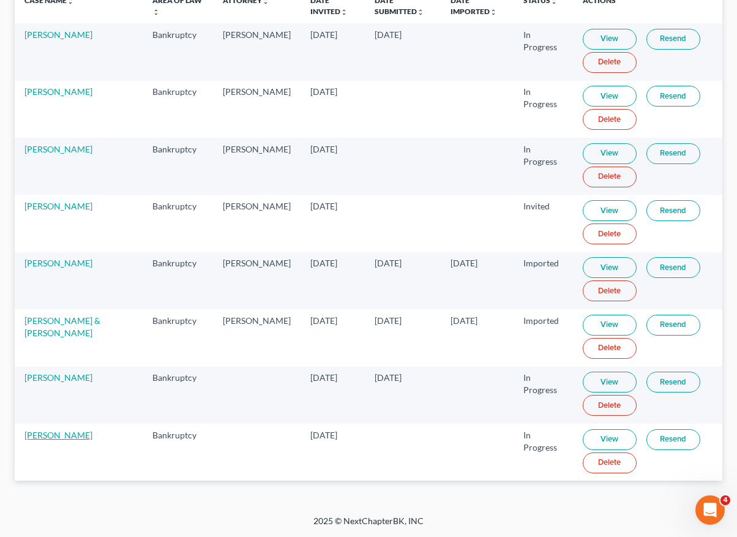
type input "[PERSON_NAME]"
click at [60, 436] on link "[PERSON_NAME]" at bounding box center [58, 435] width 68 height 10
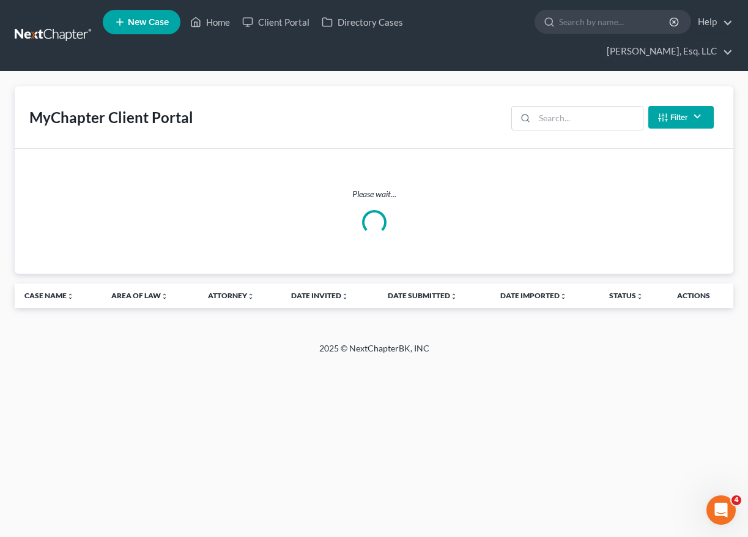
click at [621, 94] on div "MyChapter Client Portal Filter Status Filter... Invited In Progress Ready To Re…" at bounding box center [374, 117] width 719 height 62
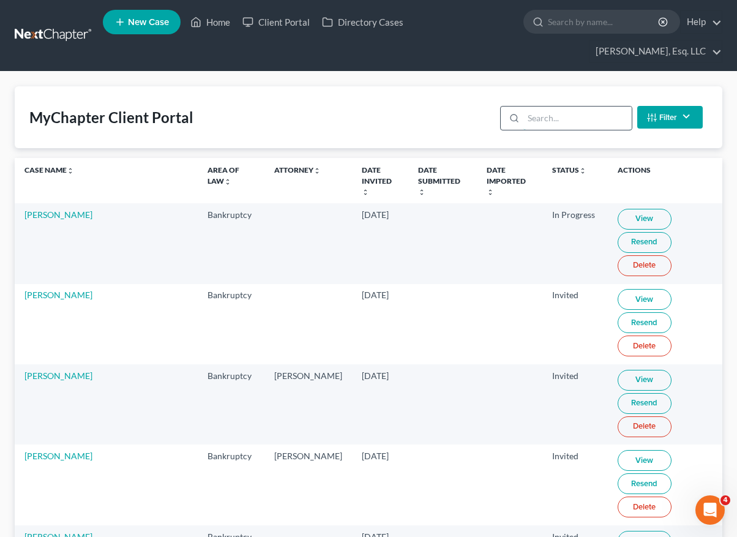
click at [551, 119] on input "search" at bounding box center [577, 117] width 108 height 23
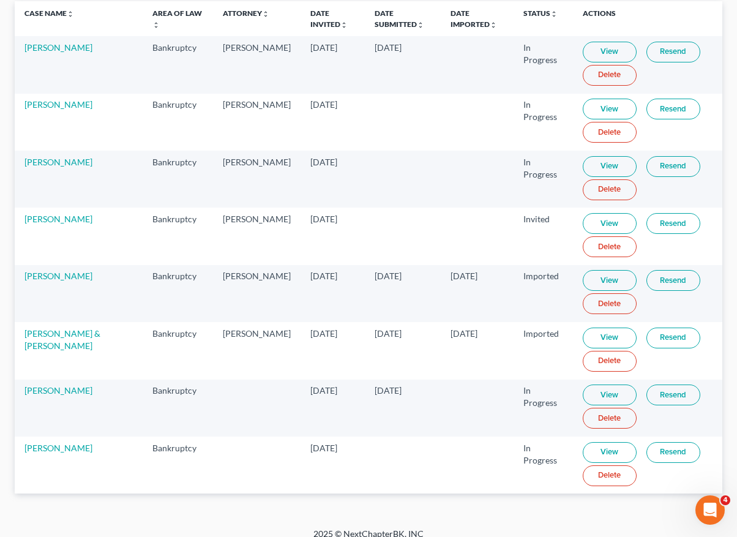
scroll to position [170, 0]
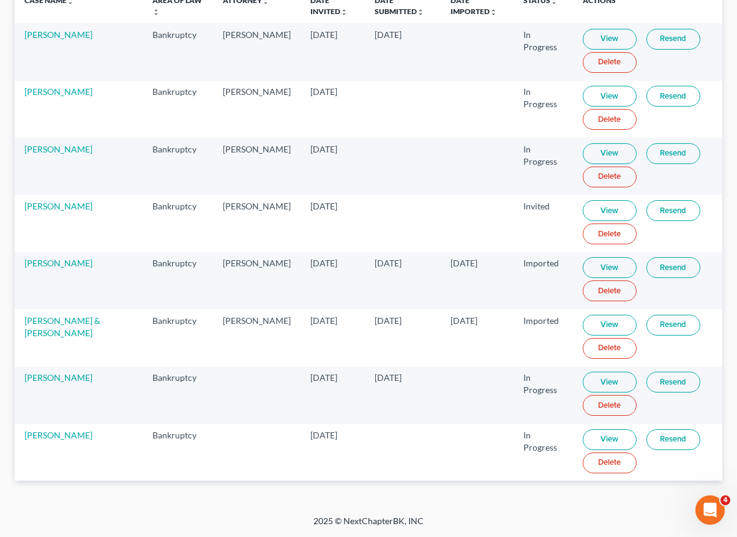
type input "[PERSON_NAME]"
click at [583, 432] on link "View" at bounding box center [610, 439] width 54 height 21
click at [646, 436] on link "Resend" at bounding box center [673, 439] width 54 height 21
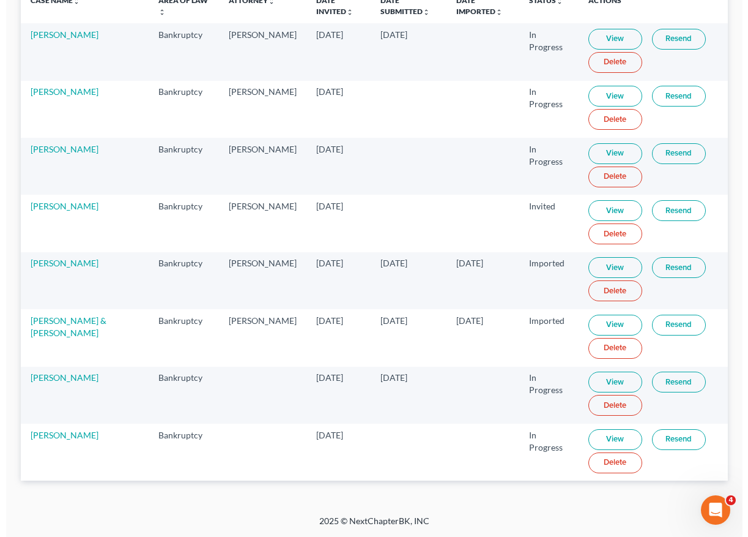
scroll to position [147, 0]
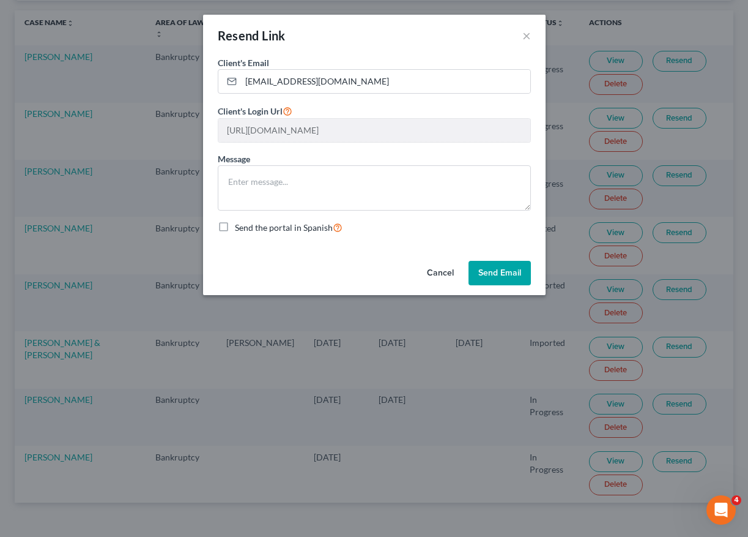
click at [513, 275] on button "Send Email" at bounding box center [500, 273] width 62 height 24
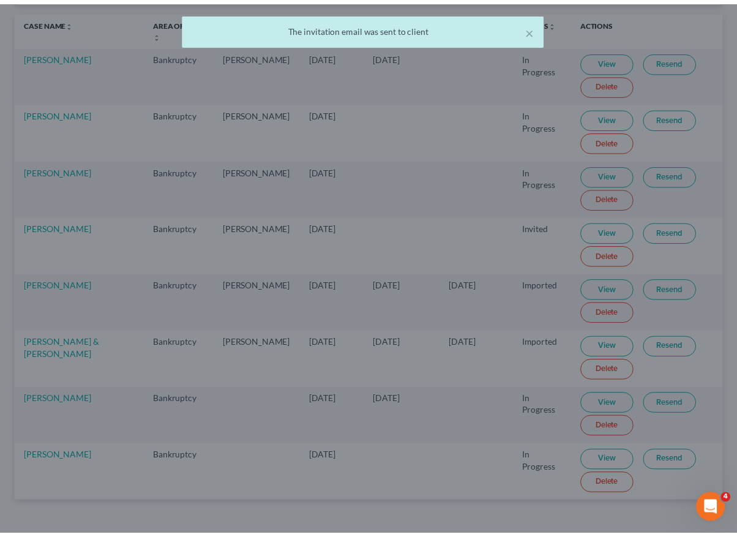
scroll to position [170, 0]
